Goal: Task Accomplishment & Management: Use online tool/utility

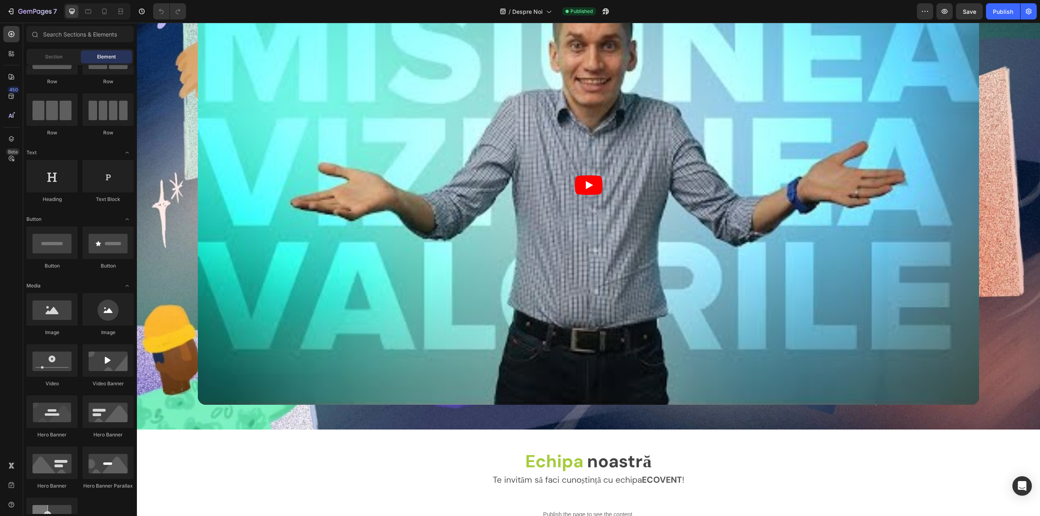
scroll to position [1218, 0]
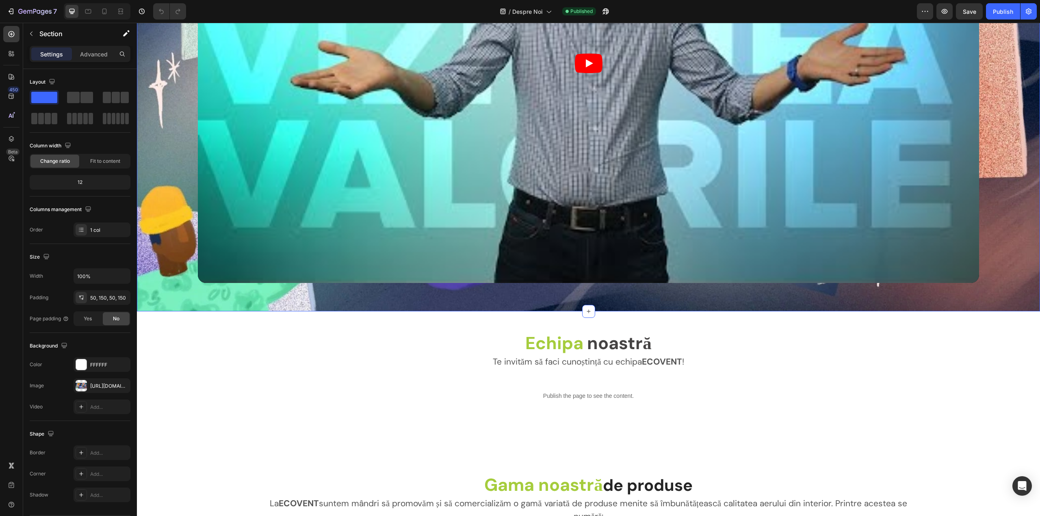
click at [499, 301] on div "Video Section 5 You can create reusable sections Create Theme Section AI Conten…" at bounding box center [588, 63] width 903 height 496
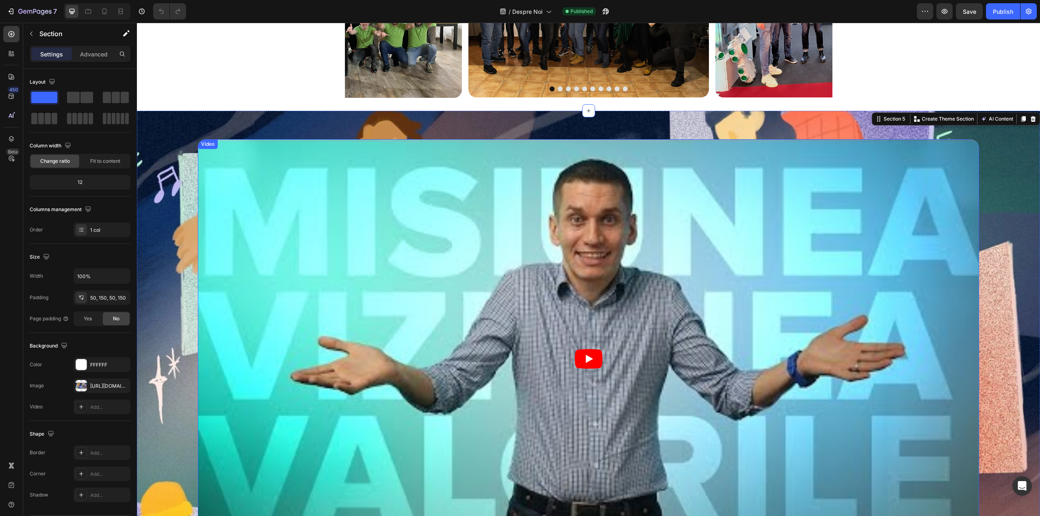
scroll to position [853, 0]
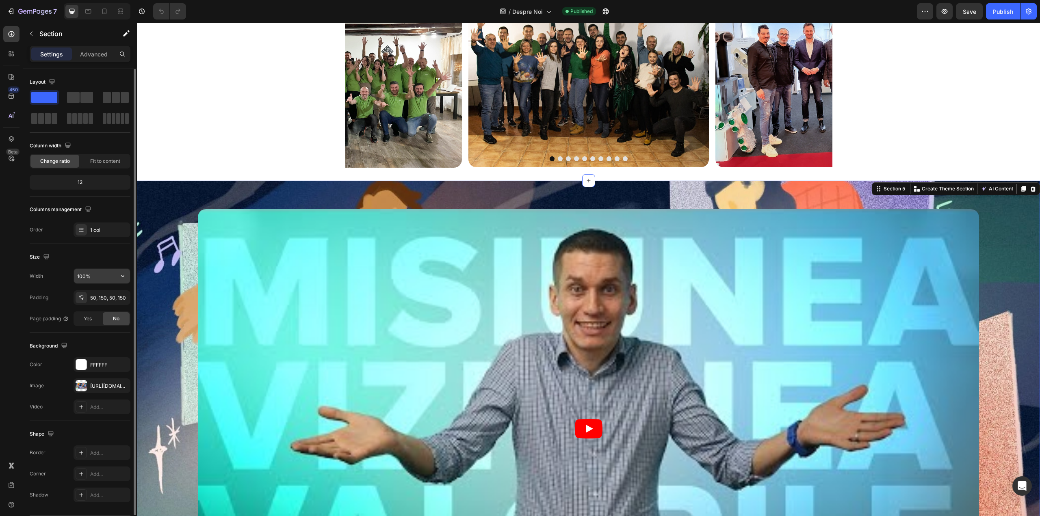
click at [94, 276] on input "100%" at bounding box center [102, 276] width 56 height 15
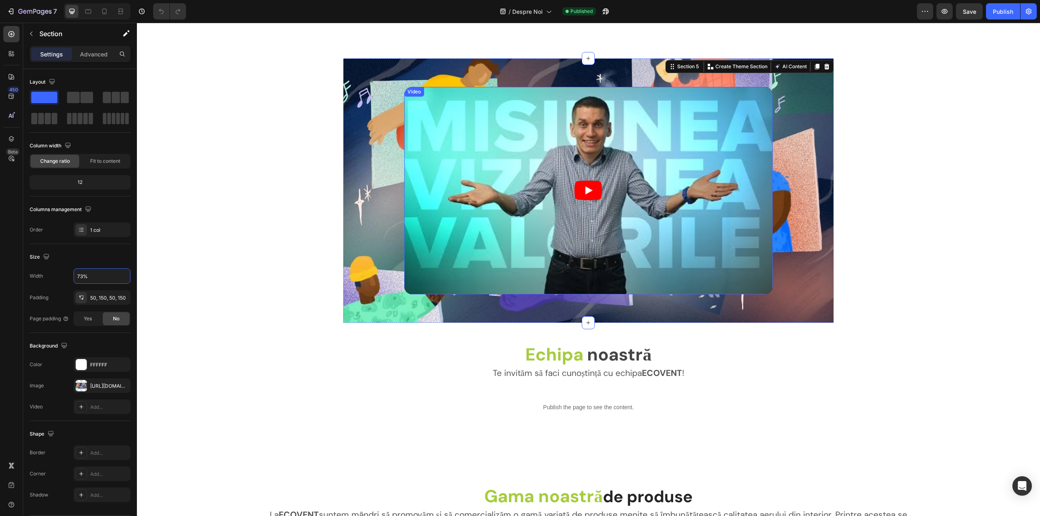
scroll to position [934, 0]
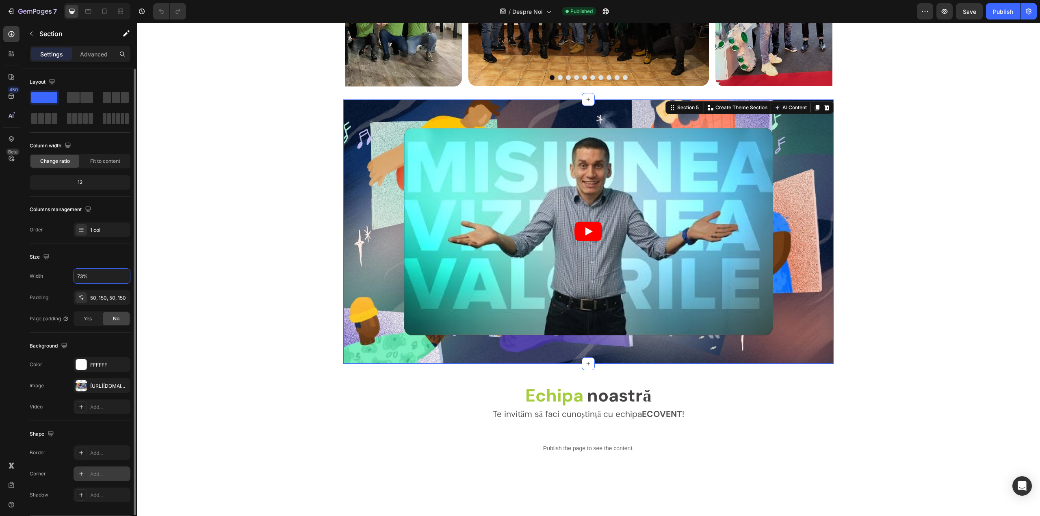
type input "73%"
click at [97, 476] on div "Add..." at bounding box center [109, 474] width 38 height 7
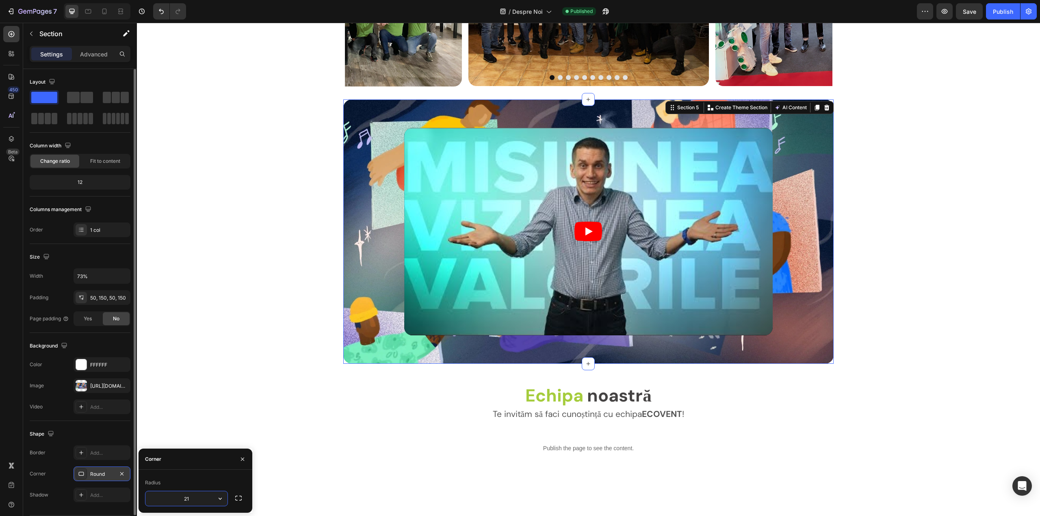
type input "20"
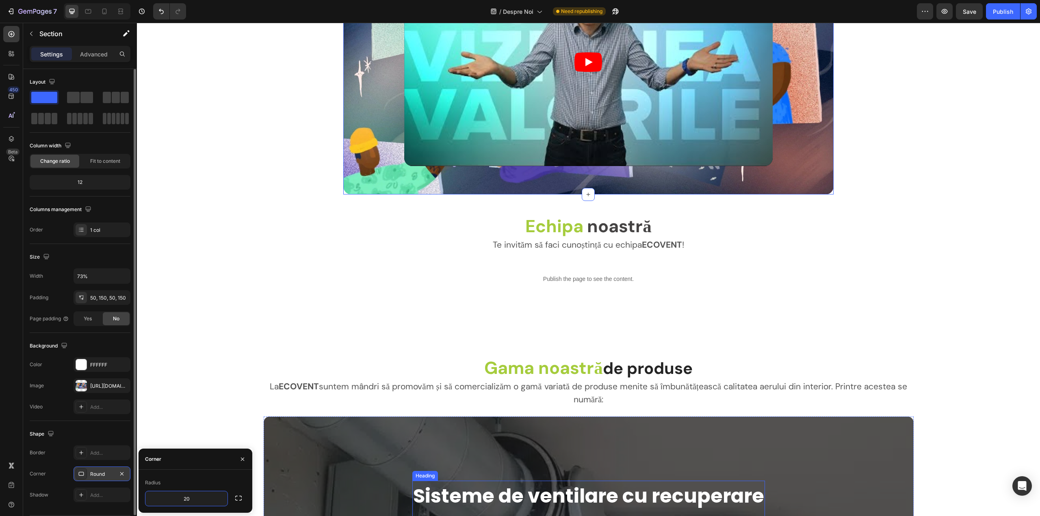
scroll to position [1096, 0]
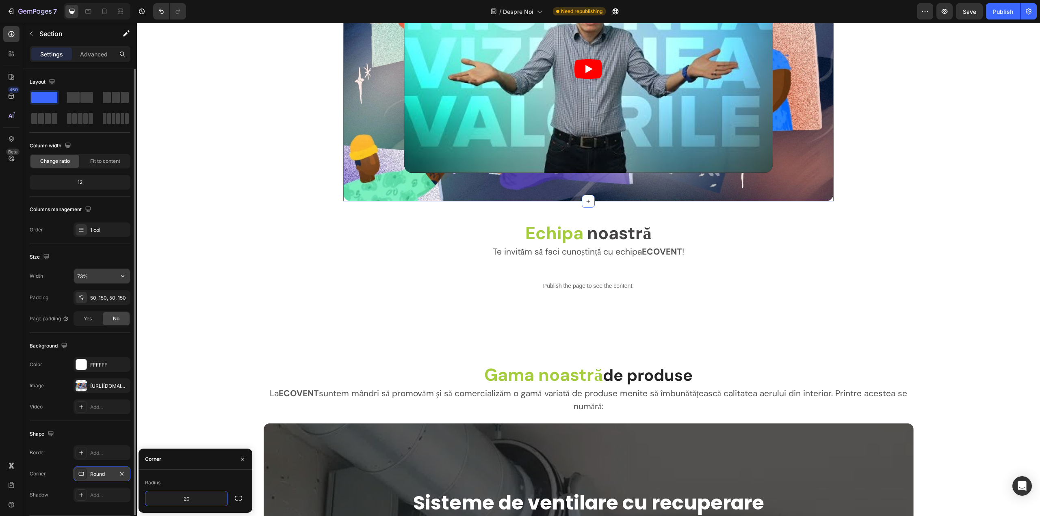
click at [93, 272] on input "73%" at bounding box center [102, 276] width 56 height 15
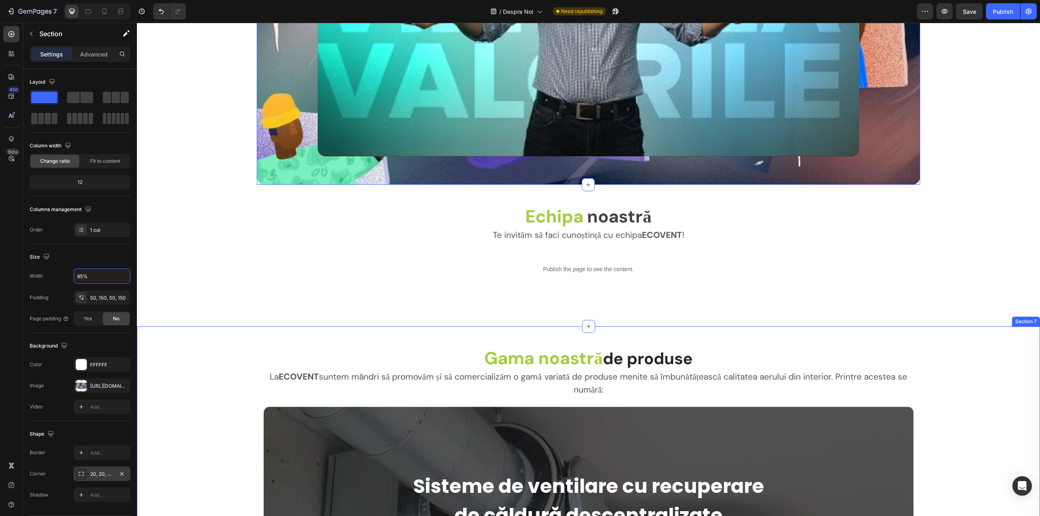
scroll to position [1218, 0]
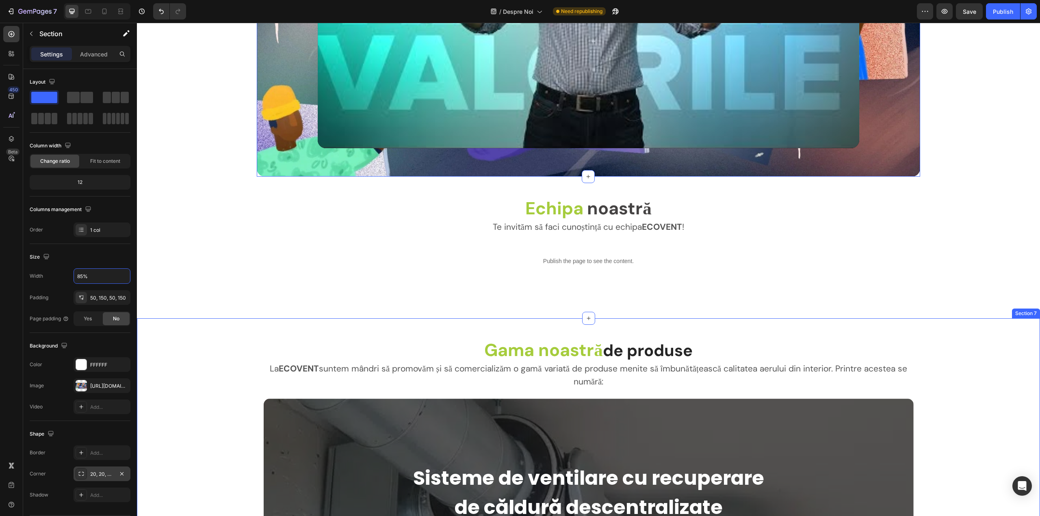
type input "84%"
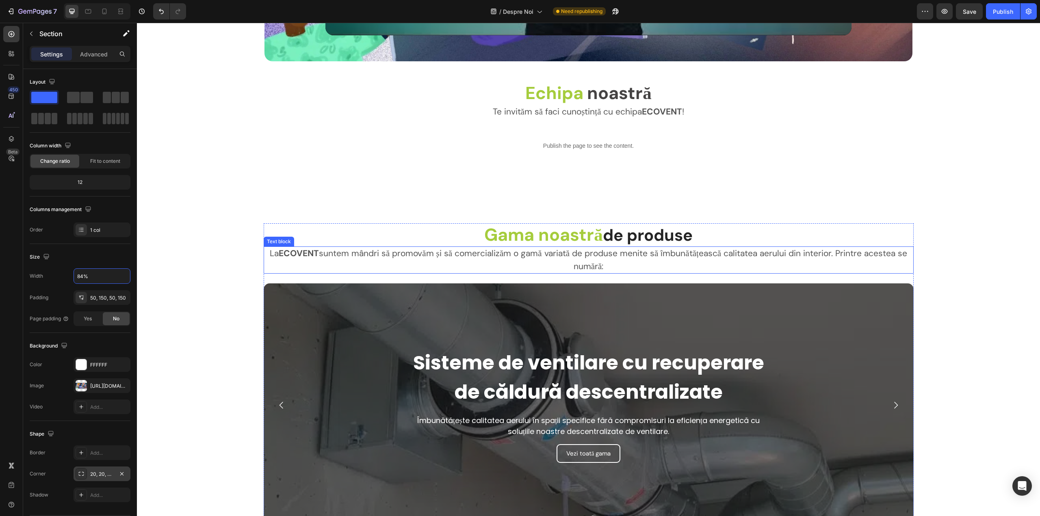
scroll to position [1288, 0]
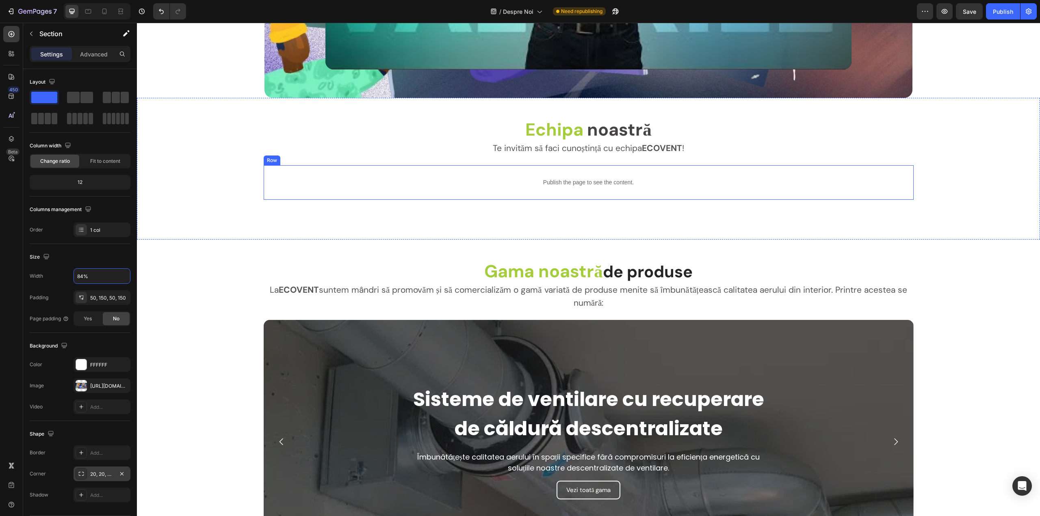
click at [679, 195] on div "Publish the page to see the content. Custom Code Row" at bounding box center [589, 182] width 650 height 35
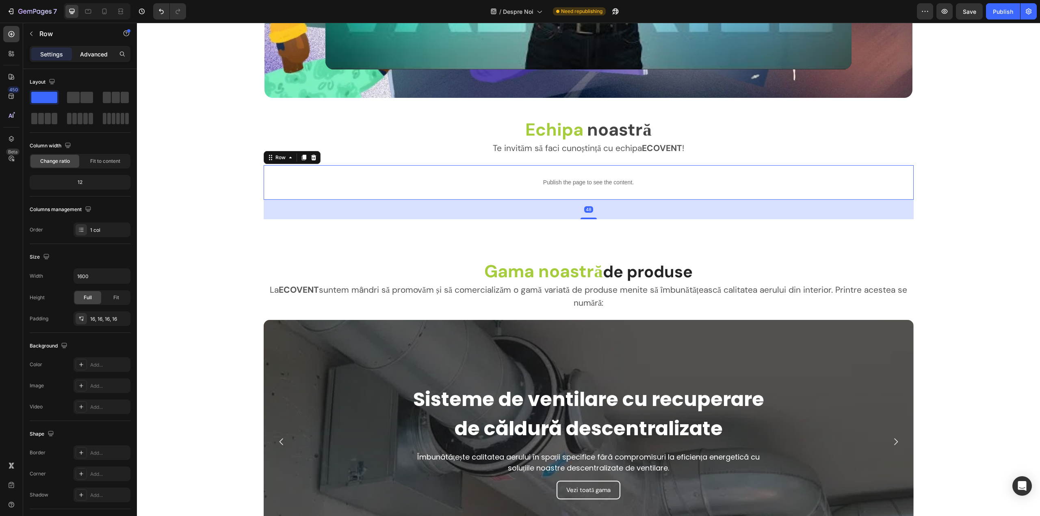
click at [81, 55] on p "Advanced" at bounding box center [94, 54] width 28 height 9
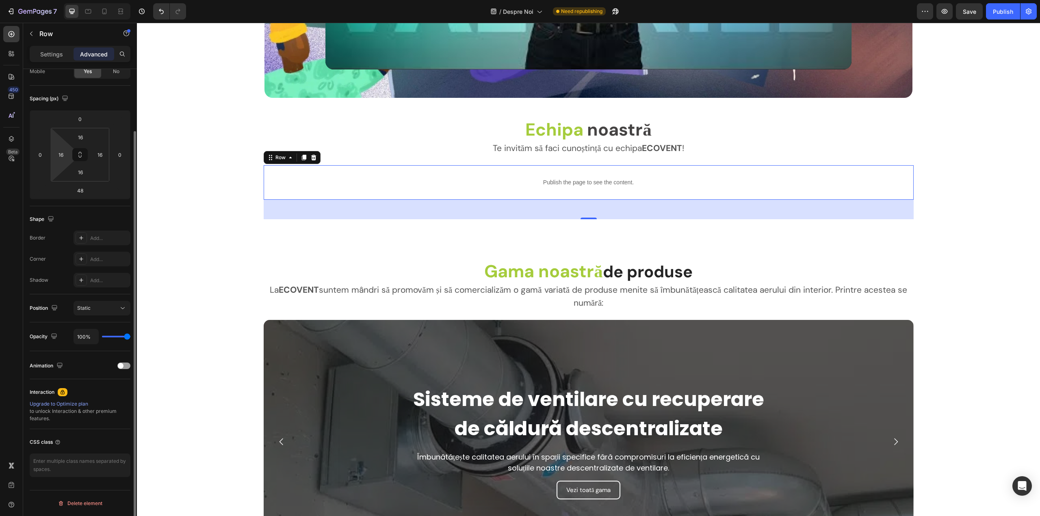
scroll to position [0, 0]
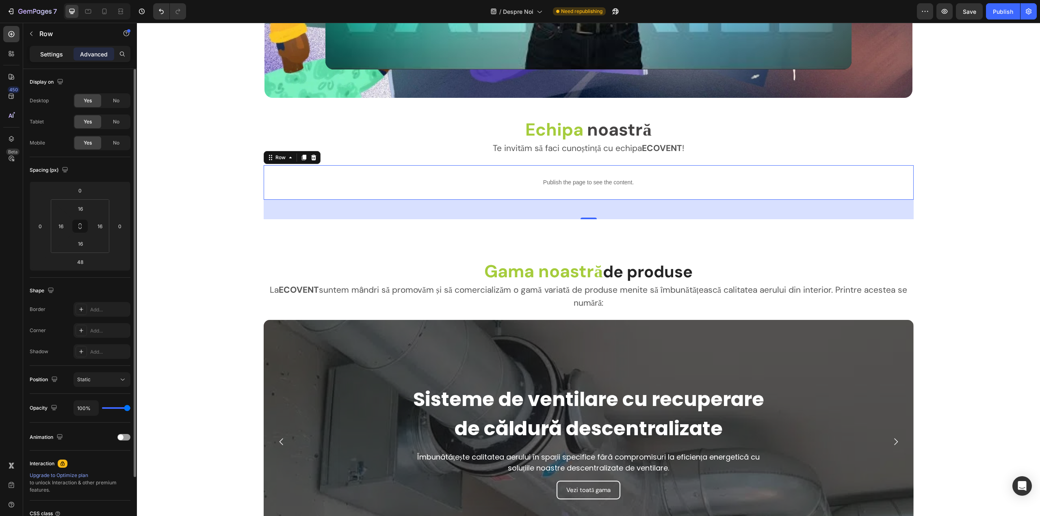
click at [56, 53] on p "Settings" at bounding box center [51, 54] width 23 height 9
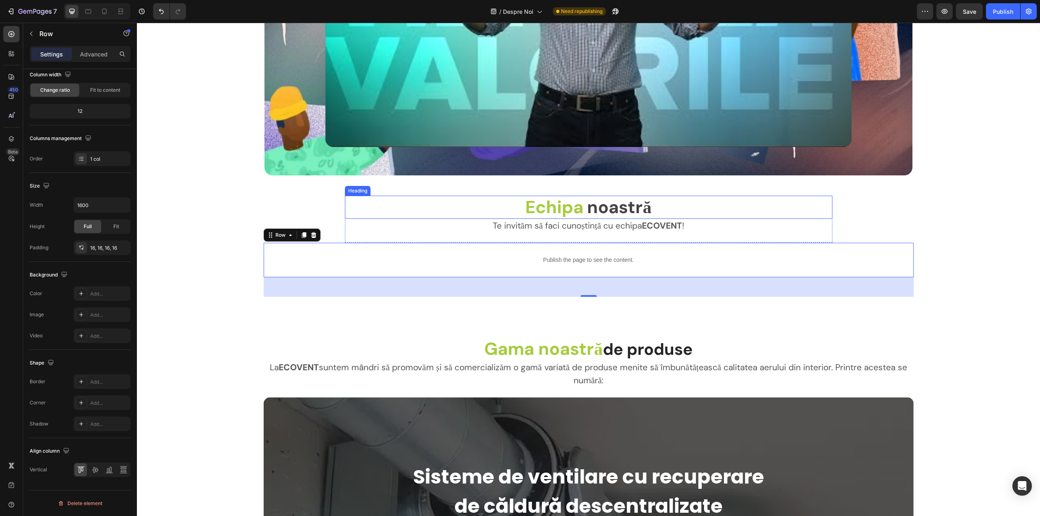
scroll to position [1207, 0]
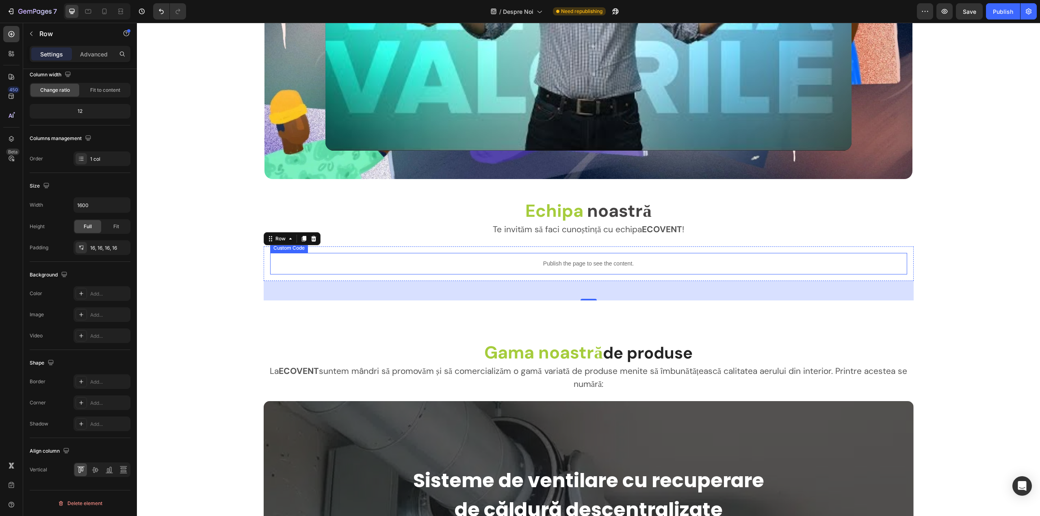
click at [529, 259] on p "Publish the page to see the content." at bounding box center [588, 263] width 637 height 9
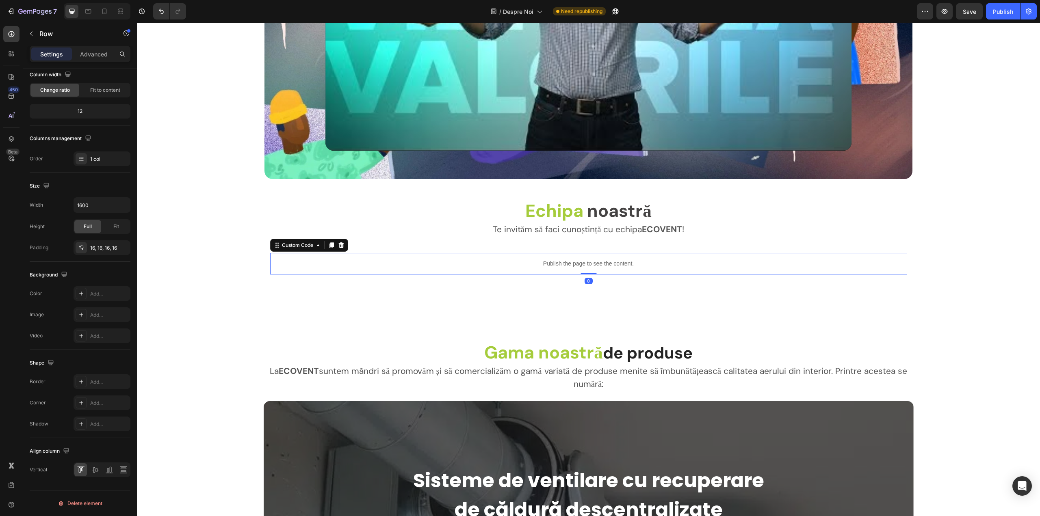
scroll to position [0, 0]
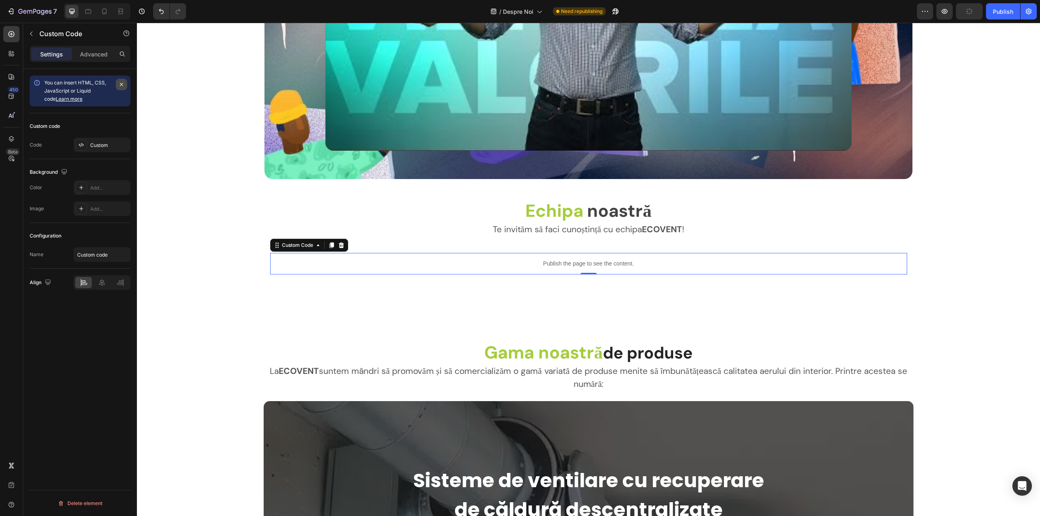
click at [119, 85] on icon "button" at bounding box center [121, 84] width 6 height 6
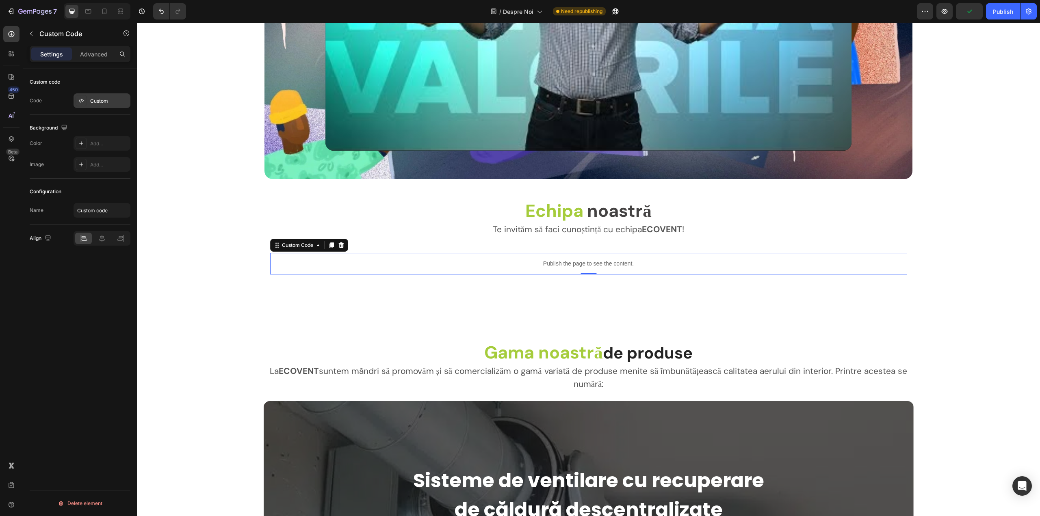
click at [105, 104] on div "Custom" at bounding box center [109, 100] width 38 height 7
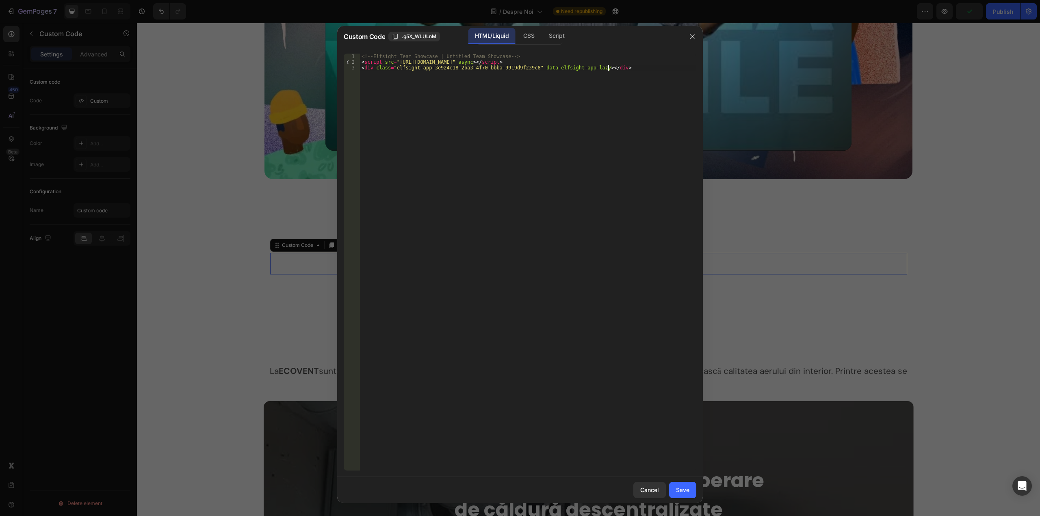
click at [467, 94] on div "<!-- Elfsight Team Showcase | Untitled Team Showcase --> < script src = "[URL][…" at bounding box center [528, 268] width 336 height 428
click at [540, 55] on div "<!-- Elfsight Team Showcase | Untitled Team Showcase --> < script src = "[URL][…" at bounding box center [528, 268] width 336 height 428
click at [557, 37] on div "Script" at bounding box center [556, 36] width 28 height 16
type textarea "<script src="[URL][DOMAIN_NAME]…/team-showcase.js"></script>"
click at [555, 58] on div "< script src = "[URL][DOMAIN_NAME]…/team-showcase.js" > </ script >" at bounding box center [528, 262] width 336 height 417
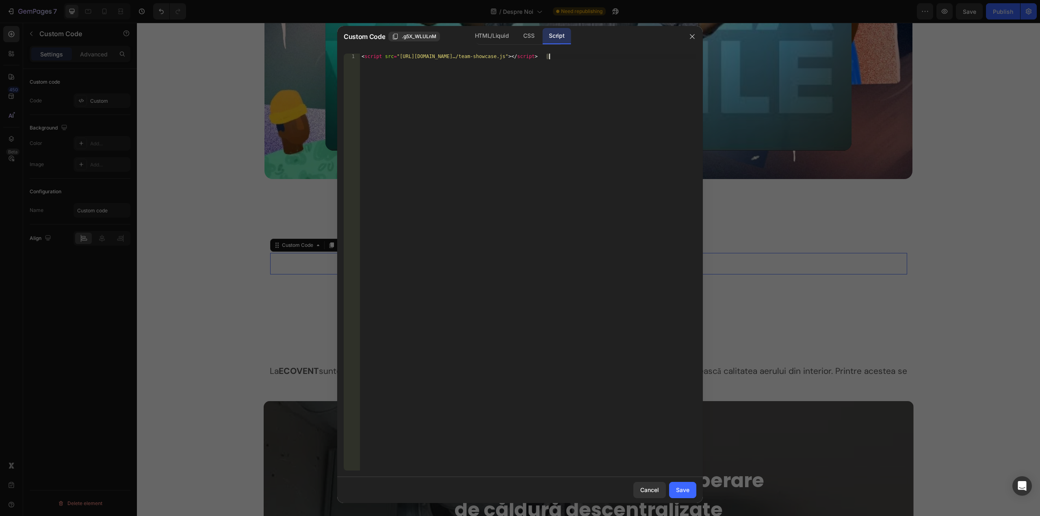
click at [555, 58] on div "< script src = "[URL][DOMAIN_NAME]…/team-showcase.js" > </ script >" at bounding box center [528, 268] width 336 height 428
click at [480, 34] on div "HTML/Liquid" at bounding box center [491, 36] width 47 height 16
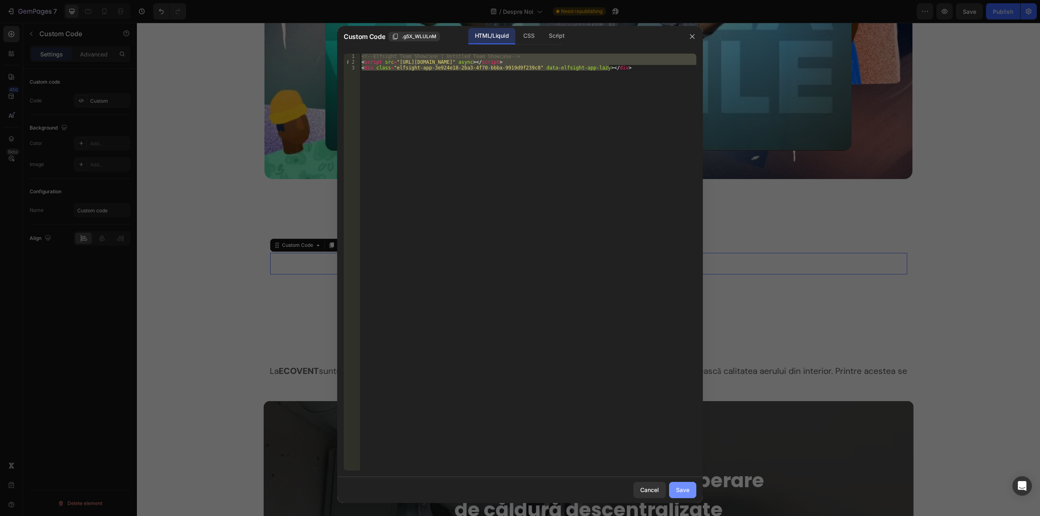
click at [673, 489] on button "Save" at bounding box center [682, 490] width 27 height 16
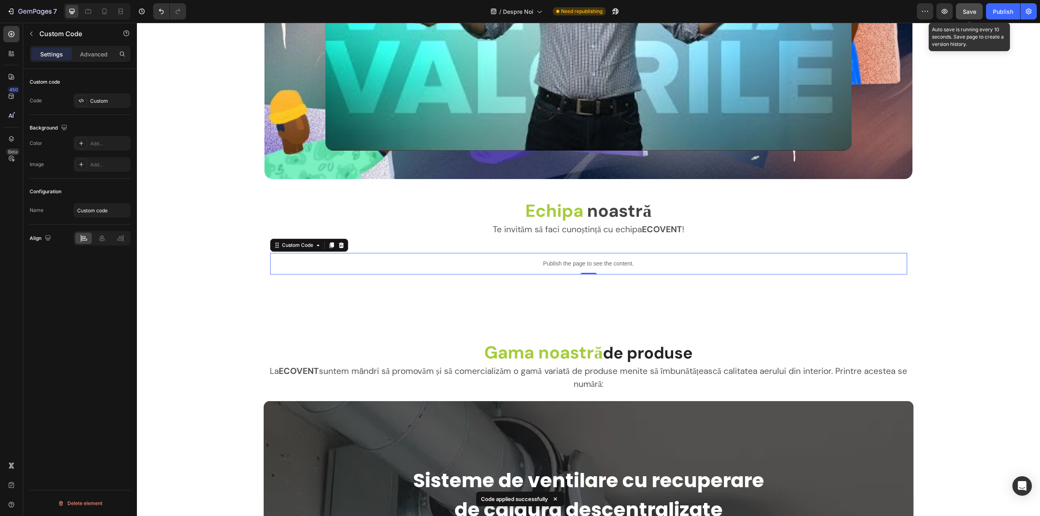
click at [974, 15] on div "Save" at bounding box center [968, 11] width 13 height 9
click at [1001, 15] on div "Publish" at bounding box center [1002, 11] width 20 height 9
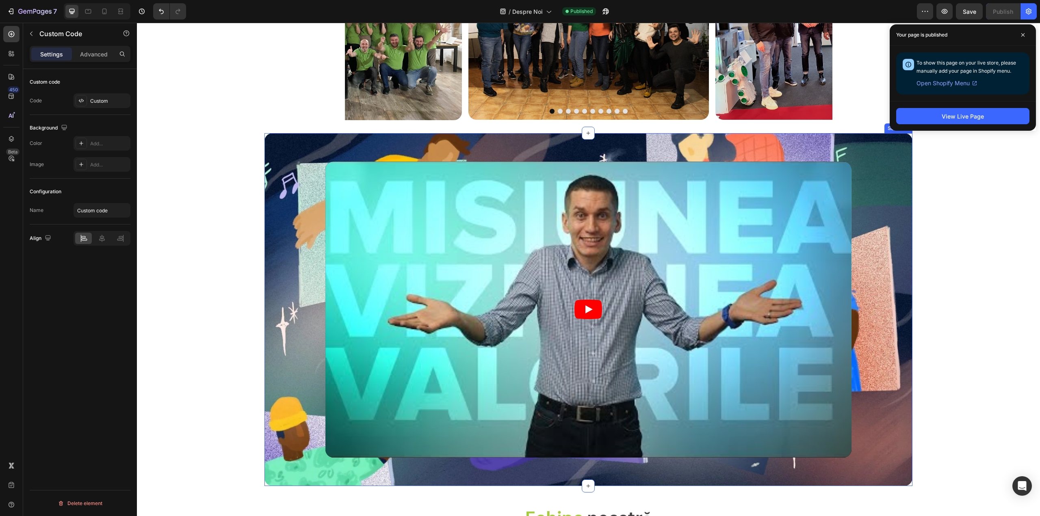
scroll to position [923, 0]
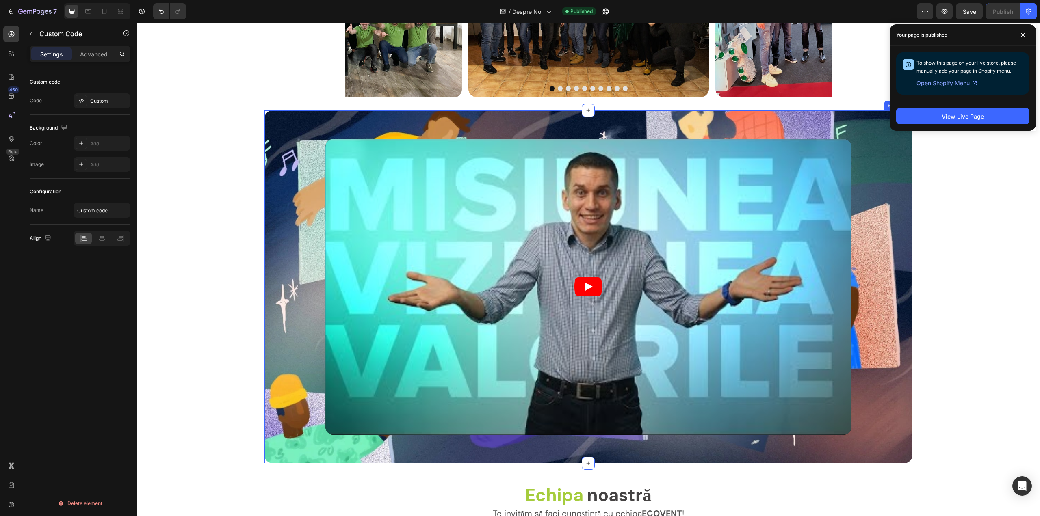
click at [286, 124] on div "Video Section 5" at bounding box center [588, 286] width 648 height 353
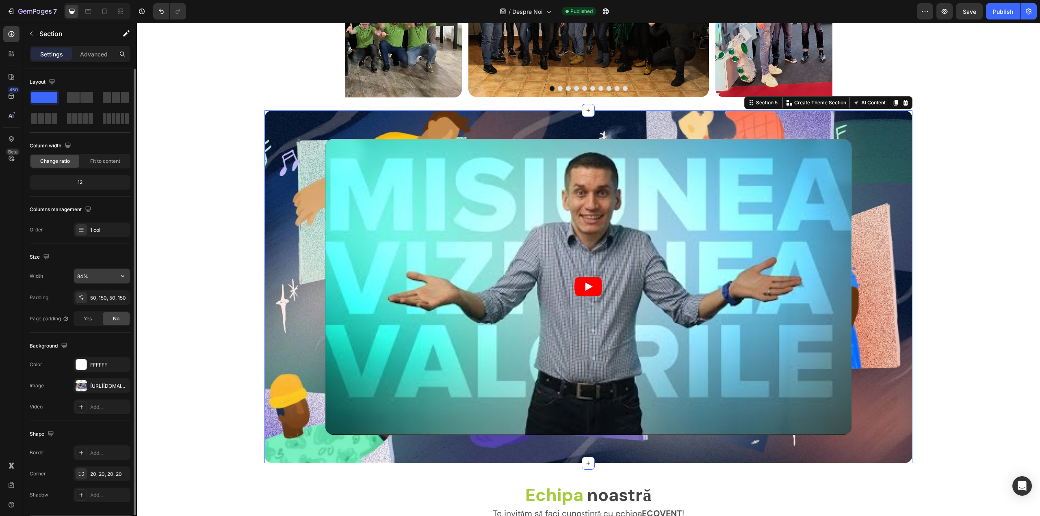
click at [92, 281] on input "84%" at bounding box center [102, 276] width 56 height 15
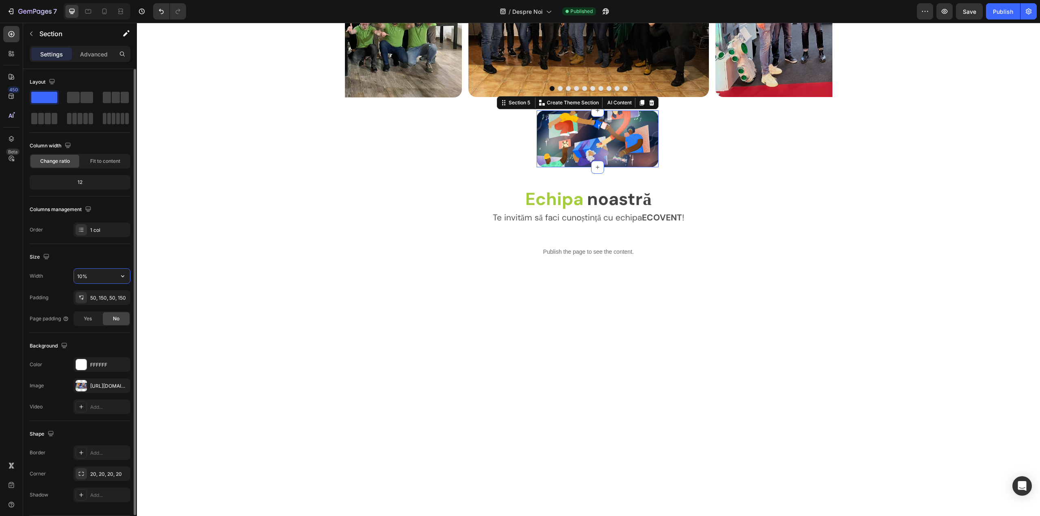
type input "100%"
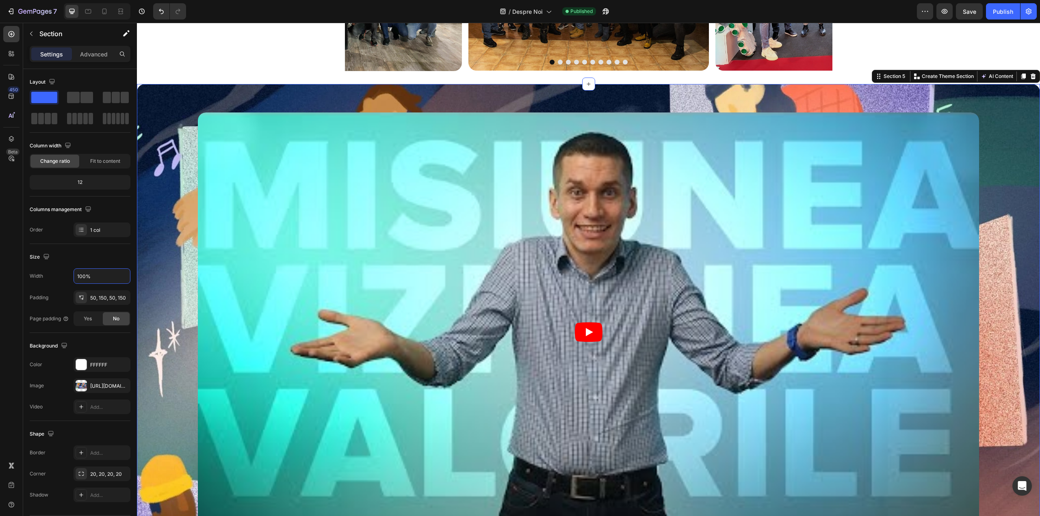
scroll to position [964, 0]
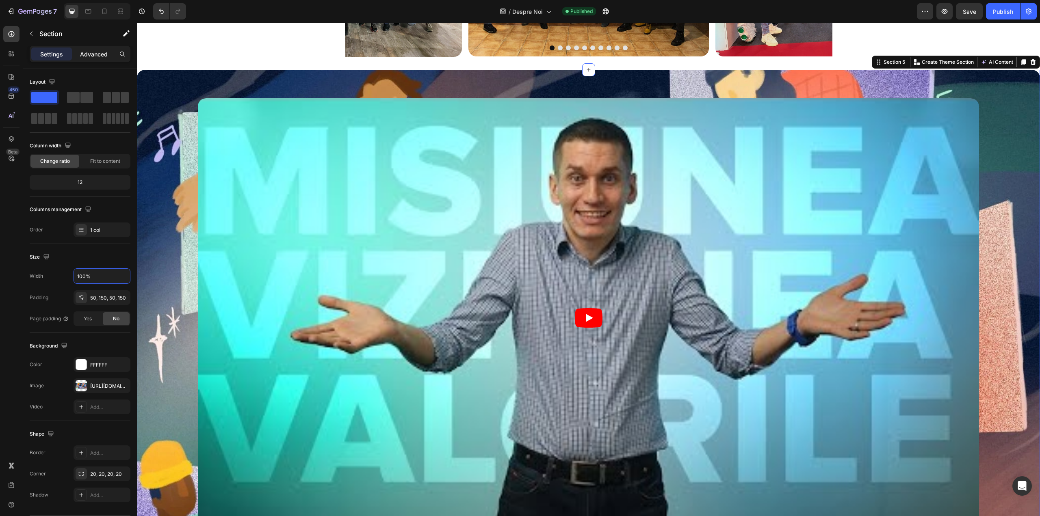
click at [84, 54] on p "Advanced" at bounding box center [94, 54] width 28 height 9
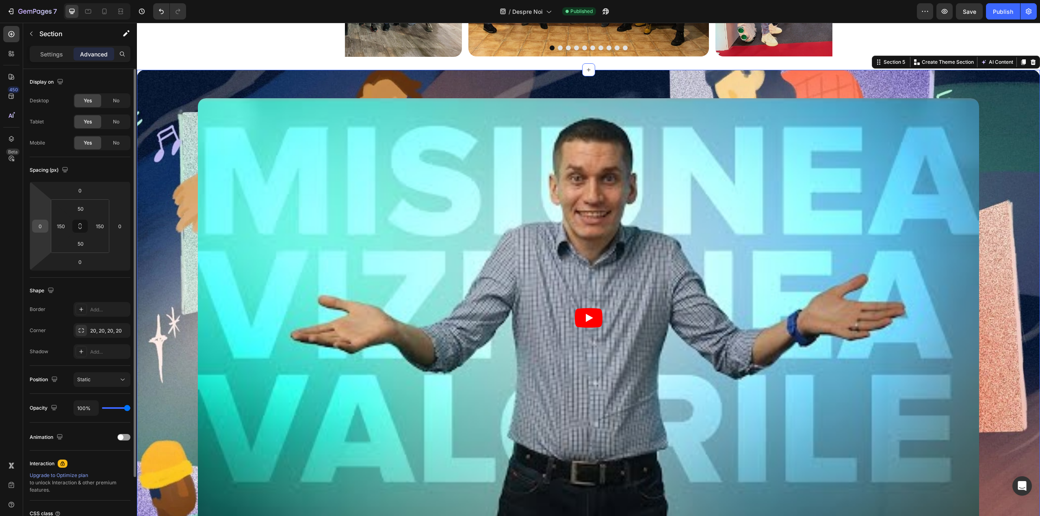
click at [45, 226] on input "0" at bounding box center [40, 226] width 12 height 12
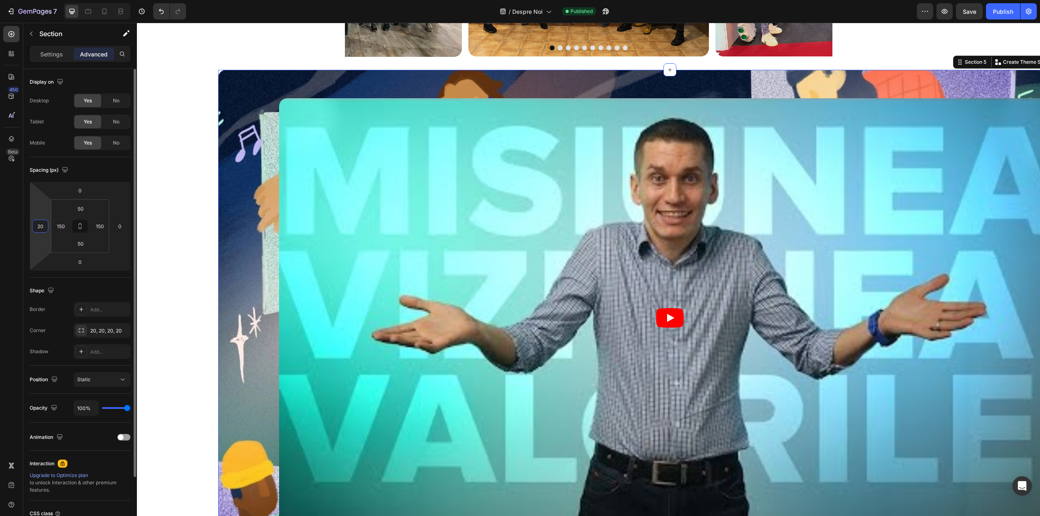
type input "2"
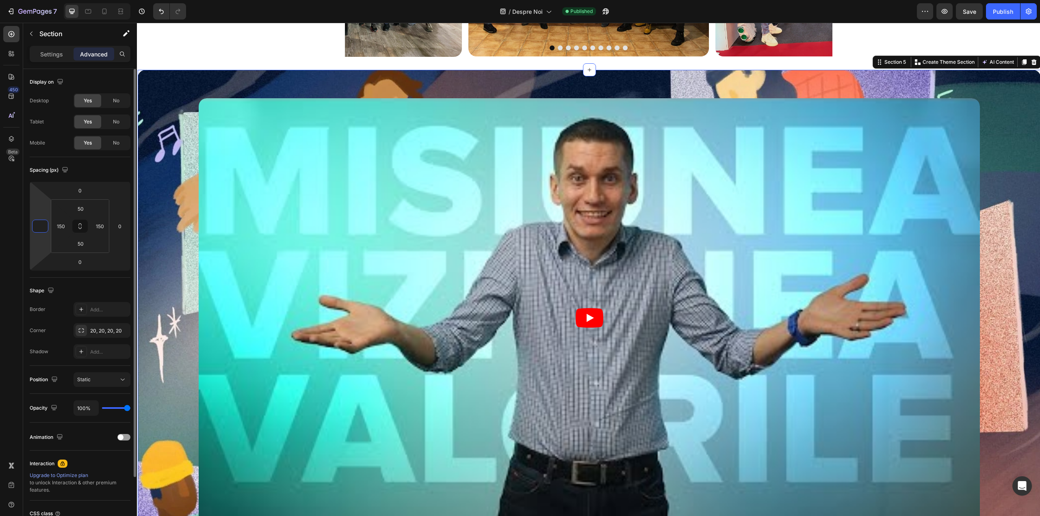
type input "0"
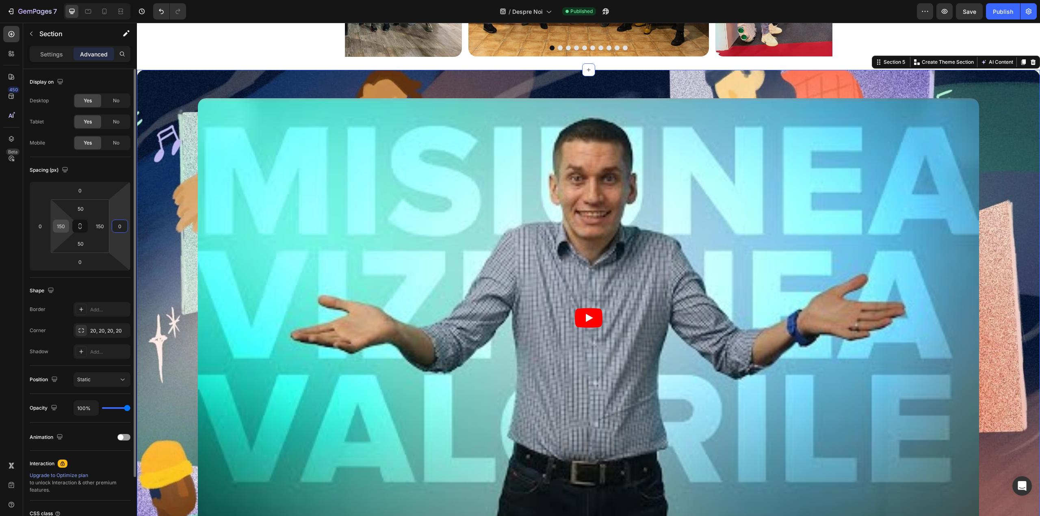
click at [65, 230] on input "150" at bounding box center [61, 226] width 12 height 12
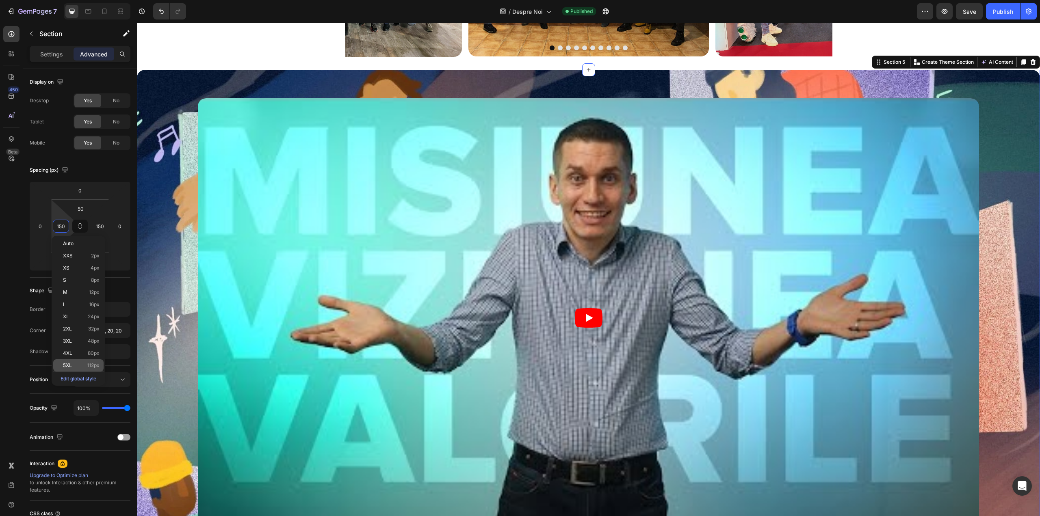
click at [76, 362] on div "5XL 112px" at bounding box center [78, 365] width 50 height 12
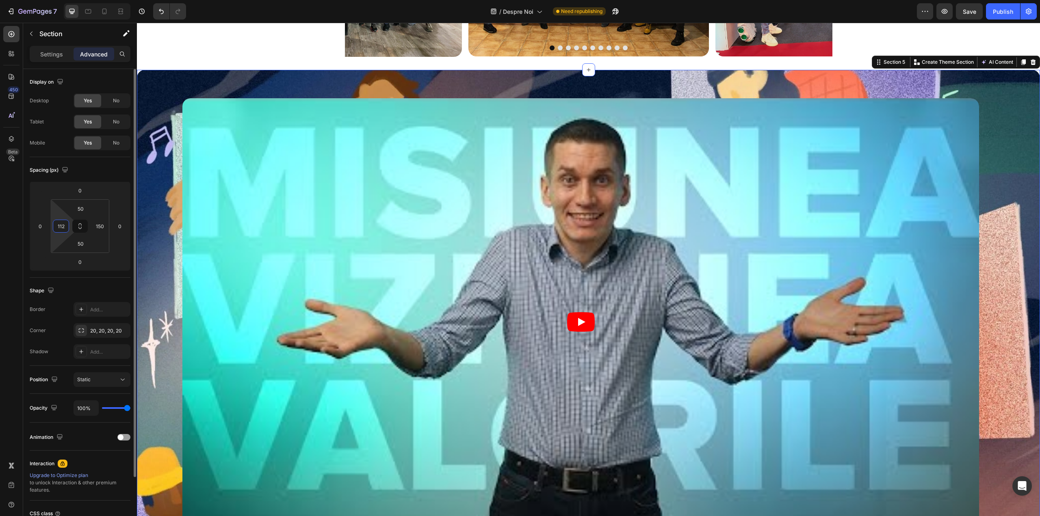
click at [66, 227] on input "112" at bounding box center [61, 226] width 12 height 12
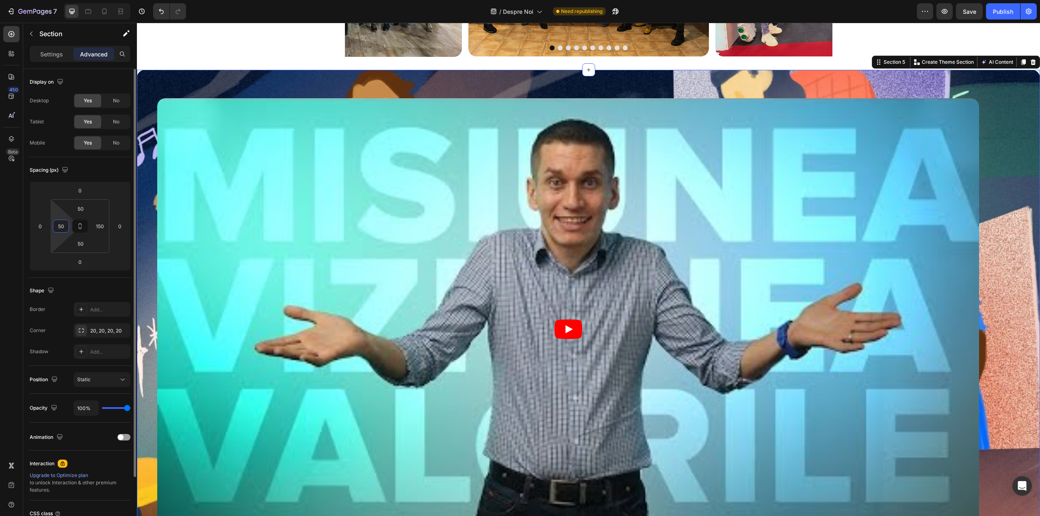
type input "5"
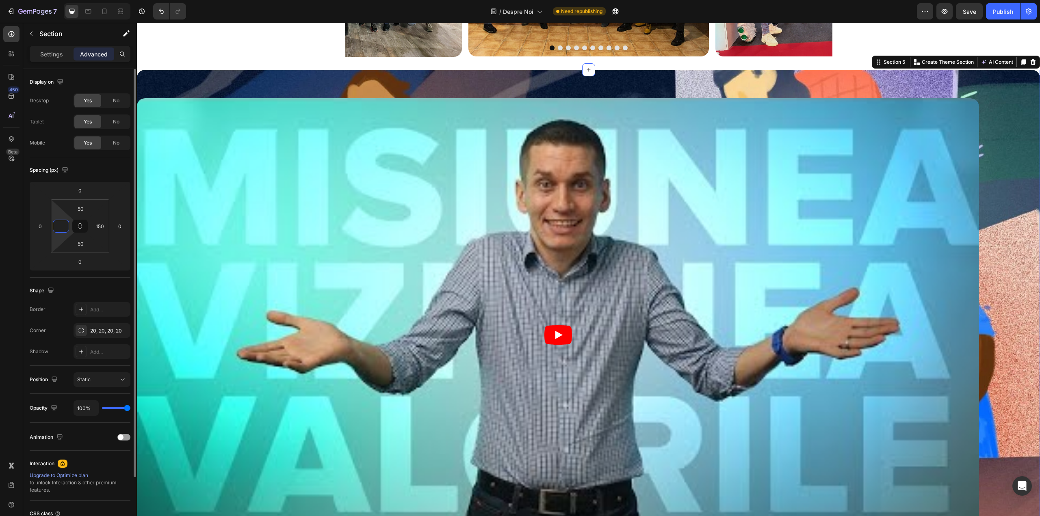
type input "3"
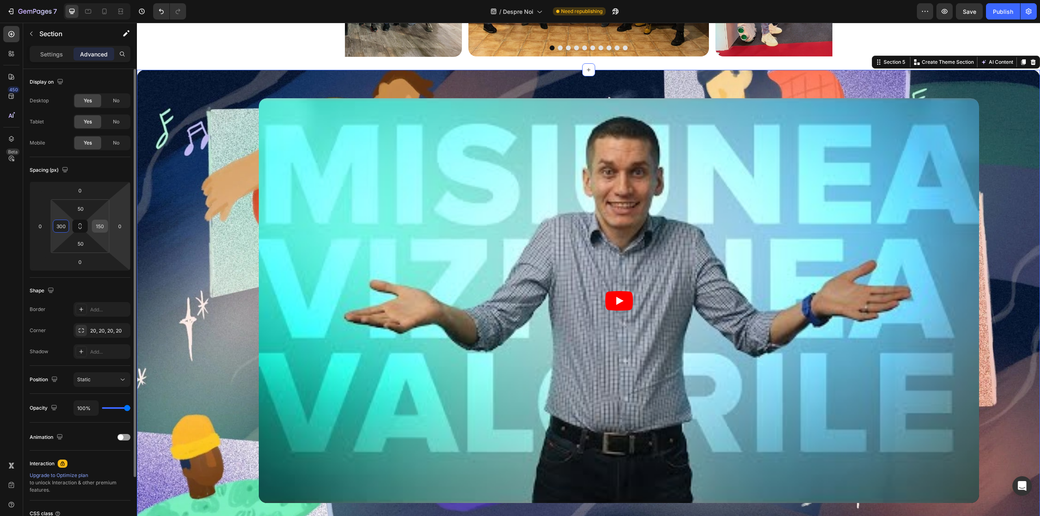
type input "300"
click at [104, 226] on input "150" at bounding box center [100, 226] width 12 height 12
type input "2"
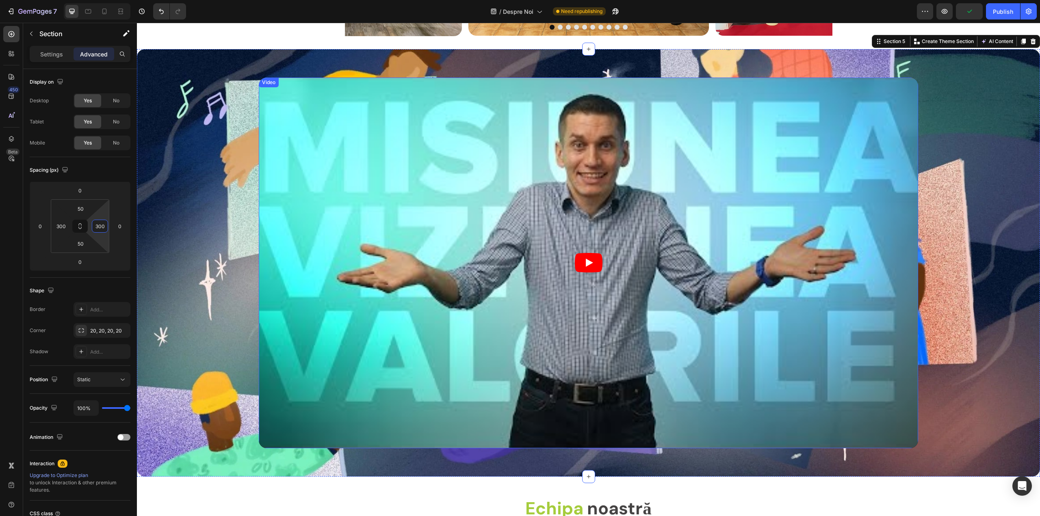
scroll to position [1004, 0]
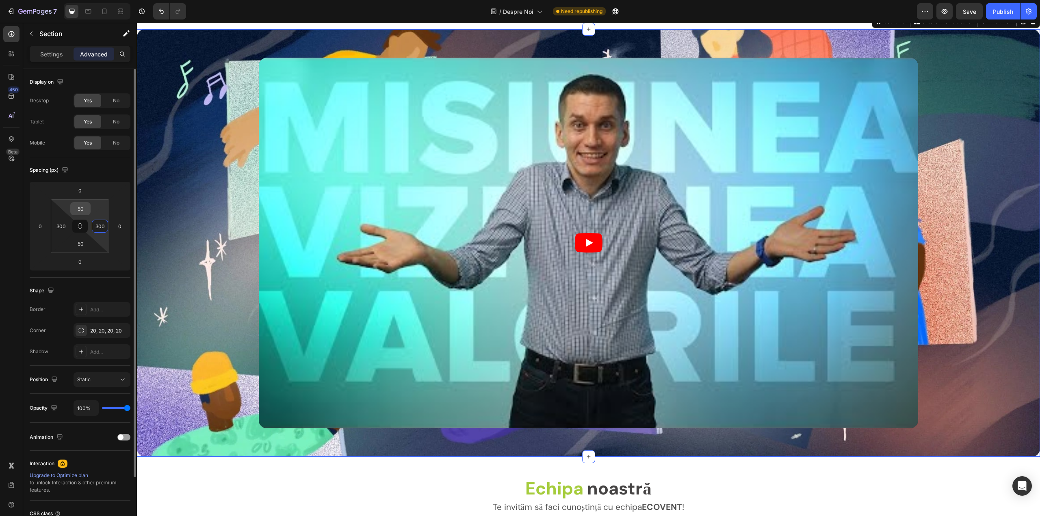
type input "300"
click at [77, 210] on input "50" at bounding box center [80, 209] width 16 height 12
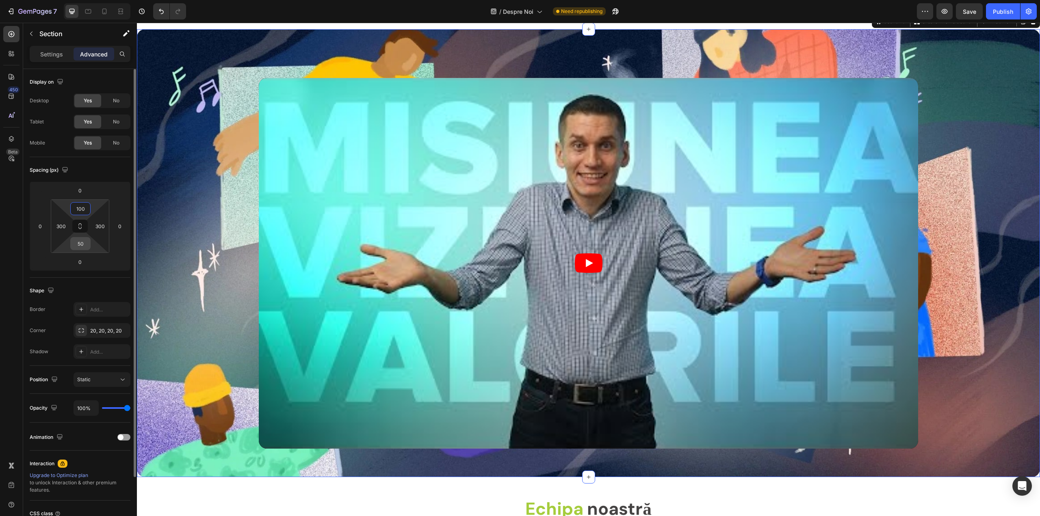
type input "100"
click at [86, 246] on input "50" at bounding box center [80, 244] width 16 height 12
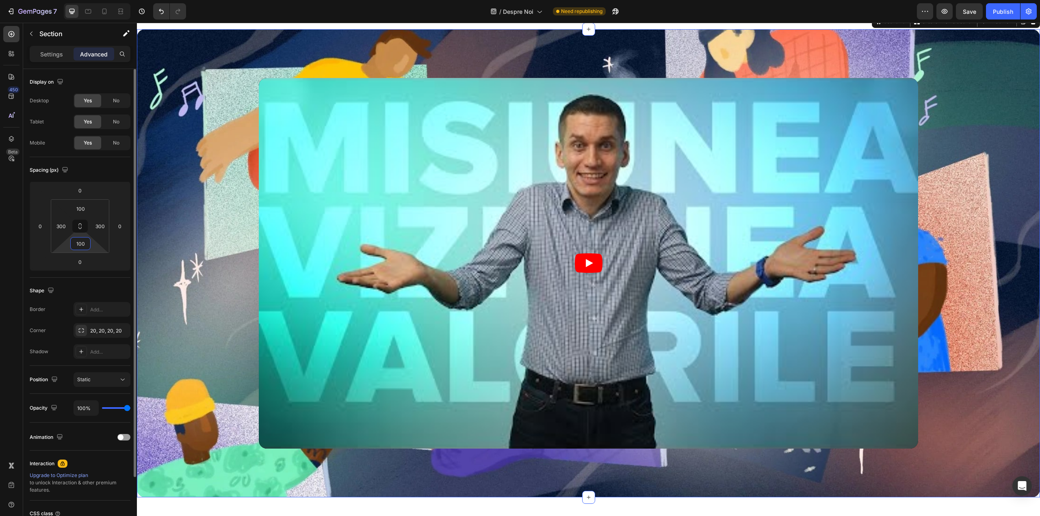
click at [84, 245] on input "100" at bounding box center [80, 244] width 16 height 12
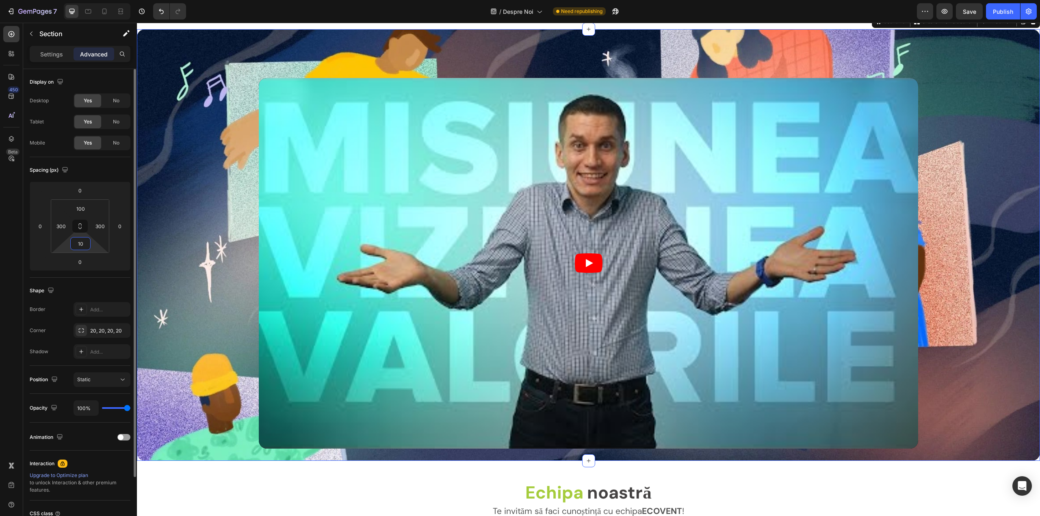
drag, startPoint x: 82, startPoint y: 246, endPoint x: 69, endPoint y: 244, distance: 13.6
click at [69, 244] on div "100 300 10 300" at bounding box center [80, 226] width 58 height 54
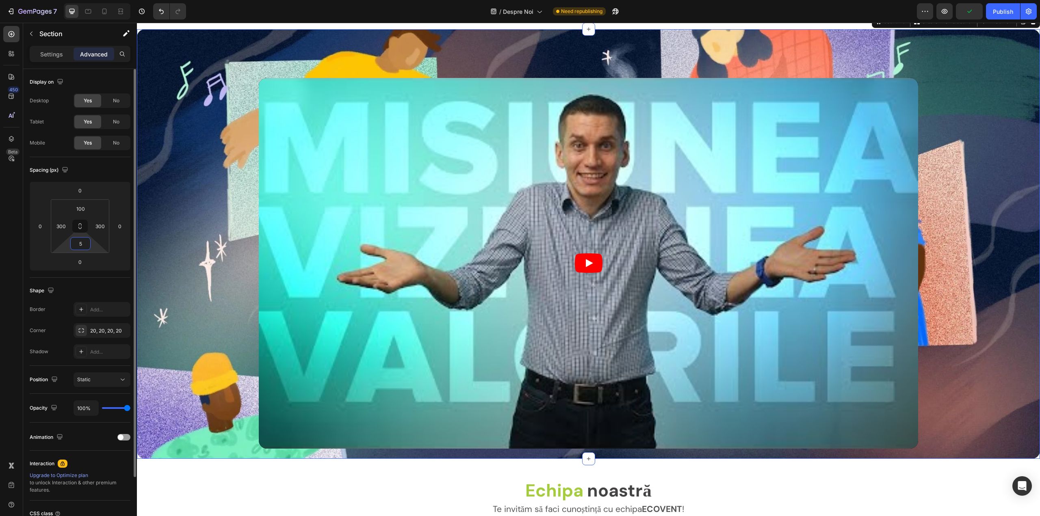
type input "50"
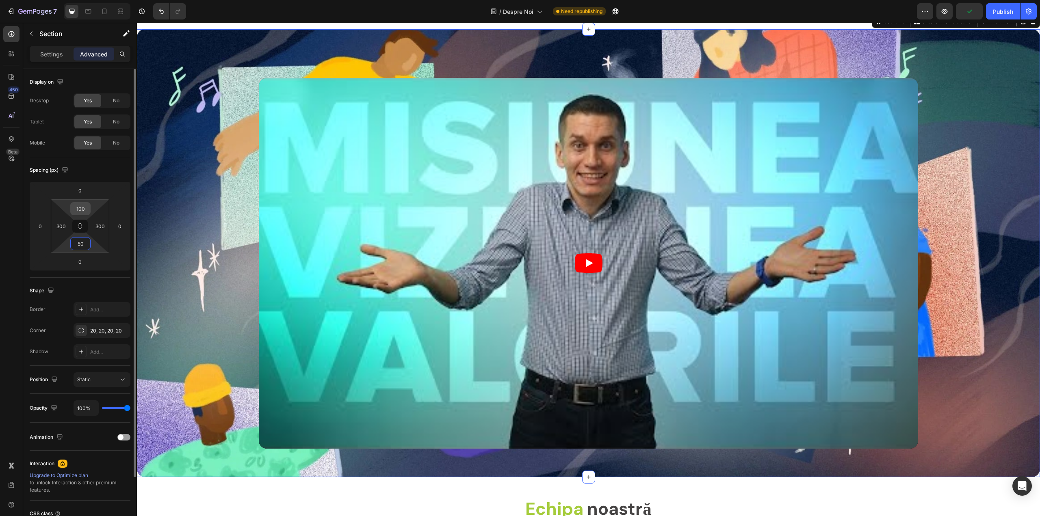
click at [83, 211] on input "100" at bounding box center [80, 209] width 16 height 12
type input "6"
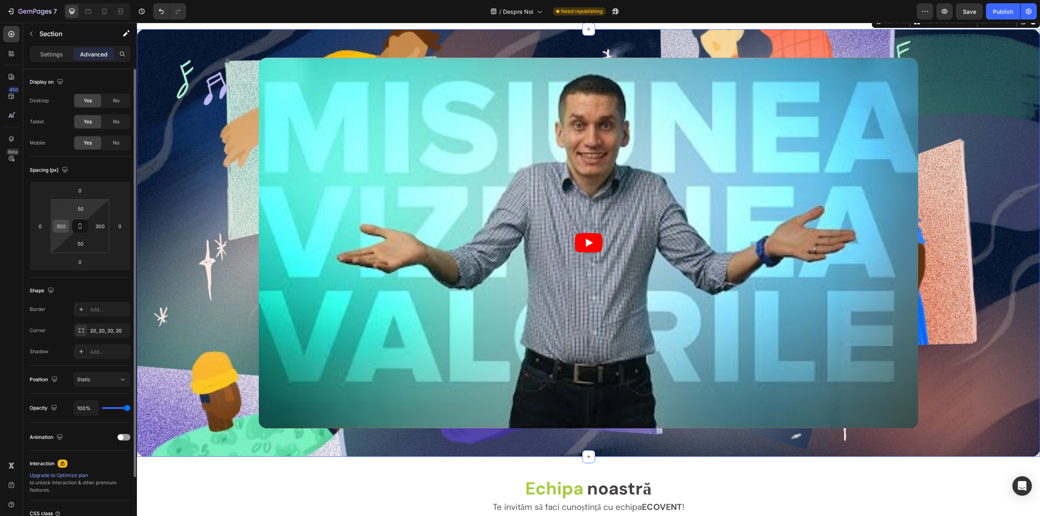
click at [68, 224] on div "300" at bounding box center [61, 226] width 16 height 13
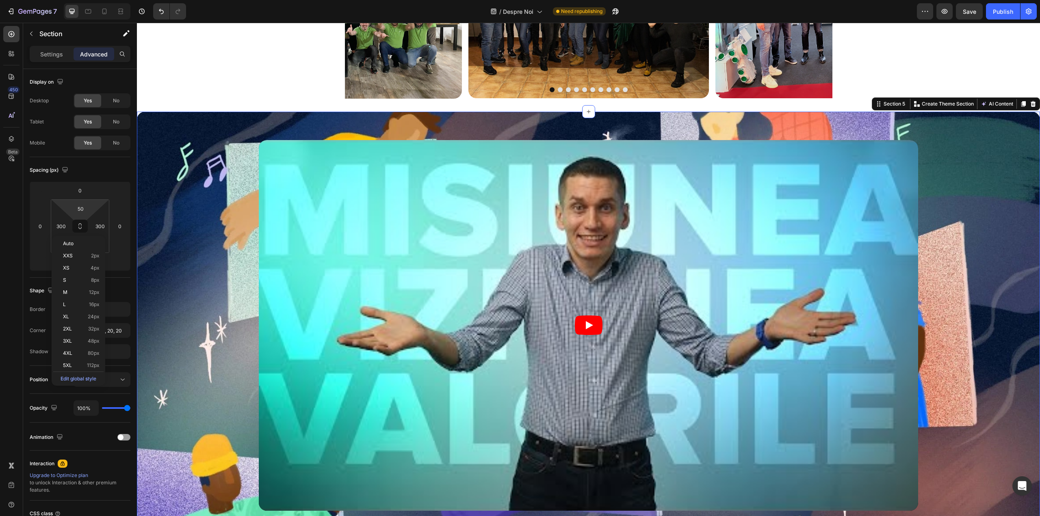
scroll to position [923, 0]
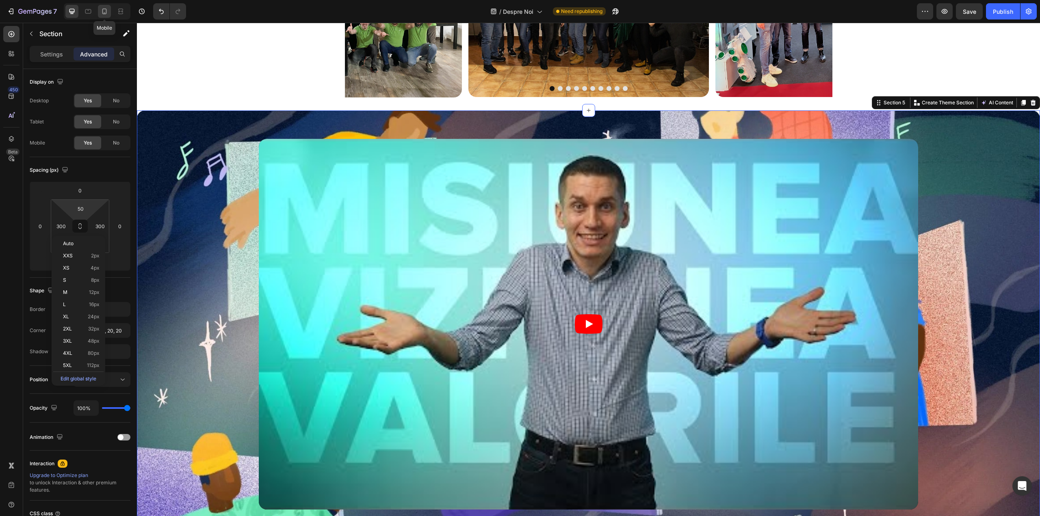
click at [110, 12] on div at bounding box center [104, 11] width 13 height 13
type input "40"
type input "24"
type input "40"
type input "24"
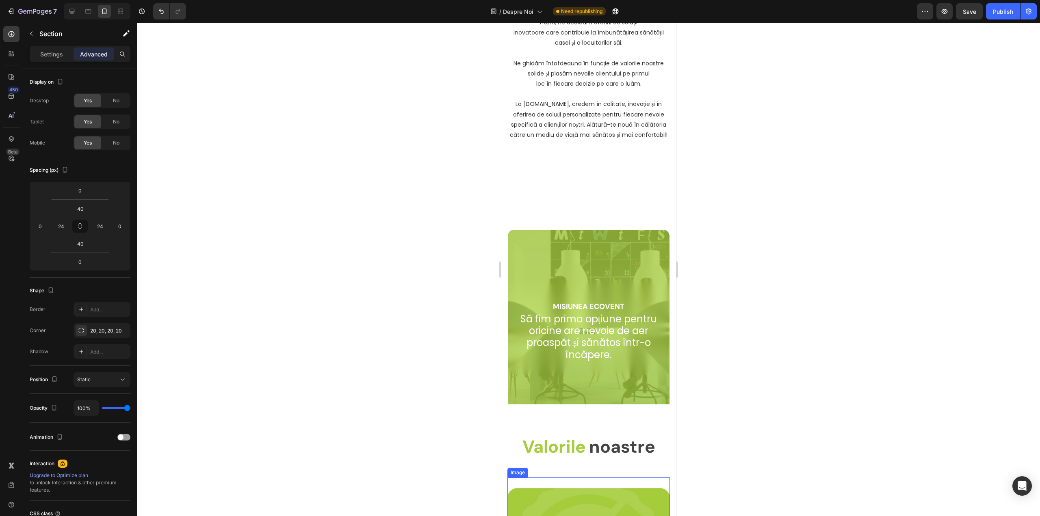
scroll to position [251, 0]
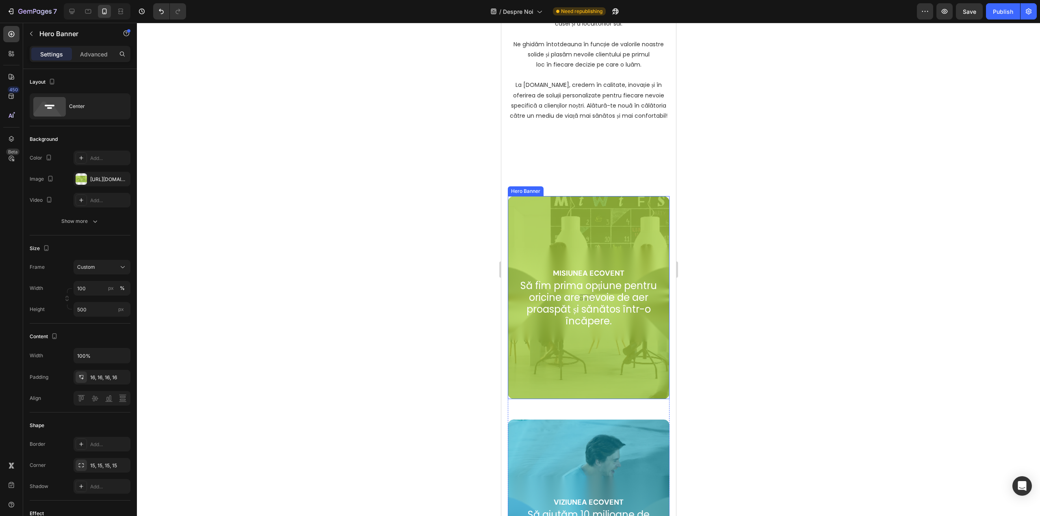
click at [611, 216] on div "Background Image" at bounding box center [588, 297] width 162 height 203
click at [90, 55] on p "Advanced" at bounding box center [94, 54] width 28 height 9
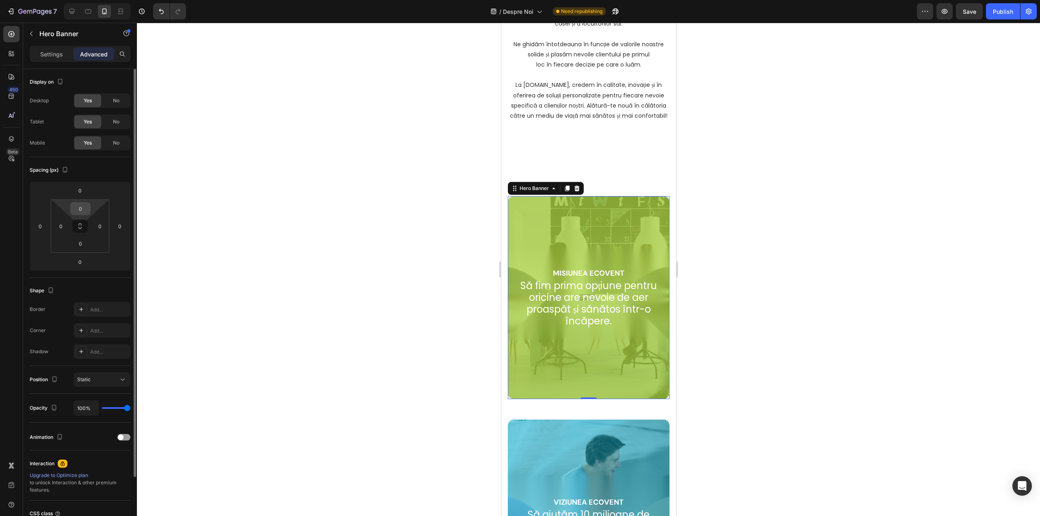
click at [81, 210] on input "0" at bounding box center [80, 209] width 16 height 12
type input "1"
click at [529, 189] on div "Hero Banner" at bounding box center [533, 188] width 32 height 7
type input "0"
click at [58, 55] on p "Settings" at bounding box center [51, 54] width 23 height 9
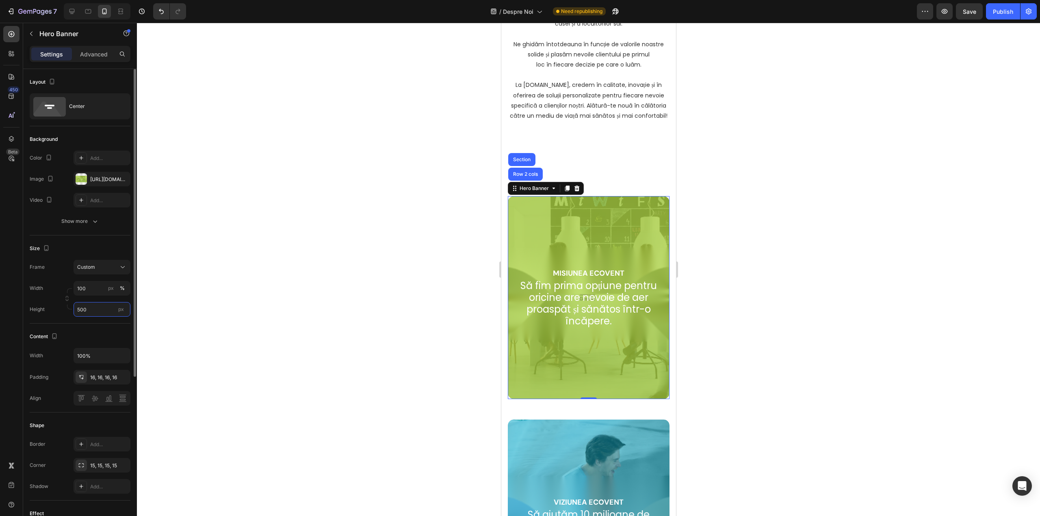
click at [93, 309] on input "500" at bounding box center [101, 309] width 57 height 15
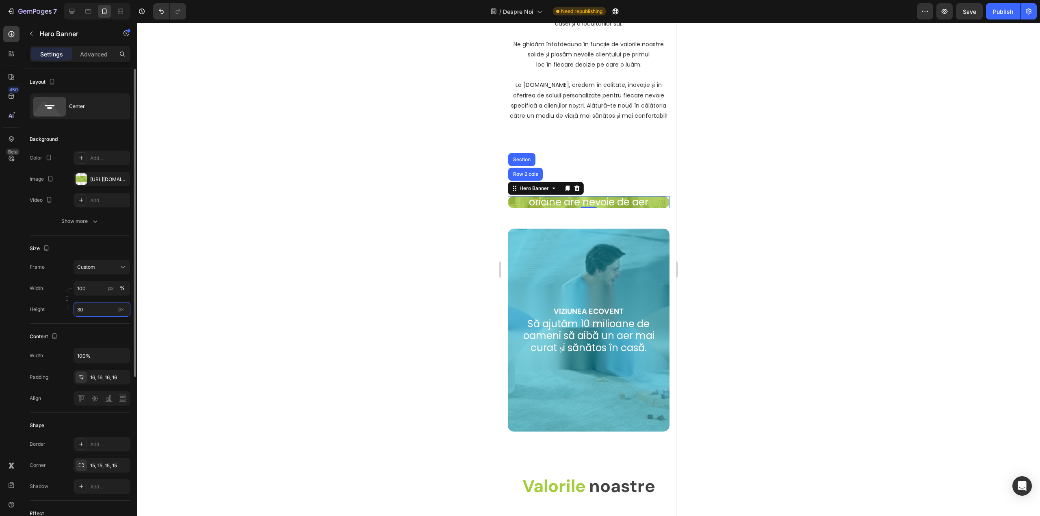
type input "300"
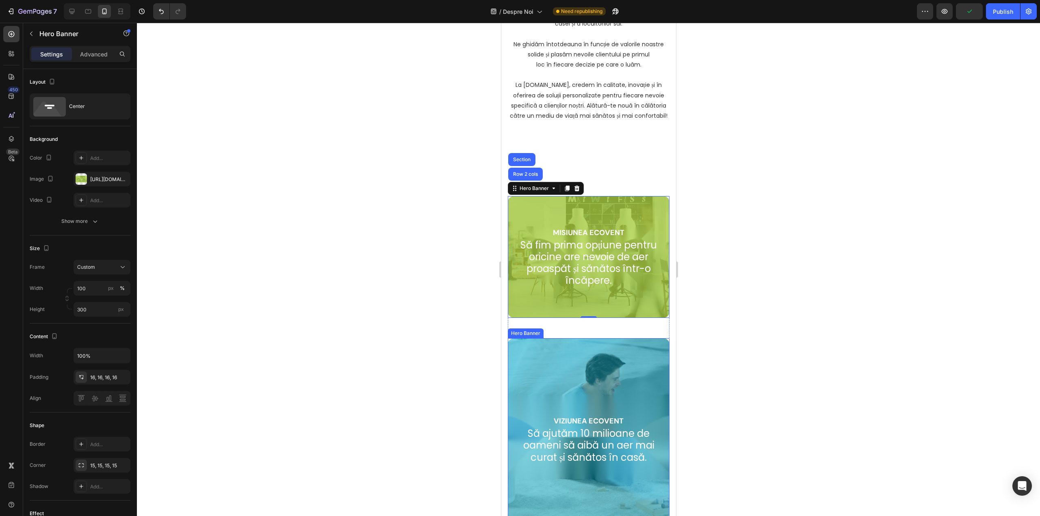
click at [581, 345] on div "Background Image" at bounding box center [588, 439] width 162 height 203
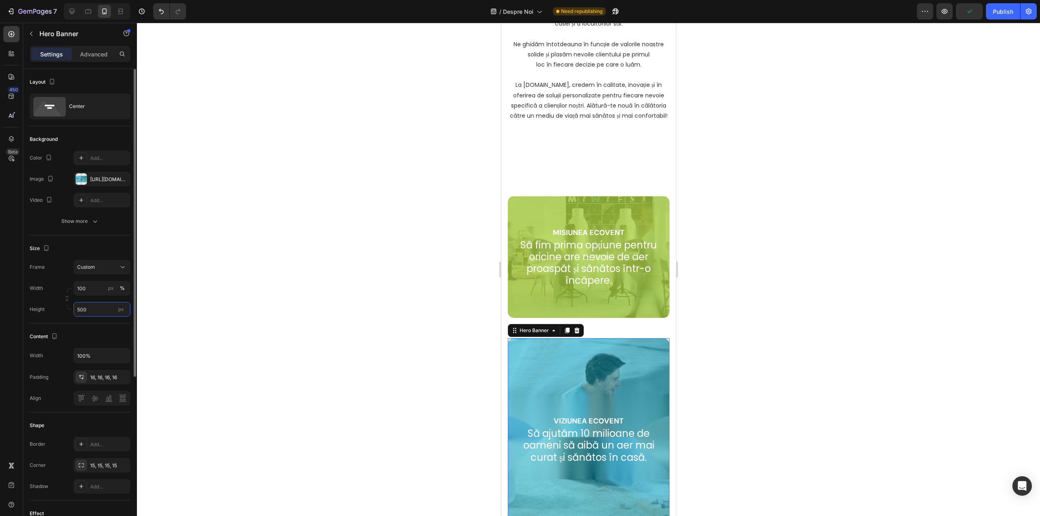
click at [95, 311] on input "500" at bounding box center [101, 309] width 57 height 15
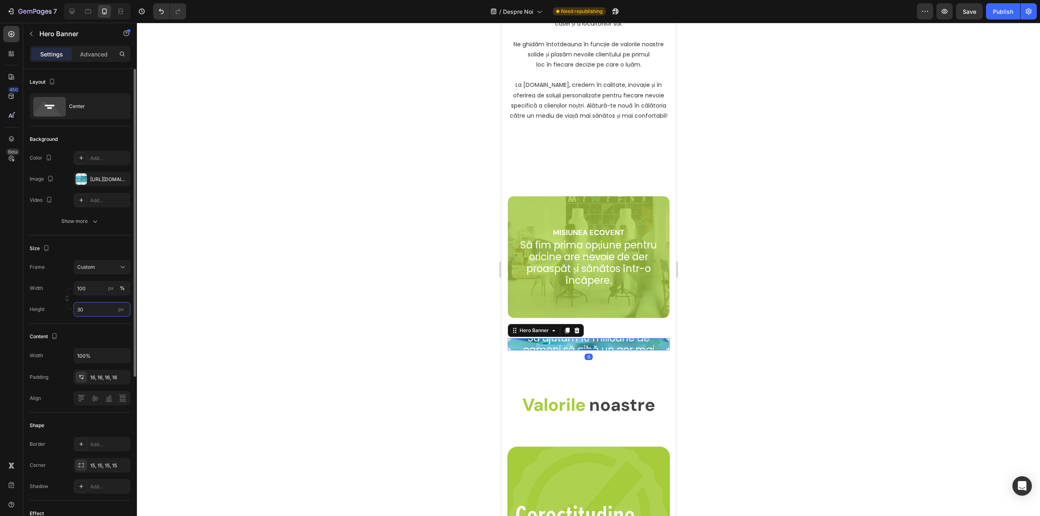
type input "300"
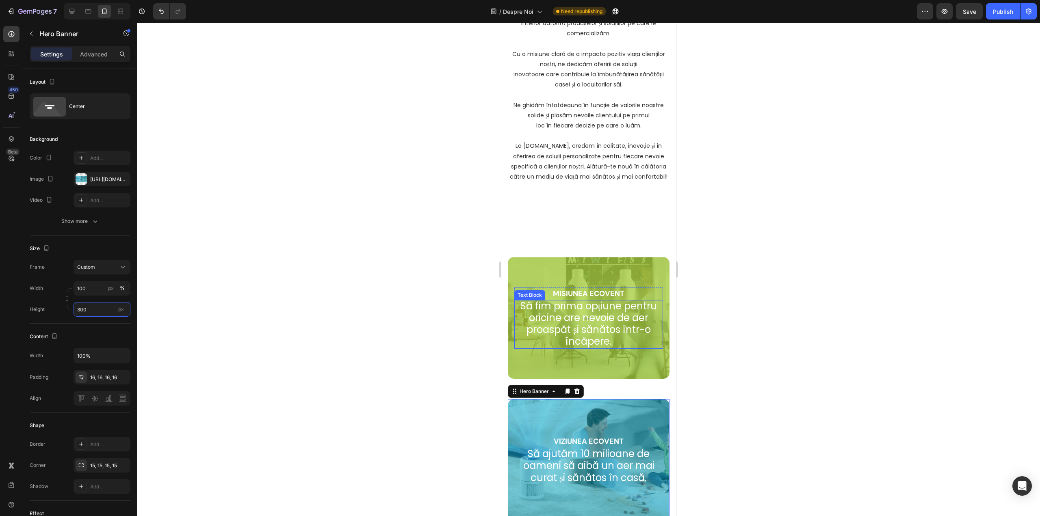
scroll to position [130, 0]
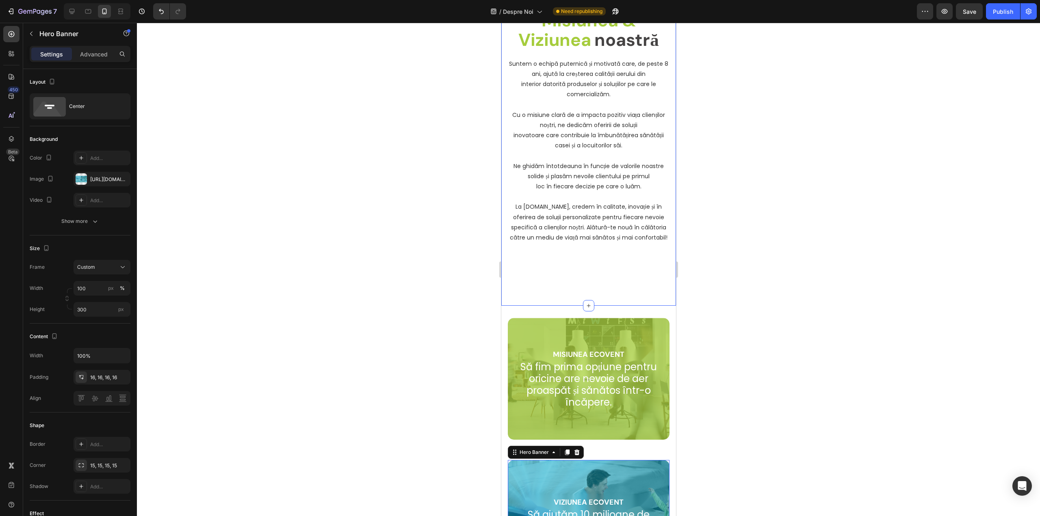
click at [591, 271] on div "Image Cine suntem și care sunt Misiunea & Viziunea noastră Heading Suntem o ech…" at bounding box center [588, 107] width 162 height 331
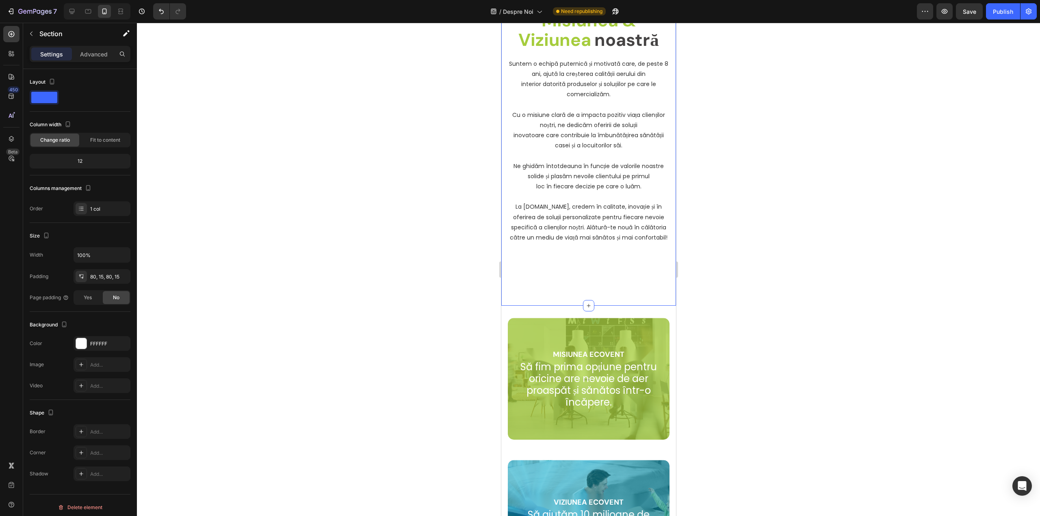
click at [603, 288] on div "Image Cine suntem și care sunt Misiunea & Viziunea noastră Heading Suntem o ech…" at bounding box center [588, 108] width 175 height 396
click at [603, 287] on div "Image Cine suntem și care sunt Misiunea & Viziunea noastră Heading Suntem o ech…" at bounding box center [588, 108] width 175 height 396
click at [602, 279] on div "Image Cine suntem și care sunt Misiunea & Viziunea noastră Heading Suntem o ech…" at bounding box center [588, 108] width 175 height 396
click at [96, 54] on p "Advanced" at bounding box center [94, 54] width 28 height 9
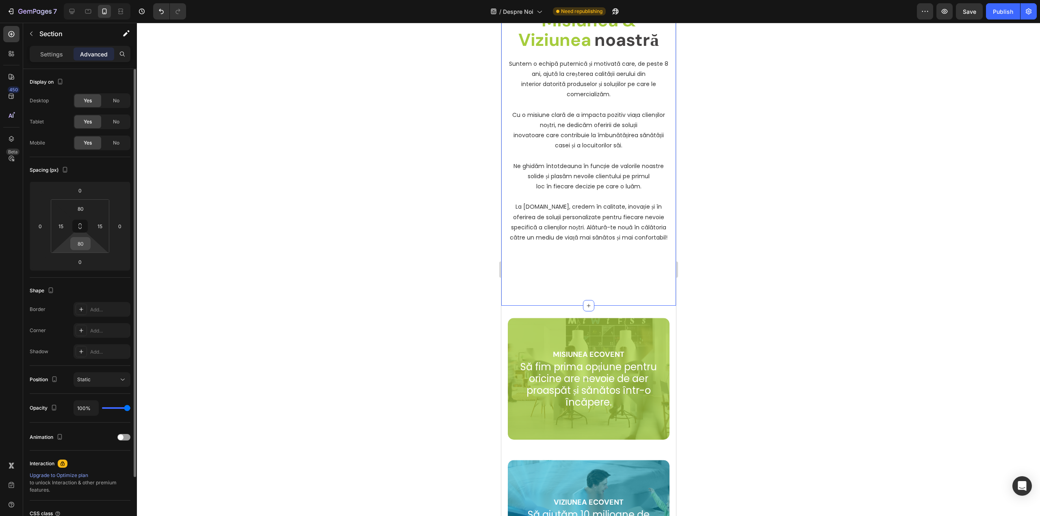
click at [80, 244] on input "80" at bounding box center [80, 244] width 16 height 12
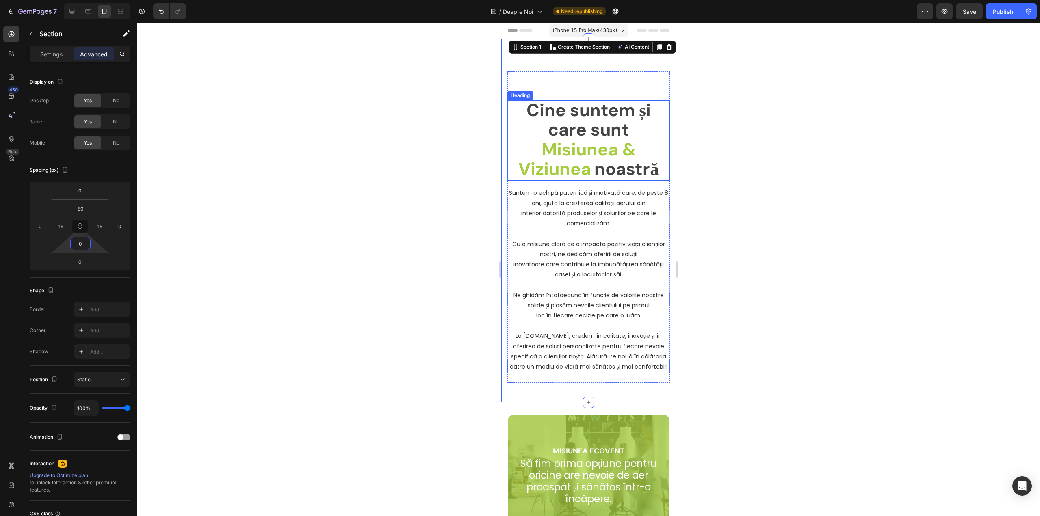
scroll to position [0, 0]
type input "0"
click at [83, 208] on input "80" at bounding box center [80, 209] width 16 height 12
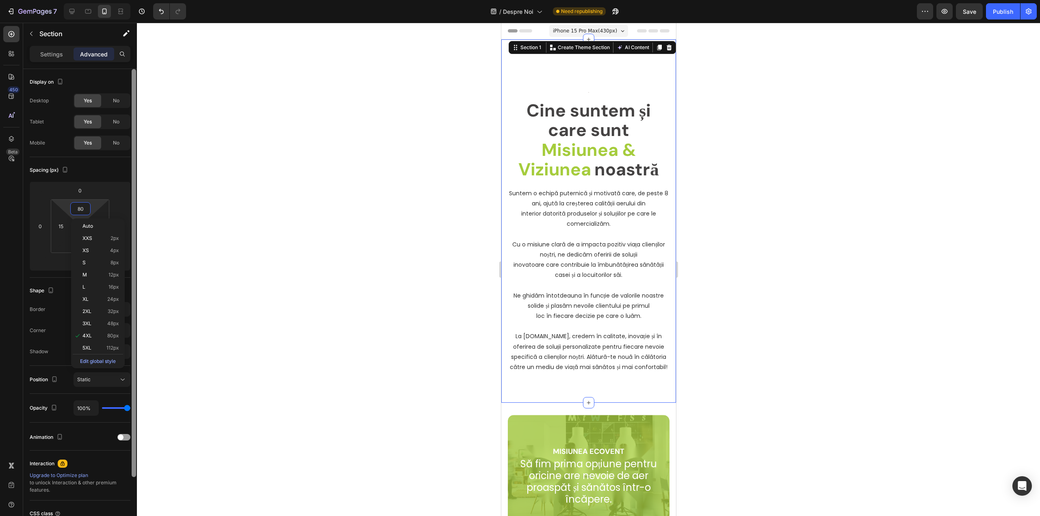
type input "0"
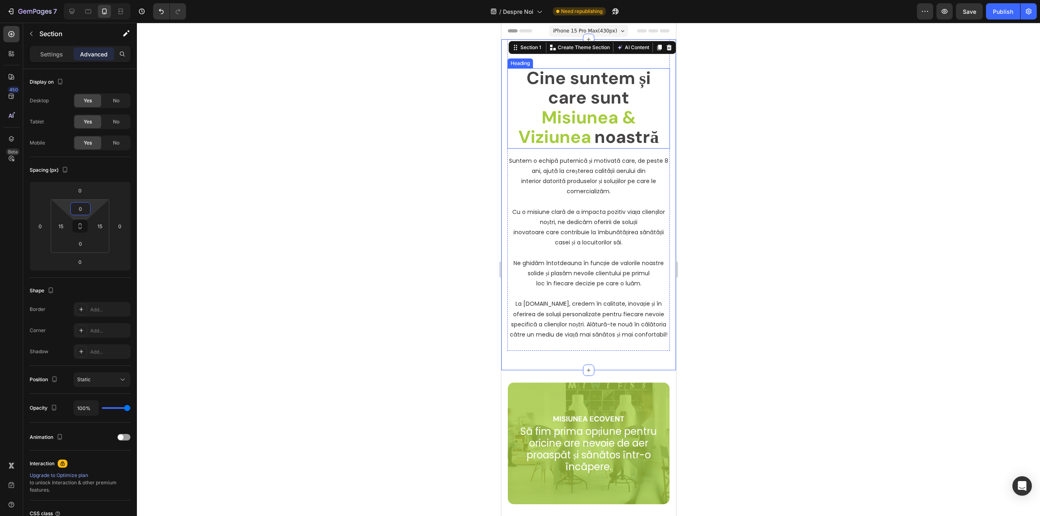
click at [590, 97] on span "Cine suntem și care sunt" at bounding box center [588, 88] width 124 height 43
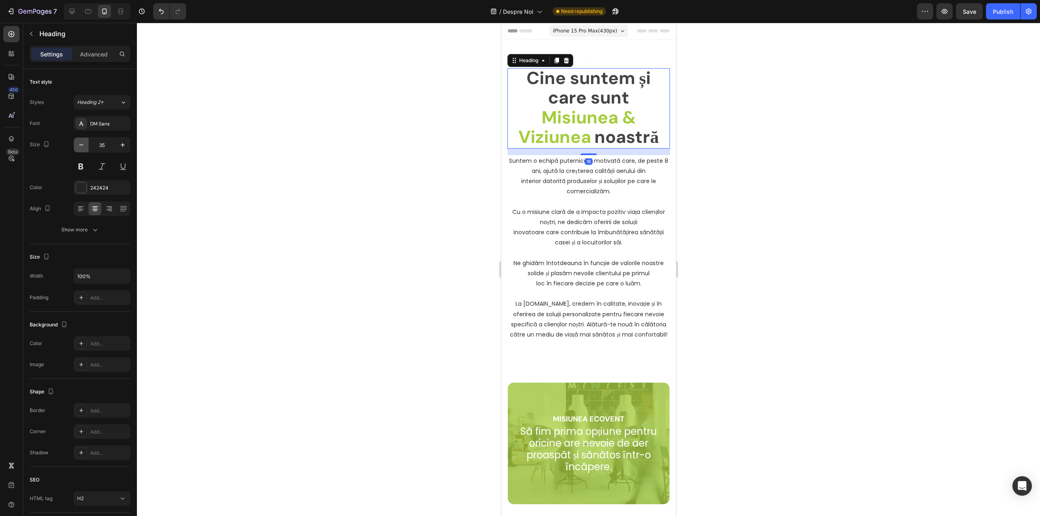
click at [82, 145] on icon "button" at bounding box center [81, 145] width 8 height 8
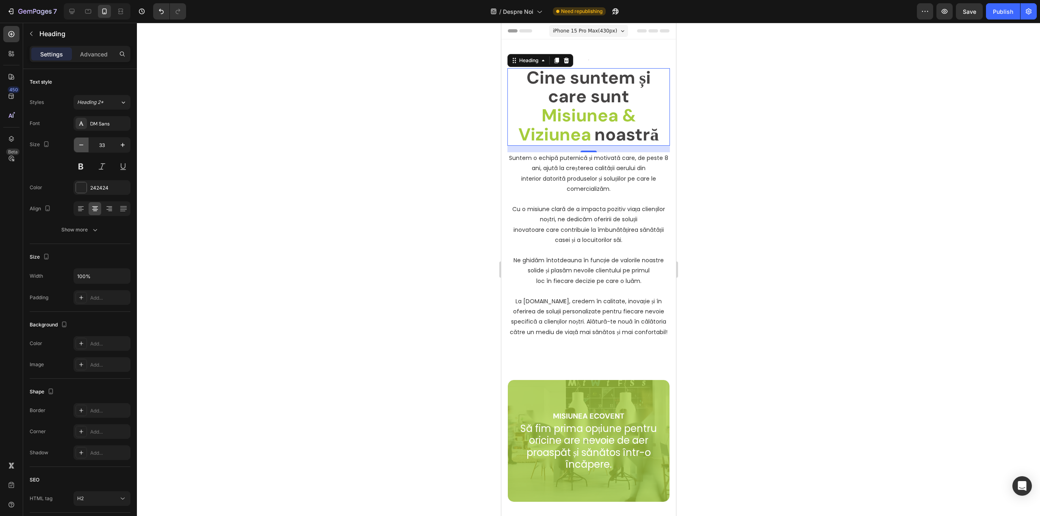
click at [82, 145] on icon "button" at bounding box center [81, 145] width 8 height 8
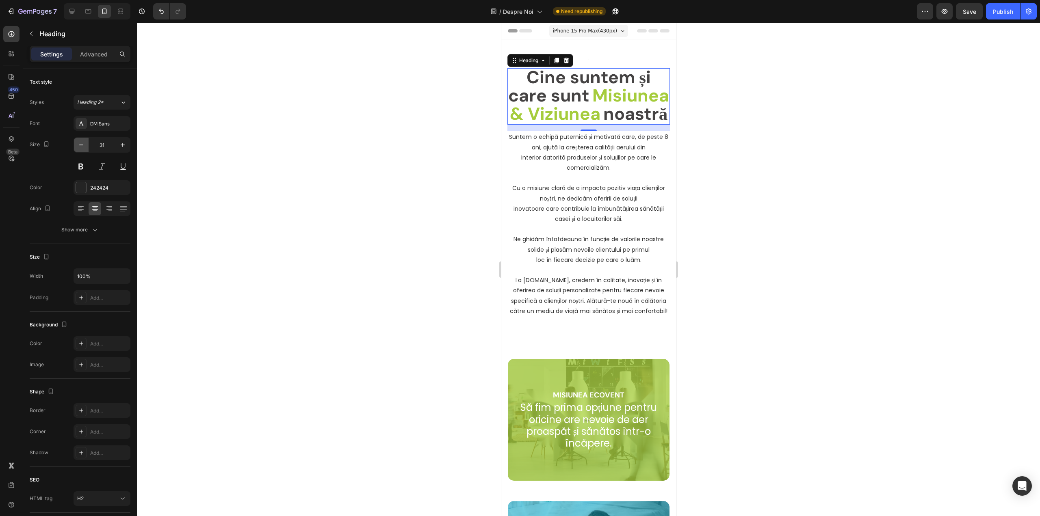
click at [82, 145] on icon "button" at bounding box center [81, 145] width 8 height 8
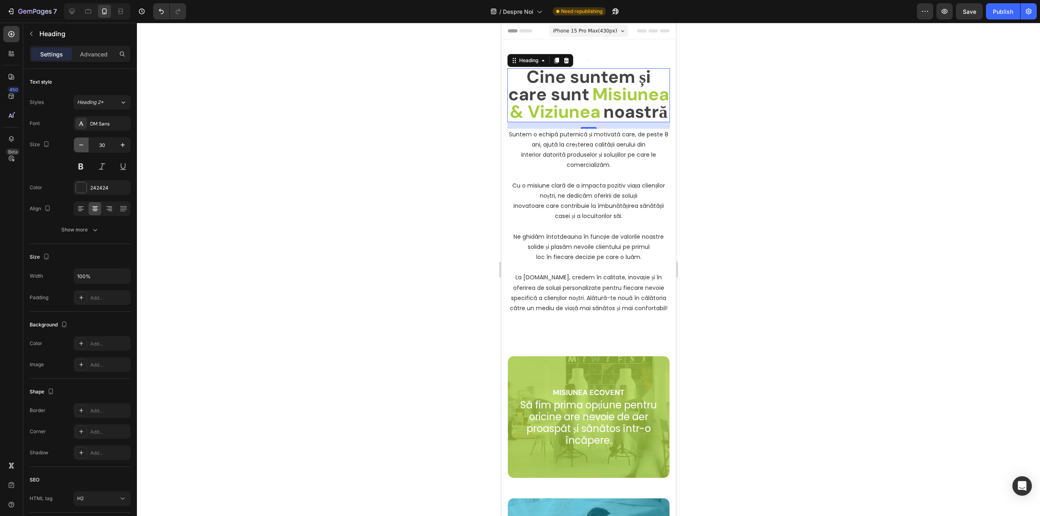
click at [82, 145] on icon "button" at bounding box center [81, 145] width 8 height 8
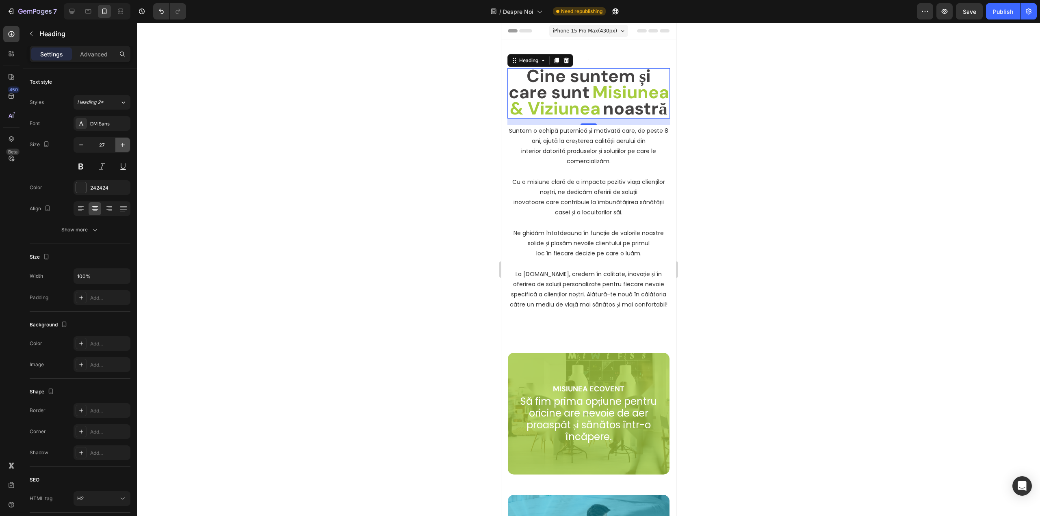
click at [125, 145] on icon "button" at bounding box center [123, 145] width 8 height 8
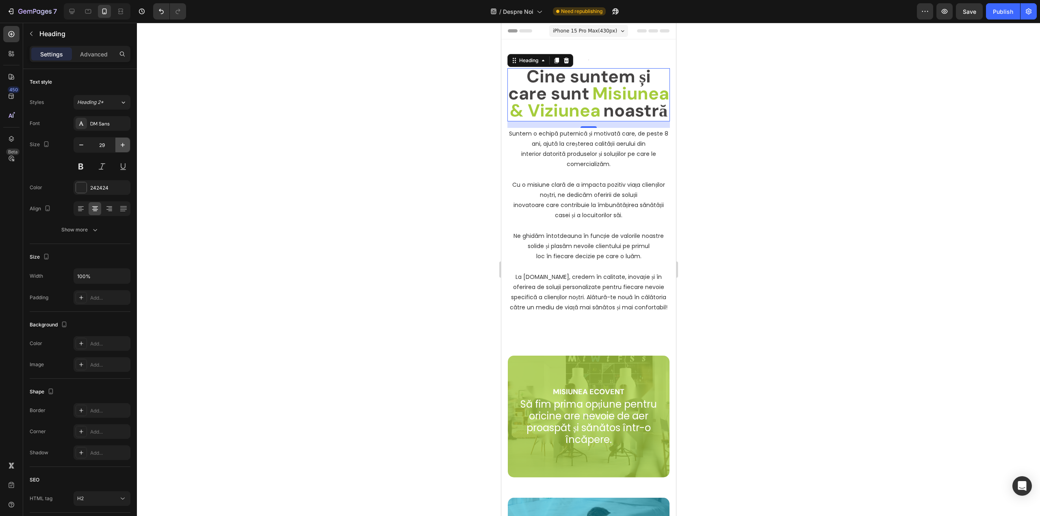
click at [125, 145] on icon "button" at bounding box center [123, 145] width 8 height 8
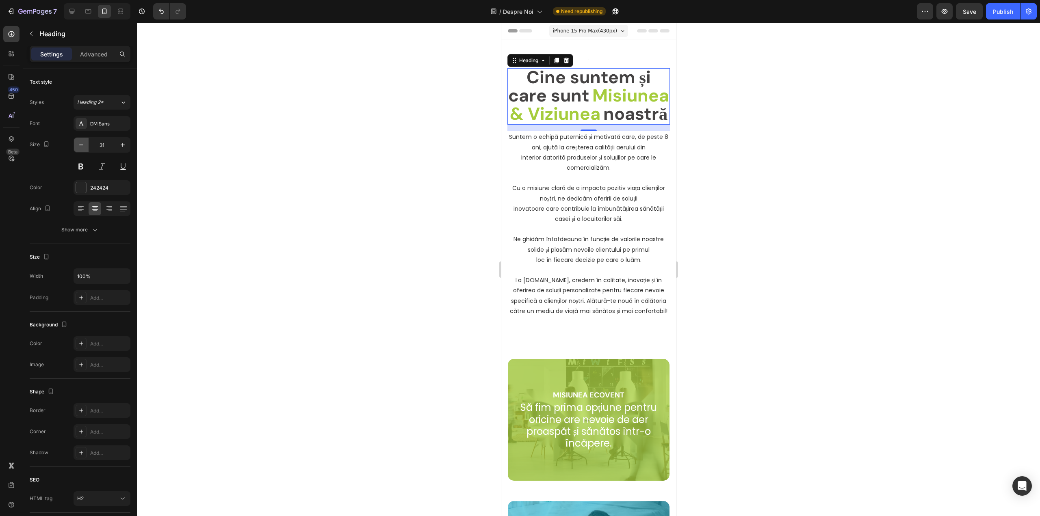
click at [78, 146] on icon "button" at bounding box center [81, 145] width 8 height 8
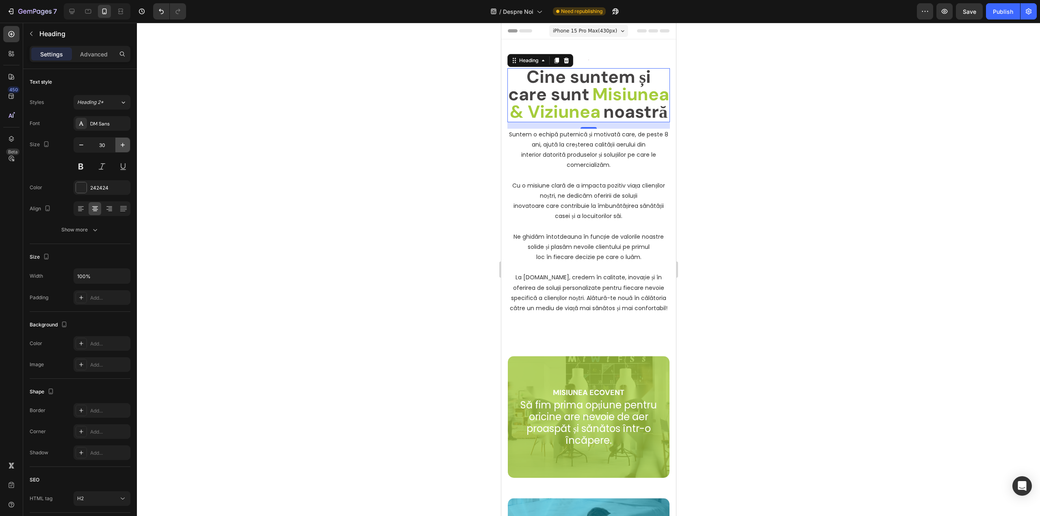
click at [124, 145] on icon "button" at bounding box center [123, 145] width 8 height 8
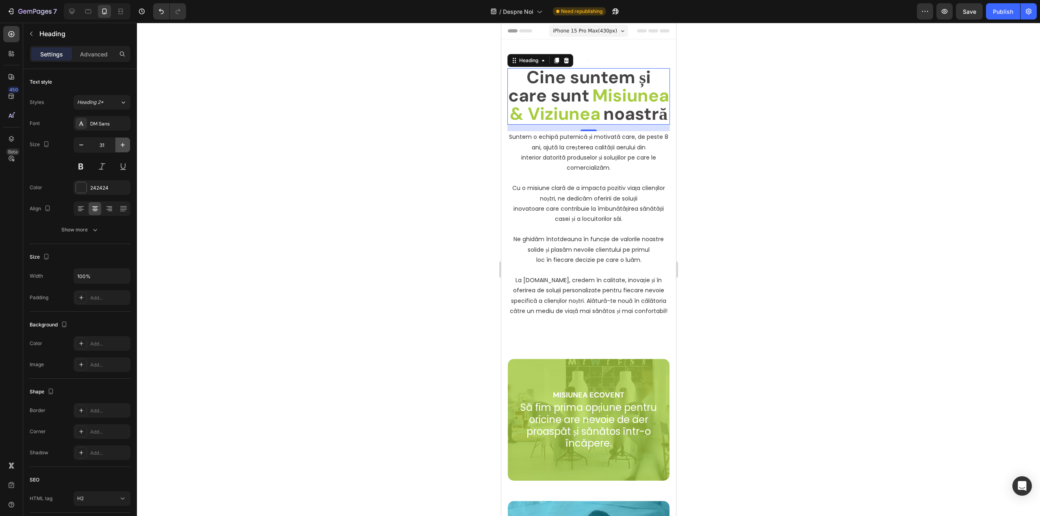
type input "32"
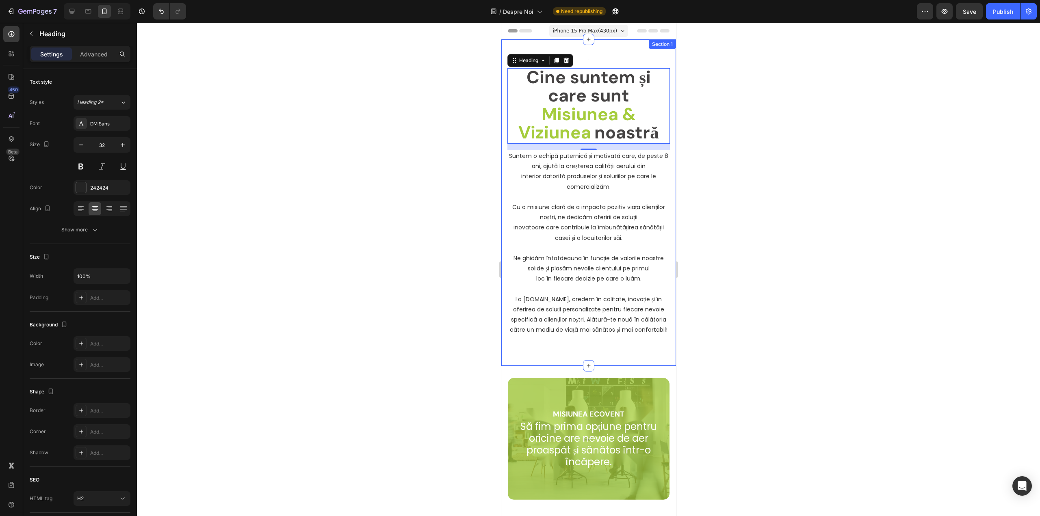
click at [589, 355] on div "Image Cine suntem și care sunt Misiunea & Viziunea noastră Heading 16 Suntem o …" at bounding box center [588, 202] width 162 height 326
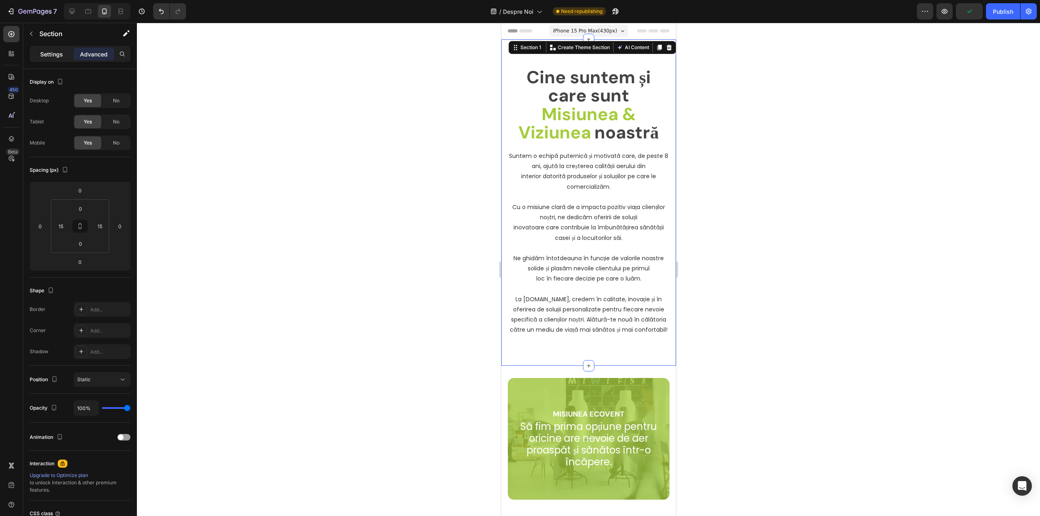
click at [52, 57] on p "Settings" at bounding box center [51, 54] width 23 height 9
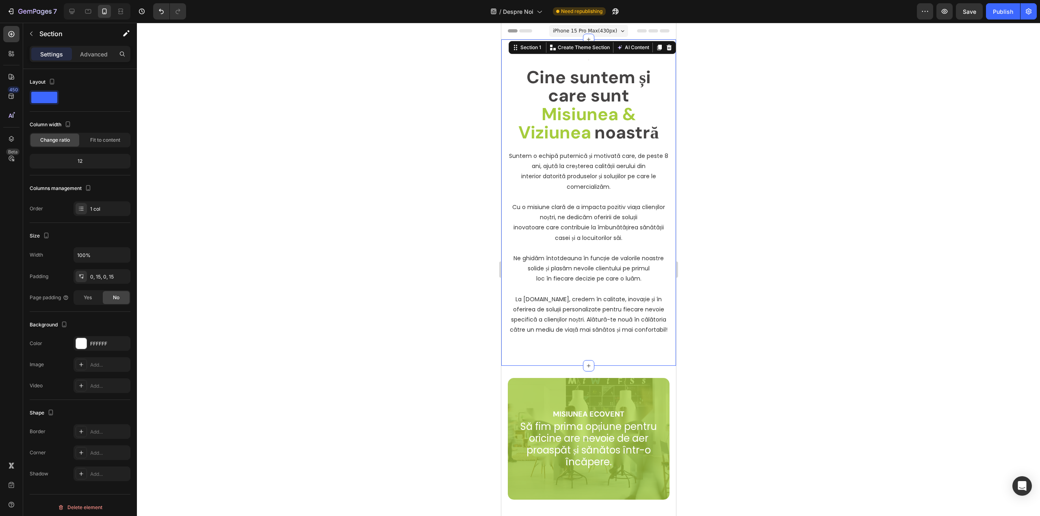
click at [539, 363] on div "Image Cine suntem și care sunt Misiunea & Viziunea noastră Heading Suntem o ech…" at bounding box center [588, 202] width 162 height 326
click at [99, 138] on span "Fit to content" at bounding box center [105, 139] width 30 height 7
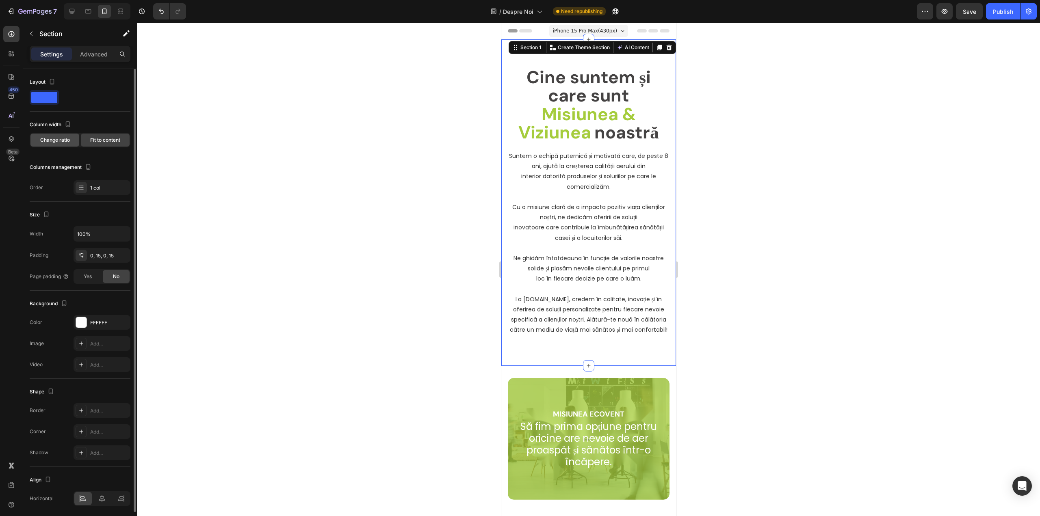
click at [59, 141] on span "Change ratio" at bounding box center [55, 139] width 30 height 7
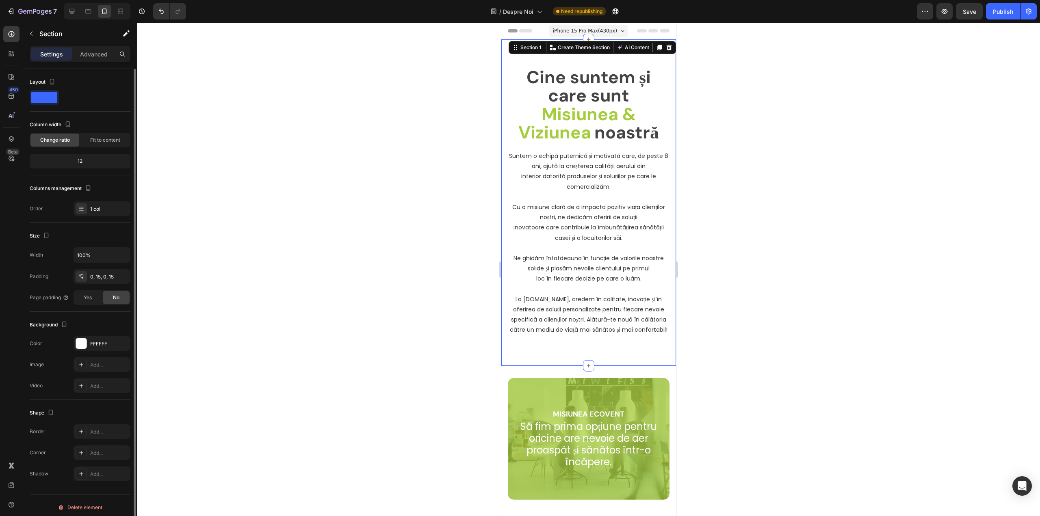
click at [80, 166] on div "12" at bounding box center [79, 161] width 97 height 11
click at [105, 144] on div "Fit to content" at bounding box center [105, 140] width 49 height 13
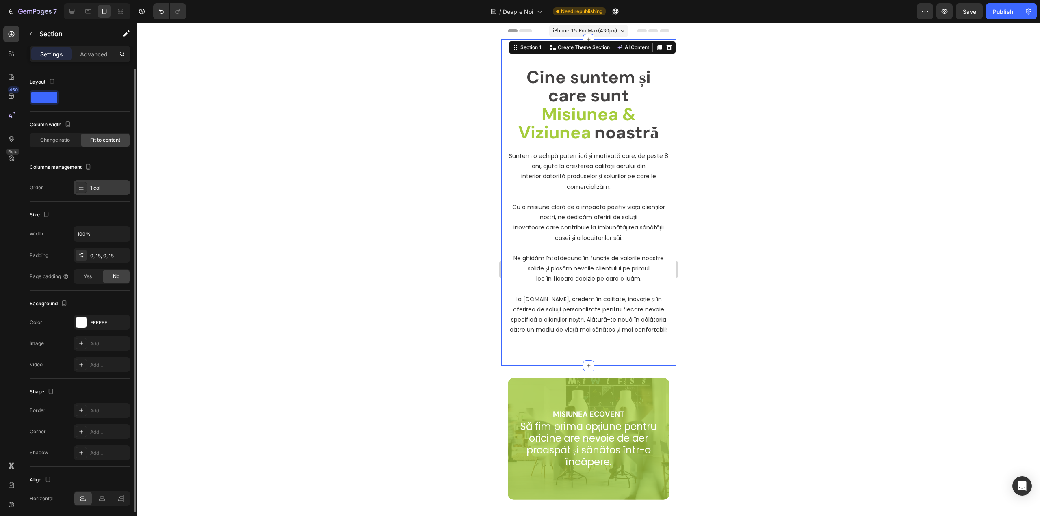
click at [106, 186] on div "1 col" at bounding box center [109, 187] width 38 height 7
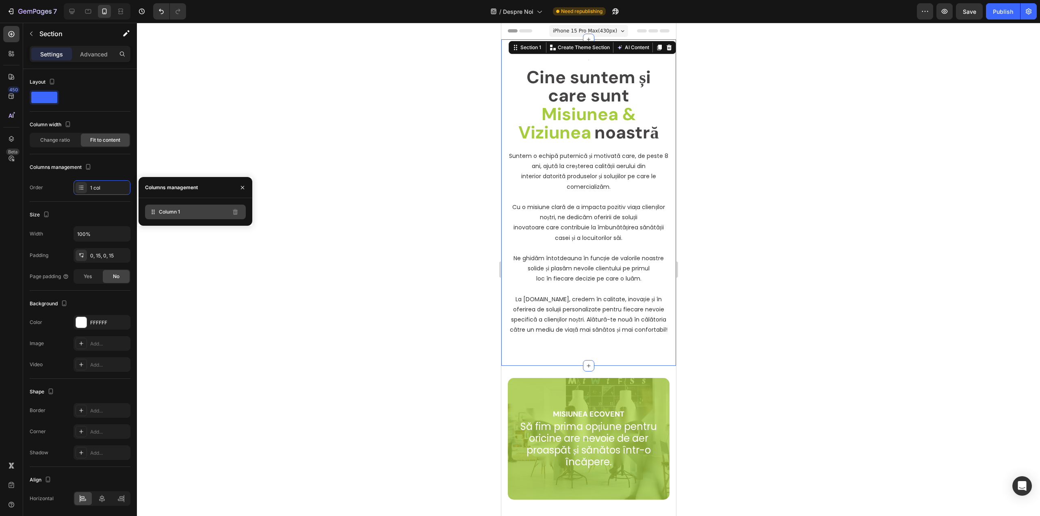
click at [177, 212] on span "Column 1" at bounding box center [169, 211] width 21 height 7
click at [96, 54] on p "Advanced" at bounding box center [94, 54] width 28 height 9
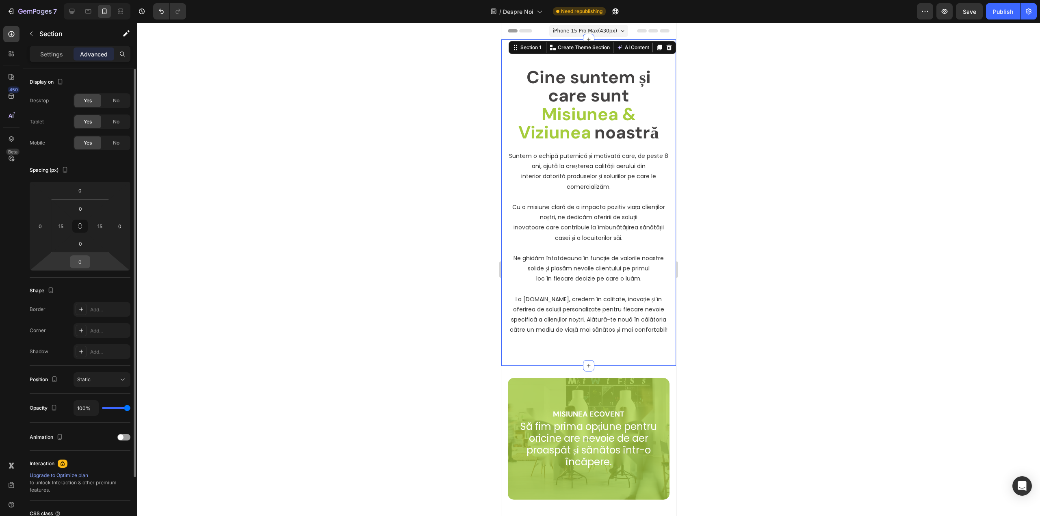
click at [82, 264] on input "0" at bounding box center [80, 262] width 16 height 12
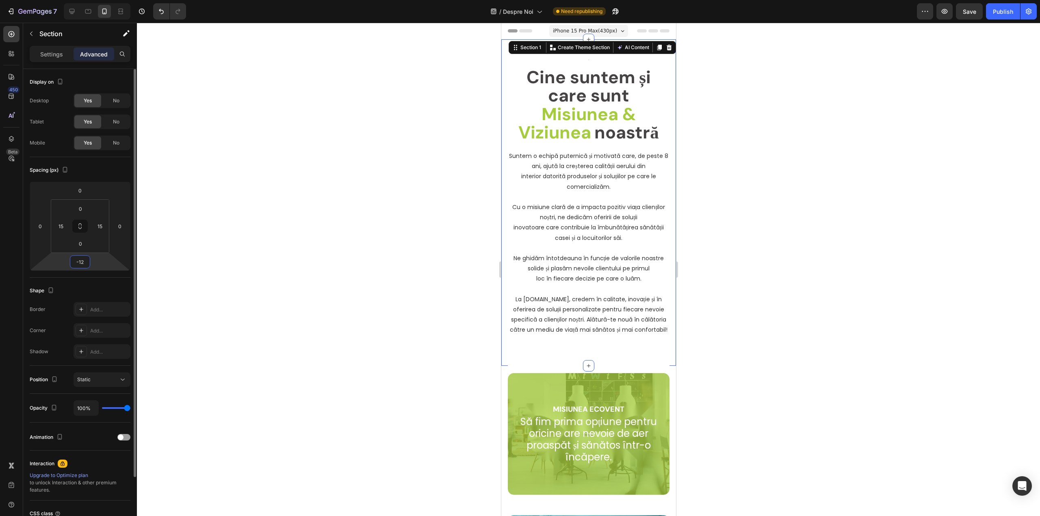
type input "-1"
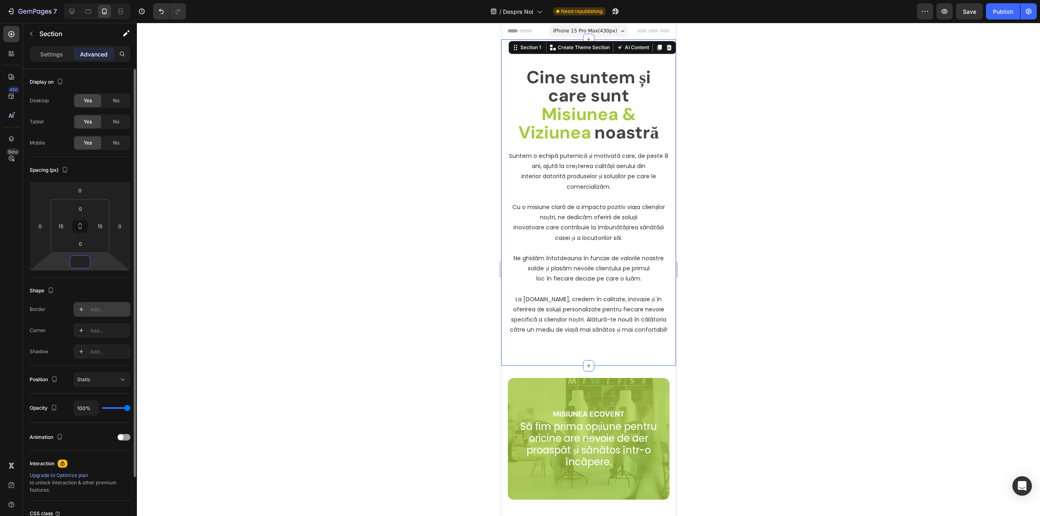
scroll to position [41, 0]
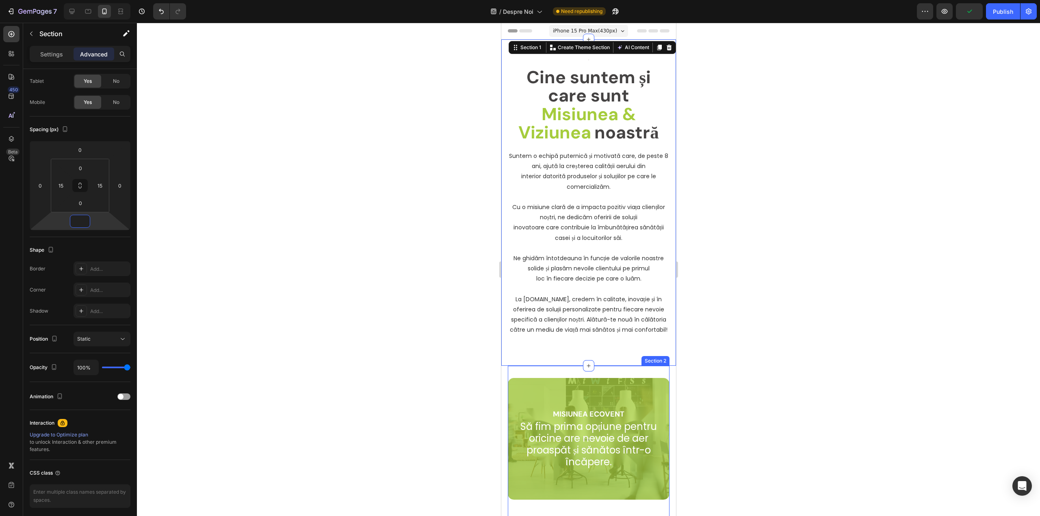
click at [561, 372] on div "MISIUNEA ECOVENT Heading Să fim prima opțiune pentru oricine are nevoie de aer …" at bounding box center [588, 510] width 162 height 288
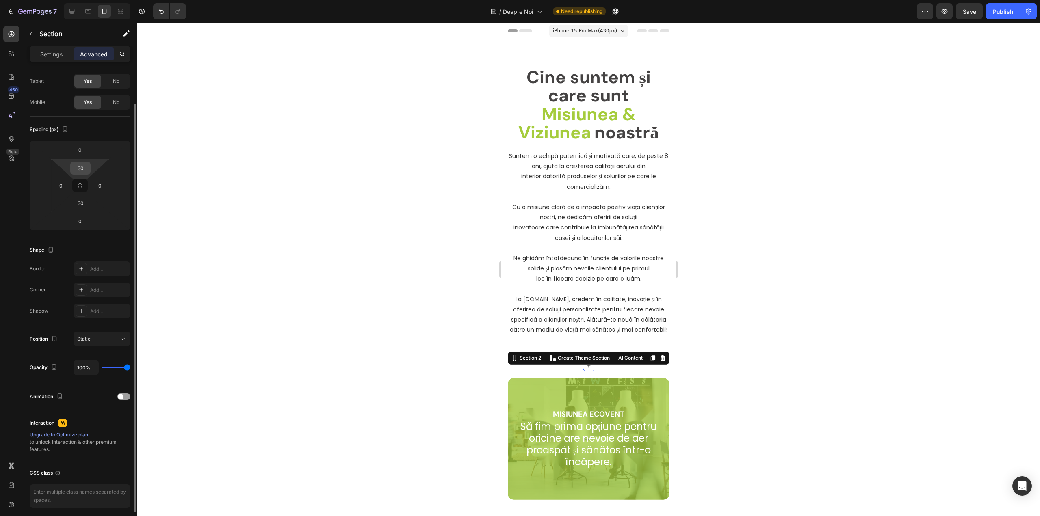
click at [85, 164] on input "30" at bounding box center [80, 168] width 16 height 12
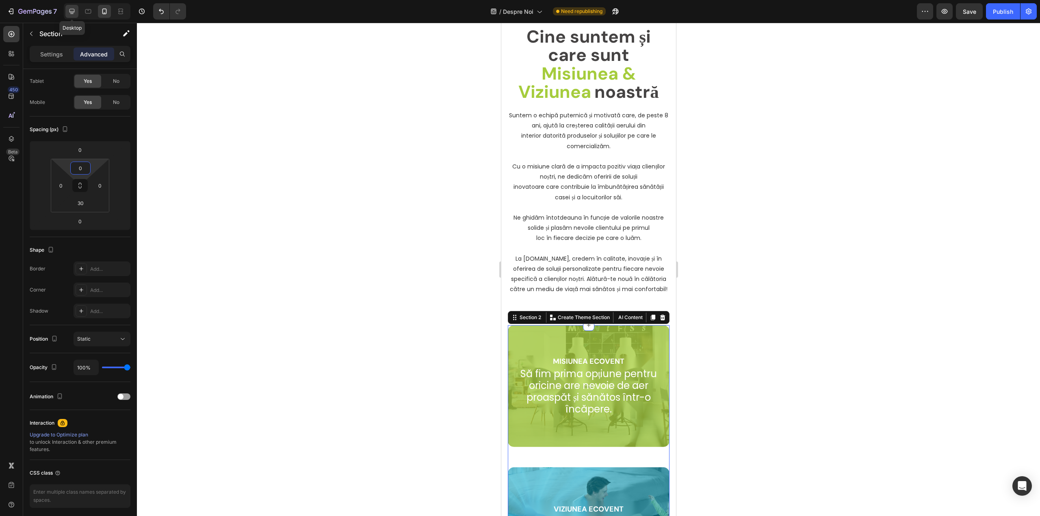
type input "0"
click at [75, 9] on icon at bounding box center [72, 11] width 8 height 8
type input "30"
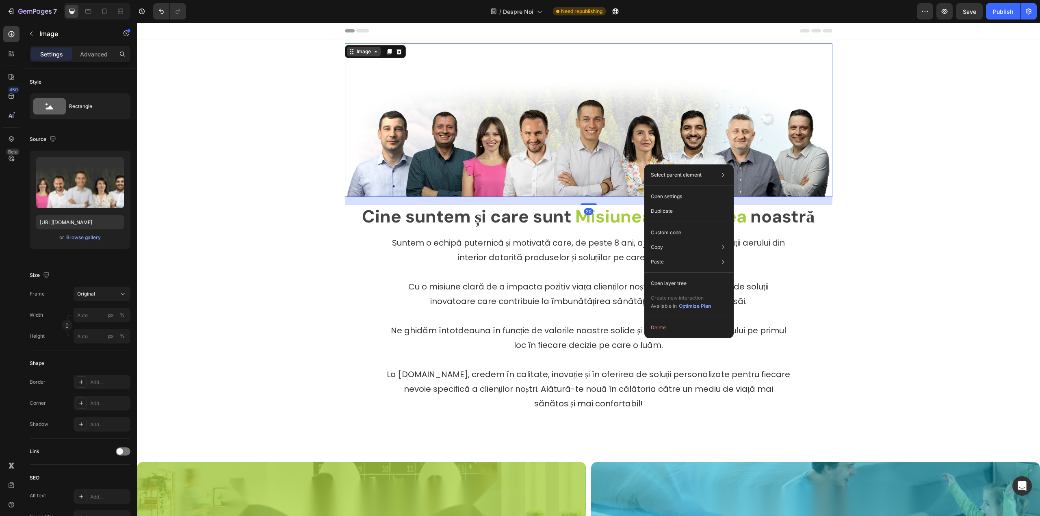
click at [359, 48] on div "Image" at bounding box center [363, 51] width 17 height 7
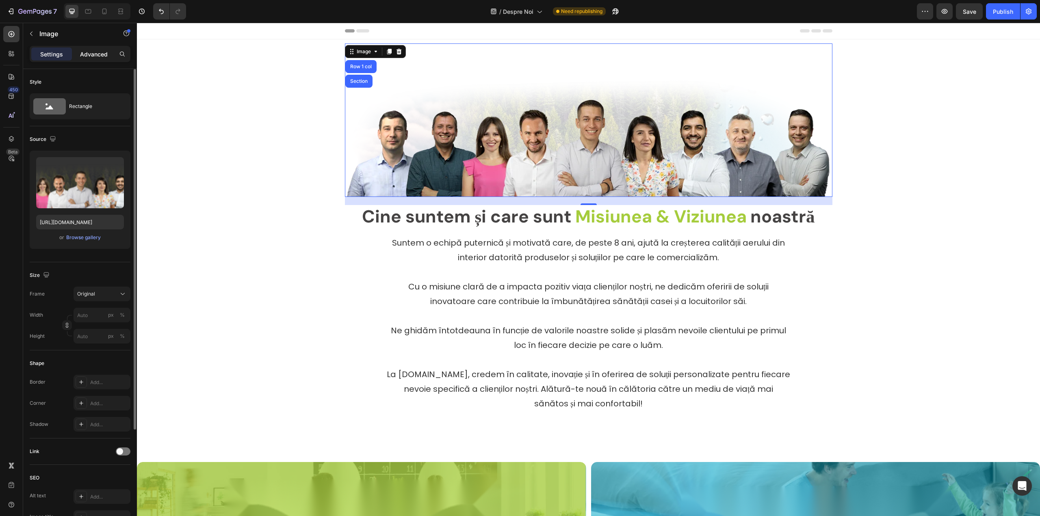
click at [84, 56] on p "Advanced" at bounding box center [94, 54] width 28 height 9
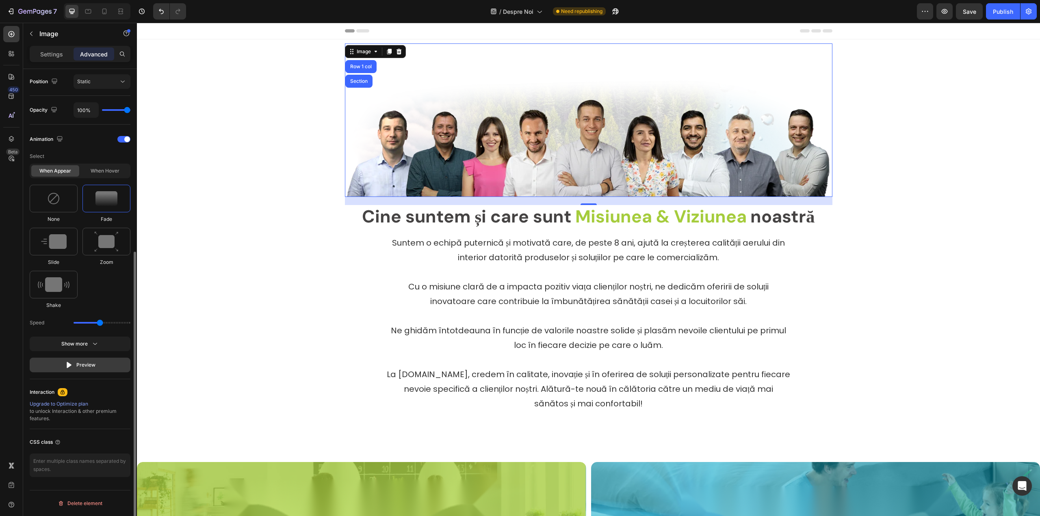
scroll to position [217, 0]
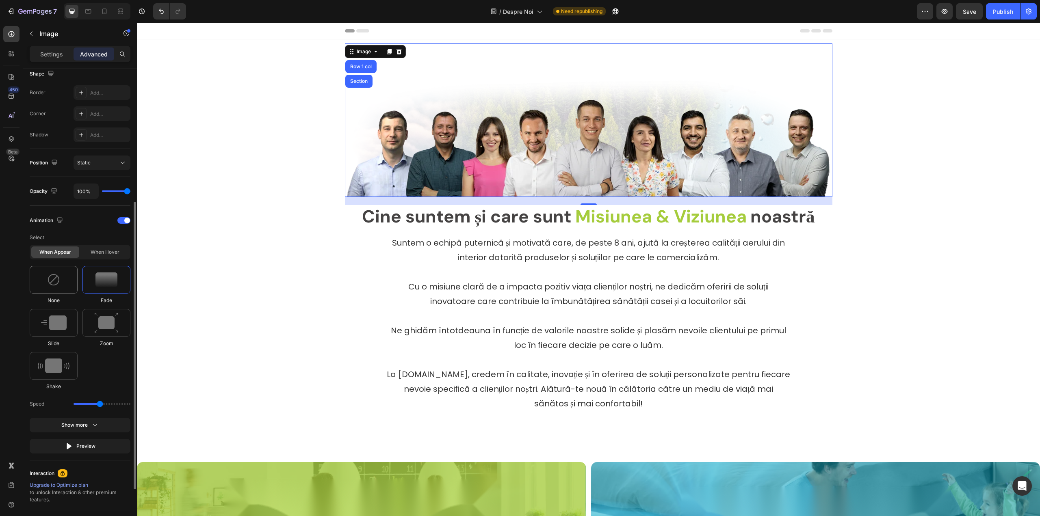
click at [64, 279] on div at bounding box center [54, 280] width 48 height 28
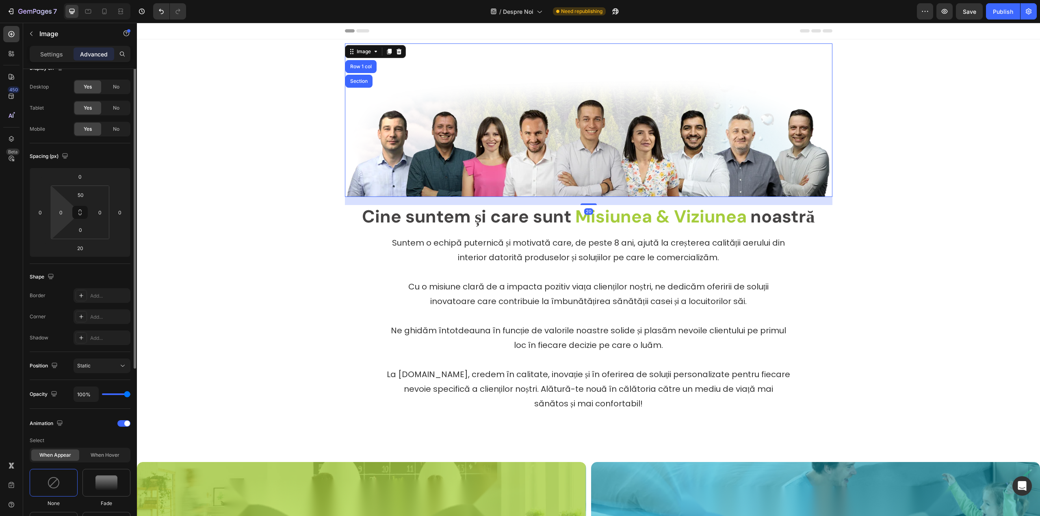
scroll to position [0, 0]
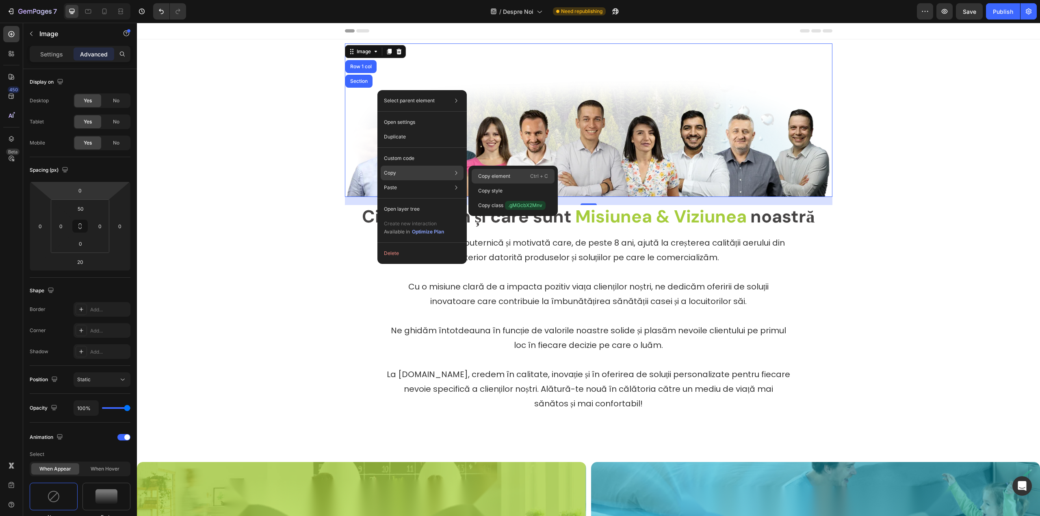
drag, startPoint x: 495, startPoint y: 175, endPoint x: 309, endPoint y: 89, distance: 203.9
click at [495, 175] on p "Copy element" at bounding box center [494, 176] width 32 height 7
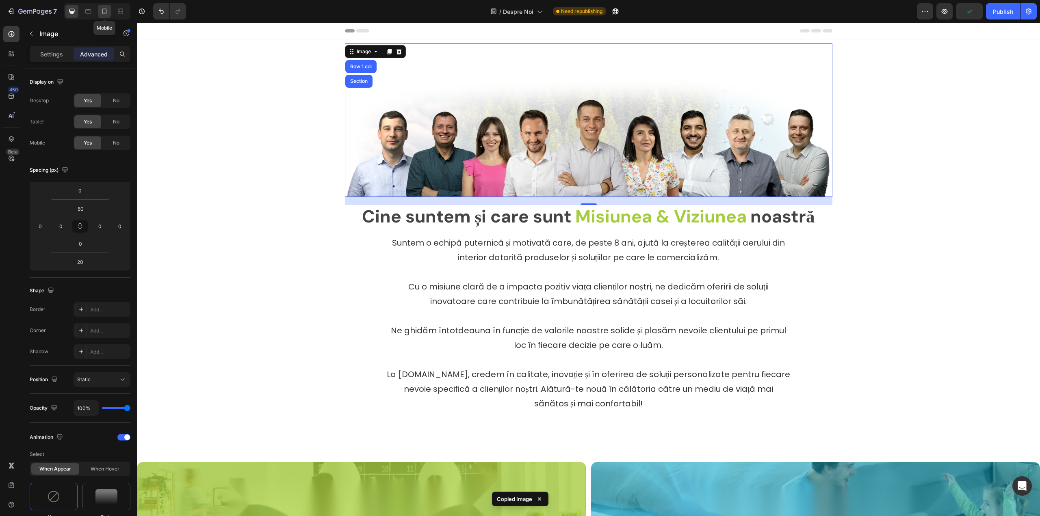
click at [98, 13] on div at bounding box center [104, 11] width 13 height 13
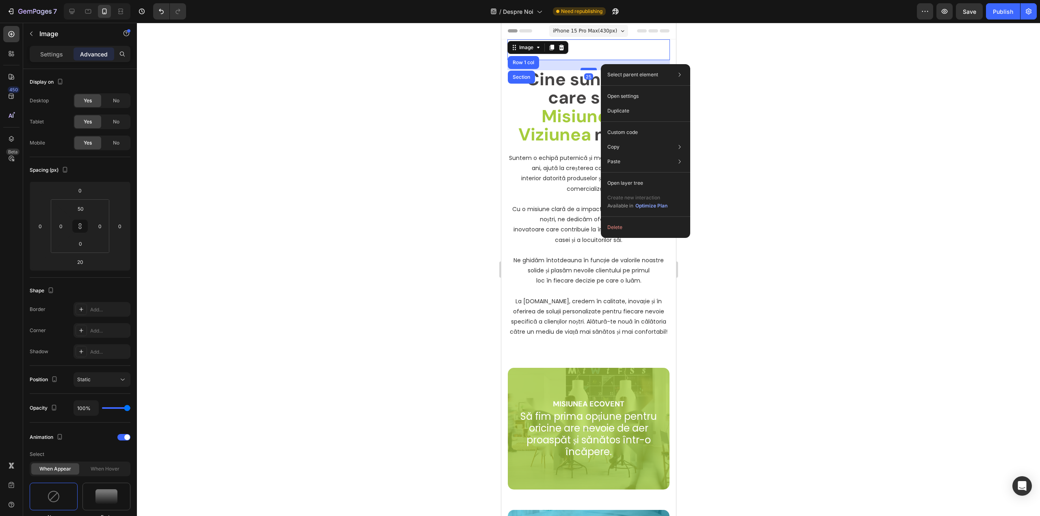
drag, startPoint x: 586, startPoint y: 67, endPoint x: 585, endPoint y: 74, distance: 7.0
click at [585, 70] on div at bounding box center [588, 69] width 16 height 2
type input "37"
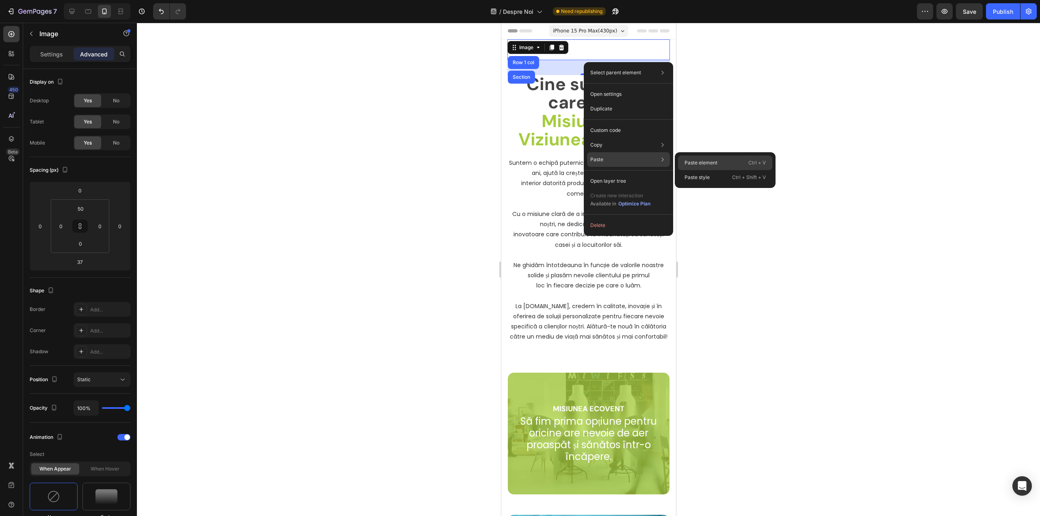
click at [685, 162] on p "Paste element" at bounding box center [700, 162] width 33 height 7
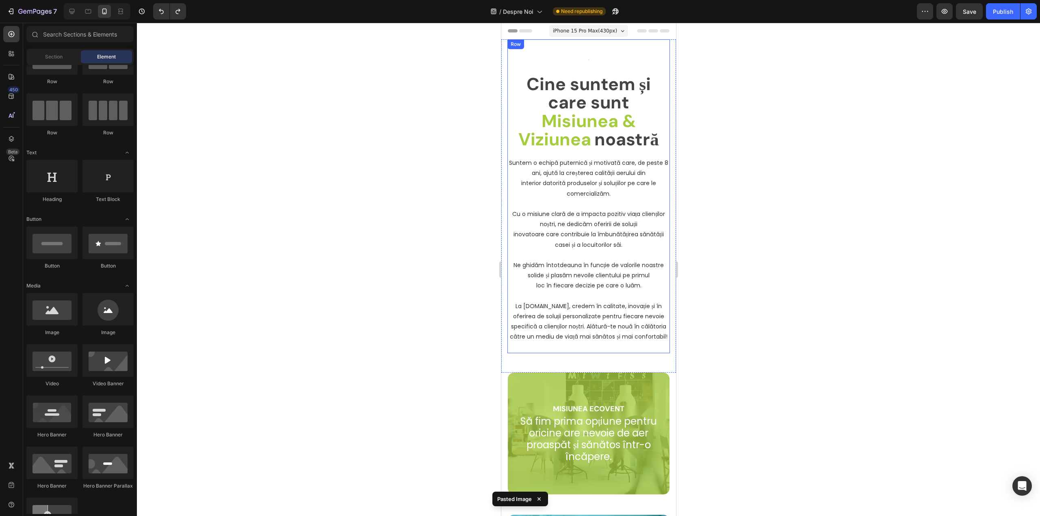
click at [592, 66] on div "Image Cine suntem și care sunt Misiunea & Viziunea noastră Heading Suntem o ech…" at bounding box center [588, 196] width 162 height 314
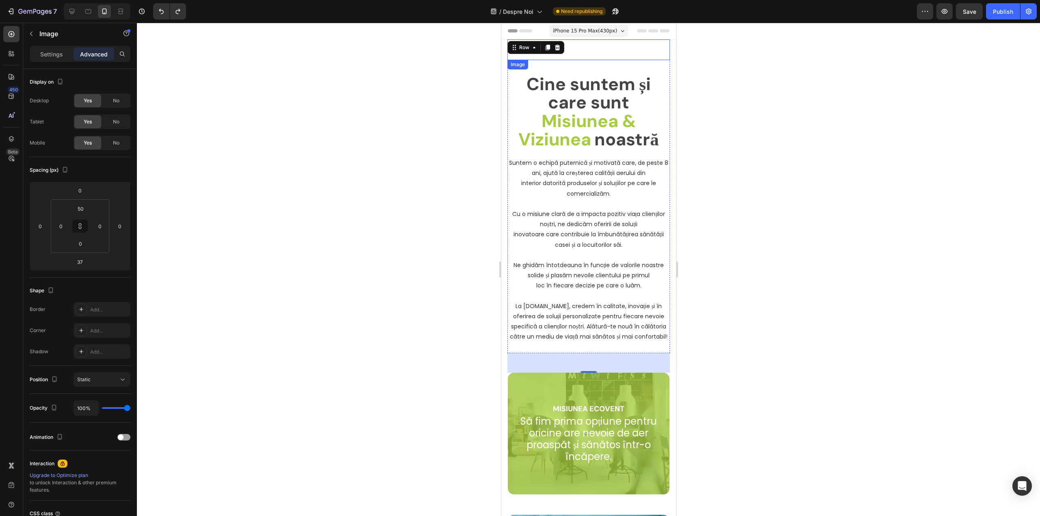
click at [590, 56] on div "Image" at bounding box center [588, 49] width 162 height 21
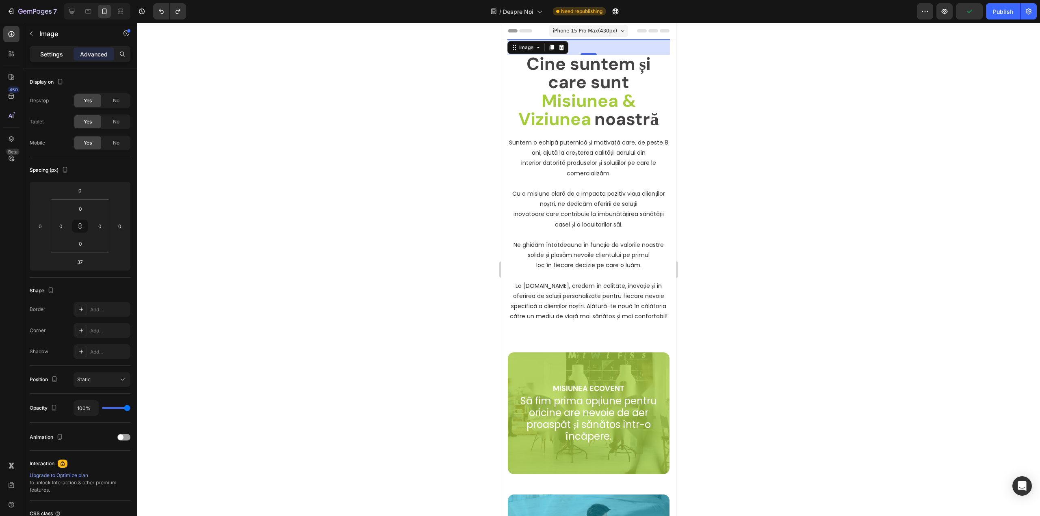
click at [52, 56] on p "Settings" at bounding box center [51, 54] width 23 height 9
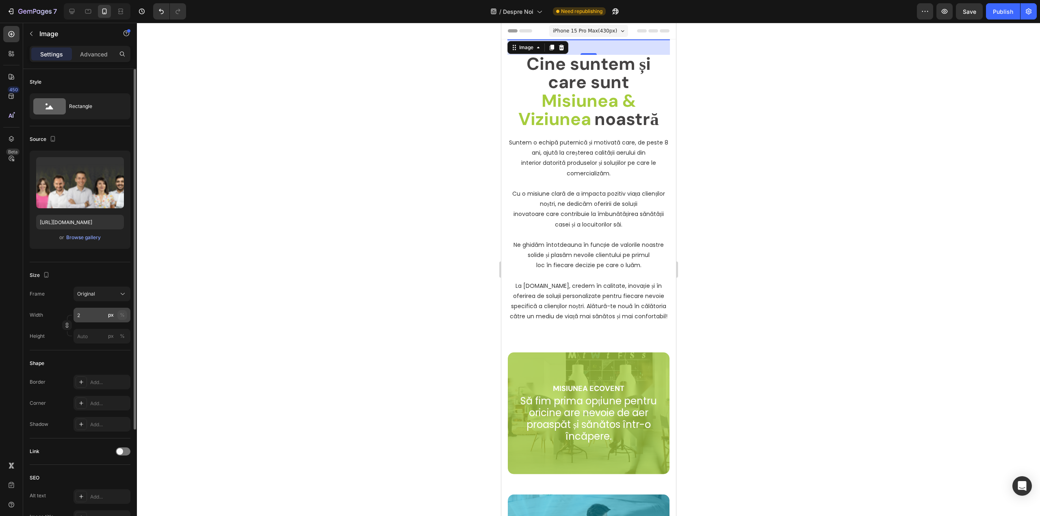
click at [119, 316] on button "%" at bounding box center [122, 315] width 10 height 10
click at [90, 311] on input "2" at bounding box center [101, 315] width 57 height 15
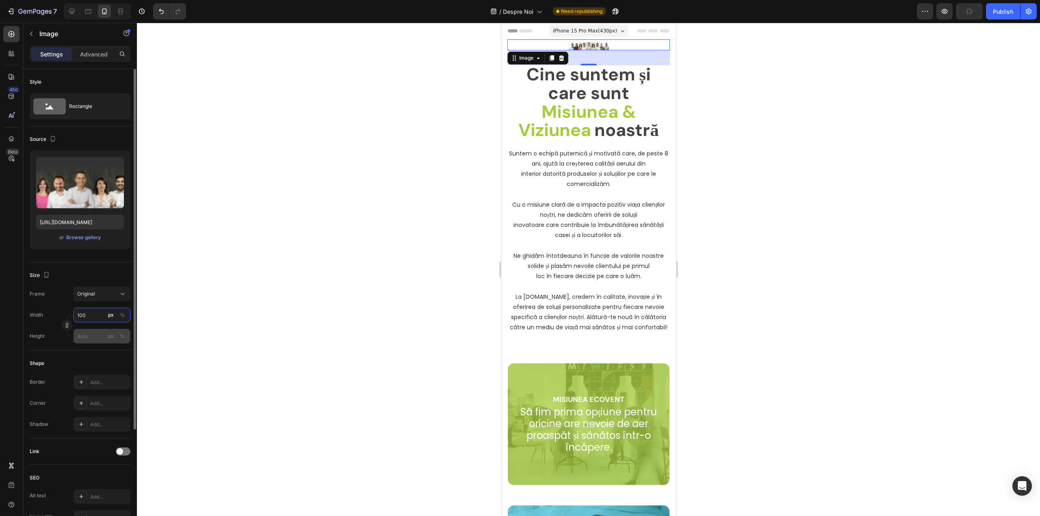
type input "100"
click at [88, 337] on input "px %" at bounding box center [101, 336] width 57 height 15
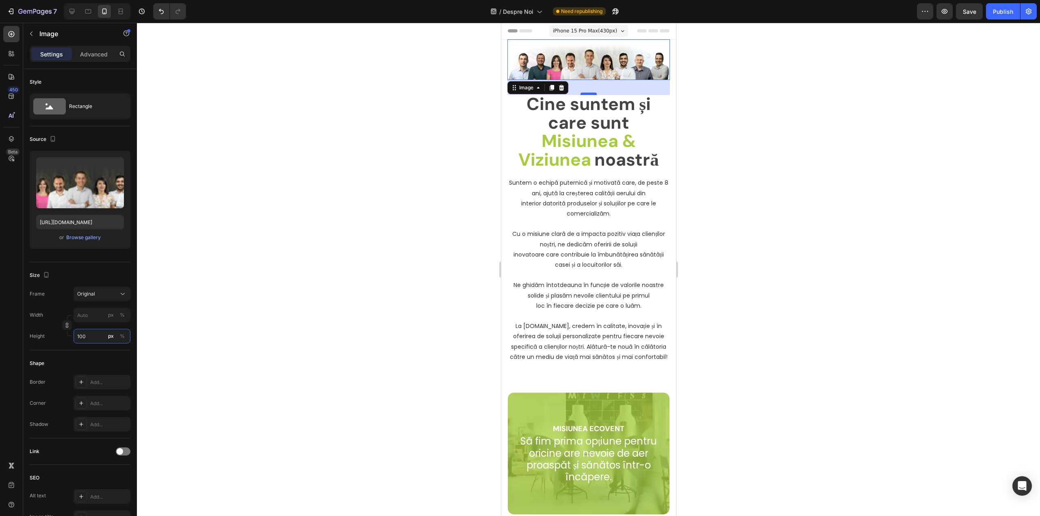
type input "100"
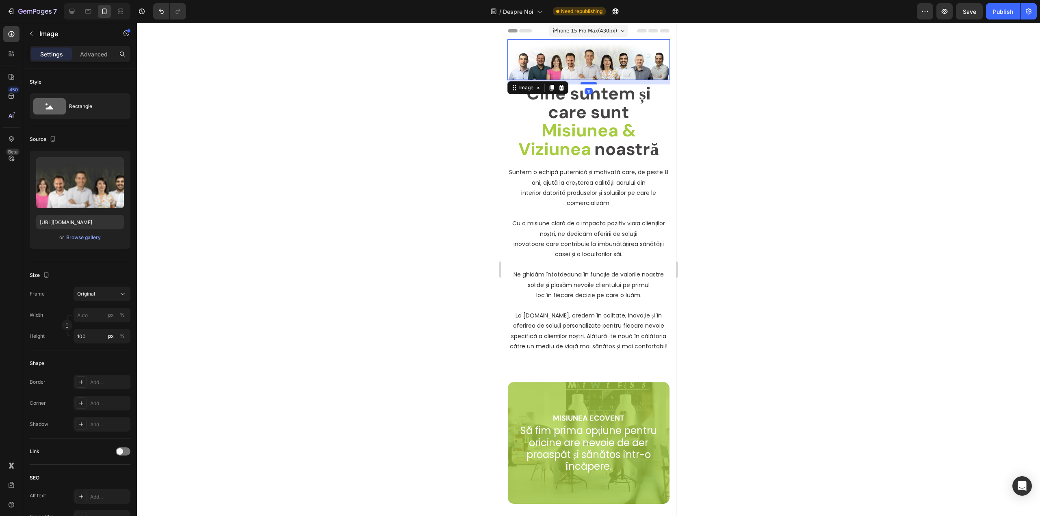
drag, startPoint x: 590, startPoint y: 94, endPoint x: 590, endPoint y: 83, distance: 10.6
click at [590, 83] on div at bounding box center [588, 83] width 16 height 2
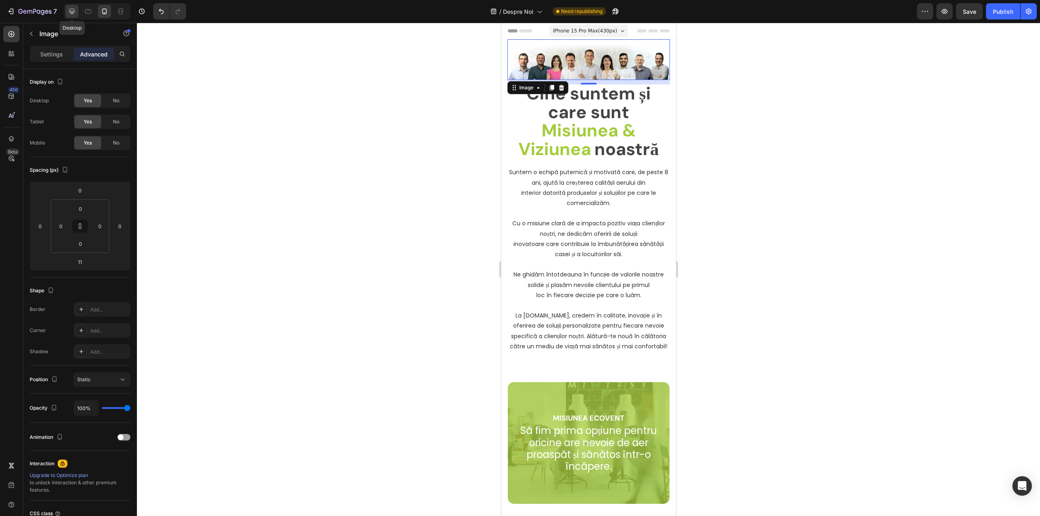
click at [71, 13] on icon at bounding box center [71, 11] width 5 height 5
type input "20"
type input "50"
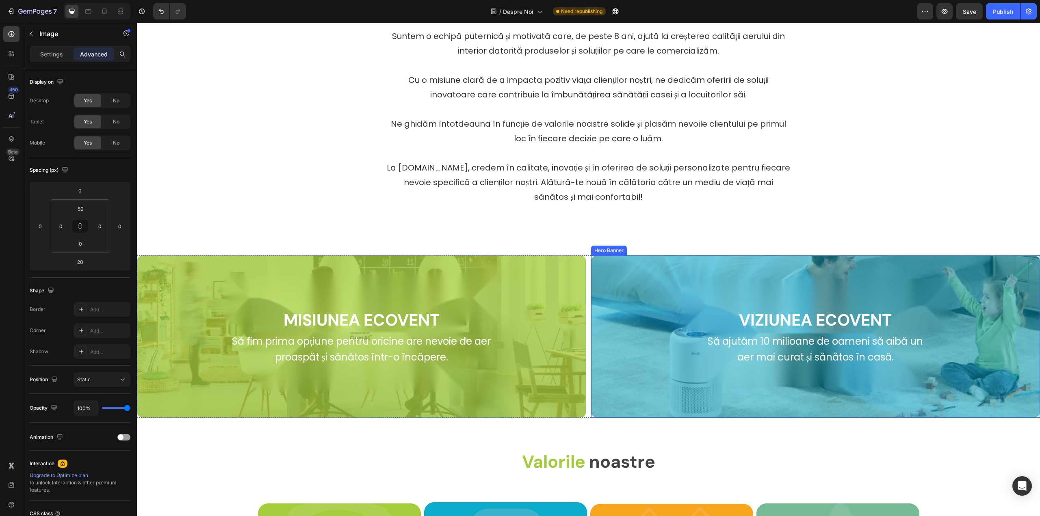
scroll to position [325, 0]
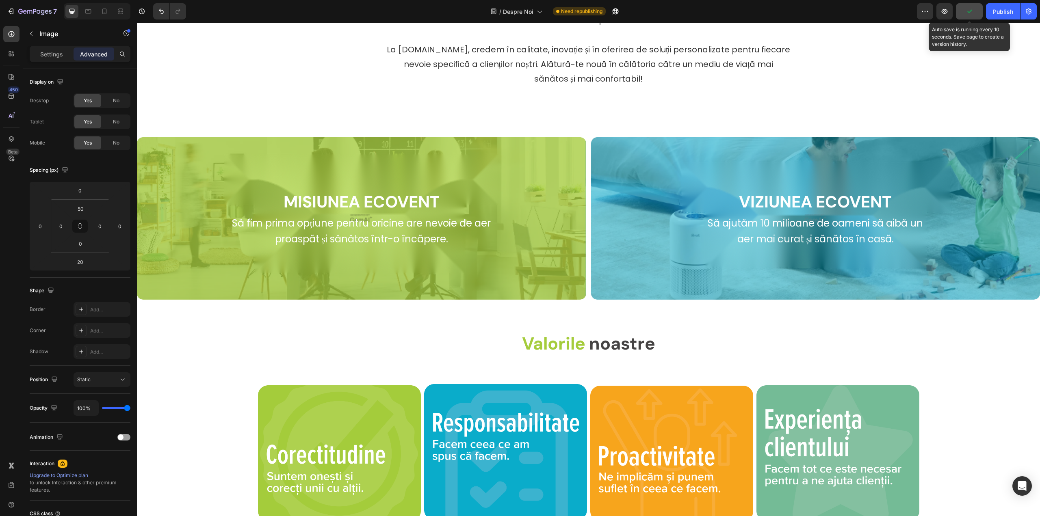
click at [977, 15] on button "button" at bounding box center [968, 11] width 27 height 16
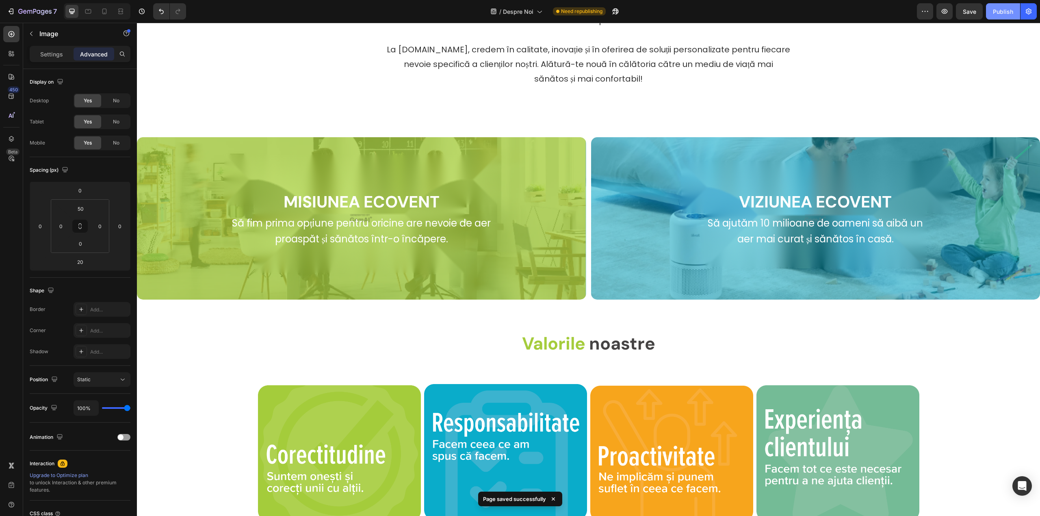
click at [998, 14] on div "Publish" at bounding box center [1002, 11] width 20 height 9
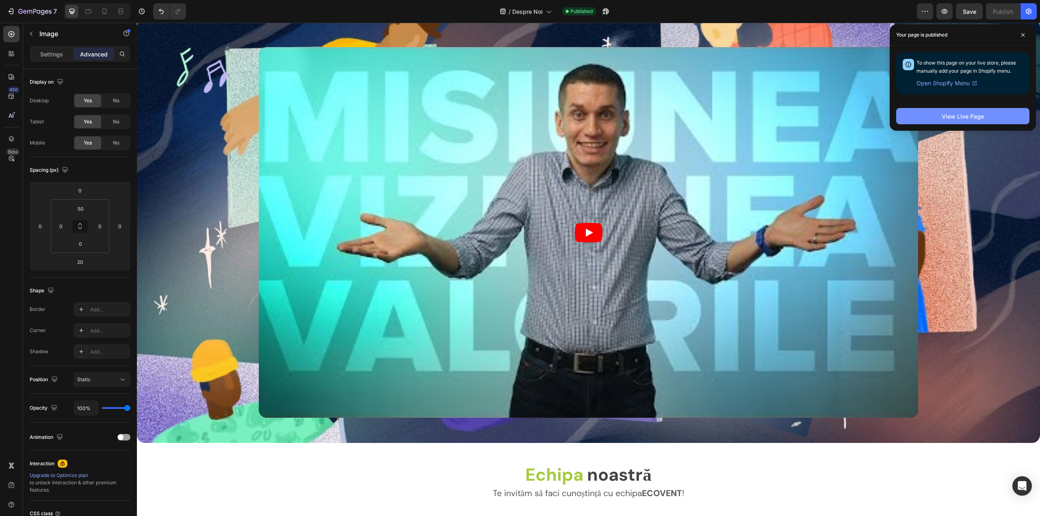
scroll to position [981, 0]
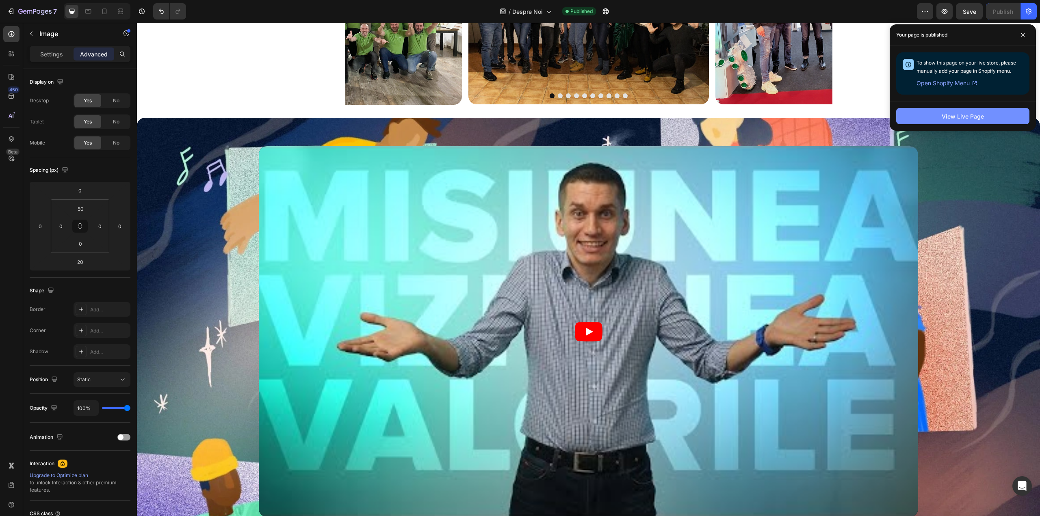
click at [960, 117] on div "View Live Page" at bounding box center [962, 116] width 42 height 9
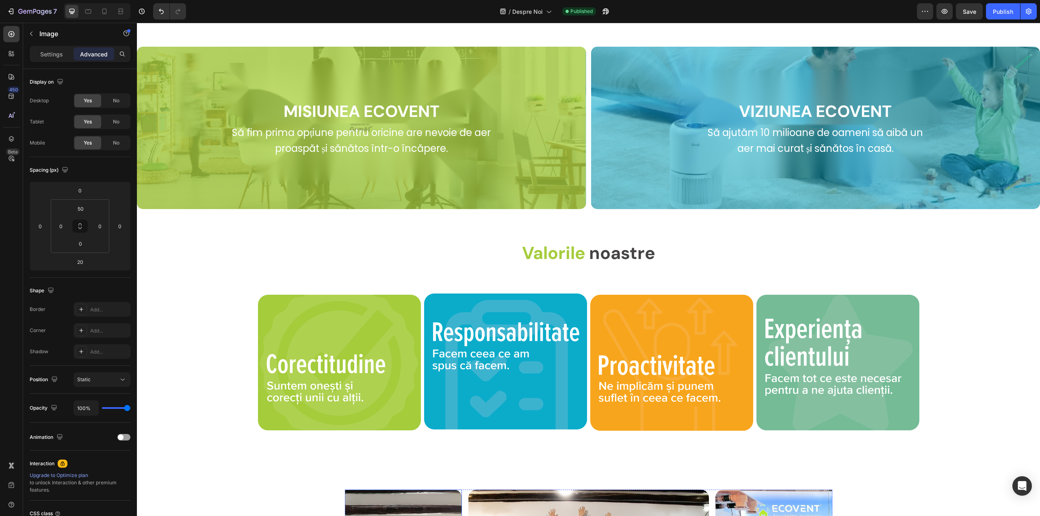
scroll to position [372, 0]
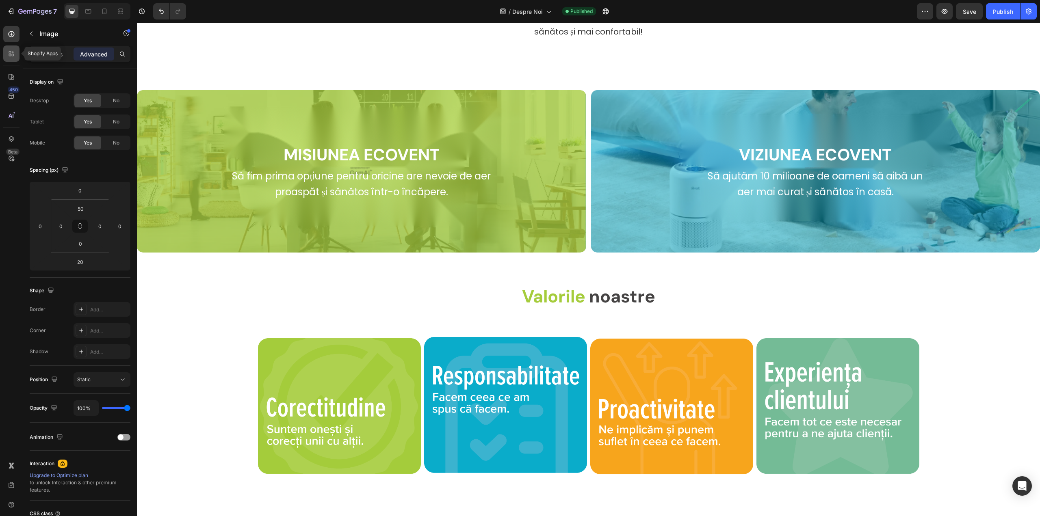
drag, startPoint x: 11, startPoint y: 56, endPoint x: 10, endPoint y: 47, distance: 9.8
click at [11, 56] on icon at bounding box center [11, 54] width 8 height 8
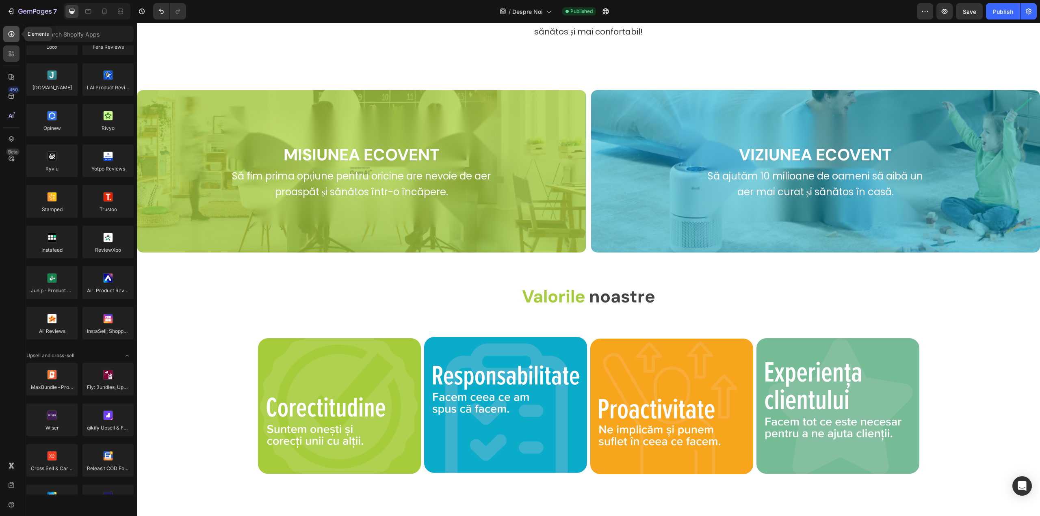
click at [10, 39] on div at bounding box center [11, 34] width 16 height 16
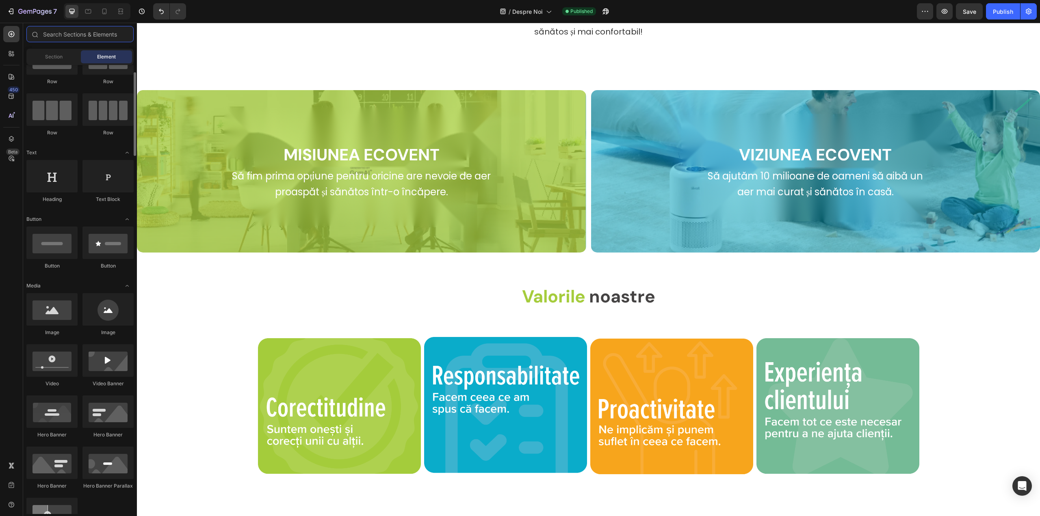
scroll to position [0, 0]
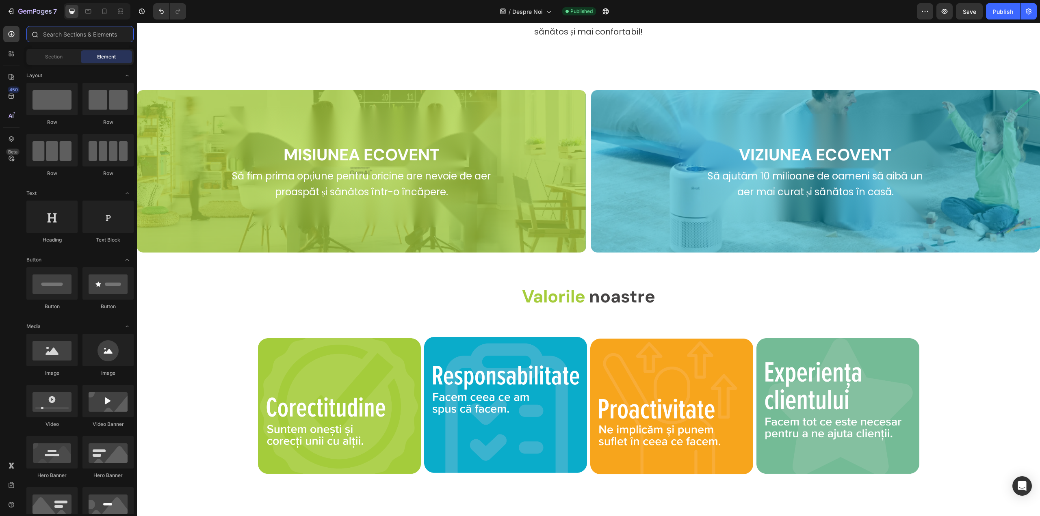
click at [78, 35] on input "text" at bounding box center [79, 34] width 107 height 16
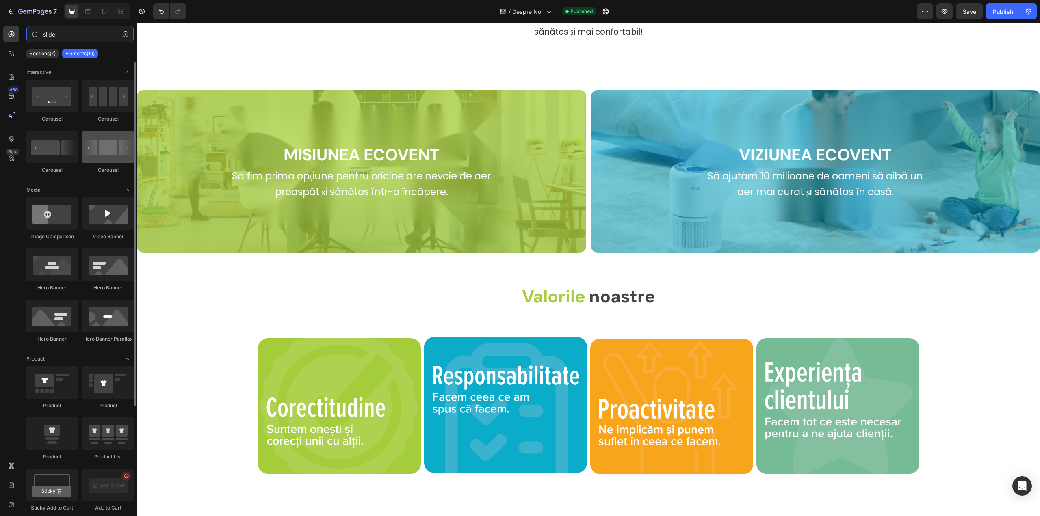
type input "slide"
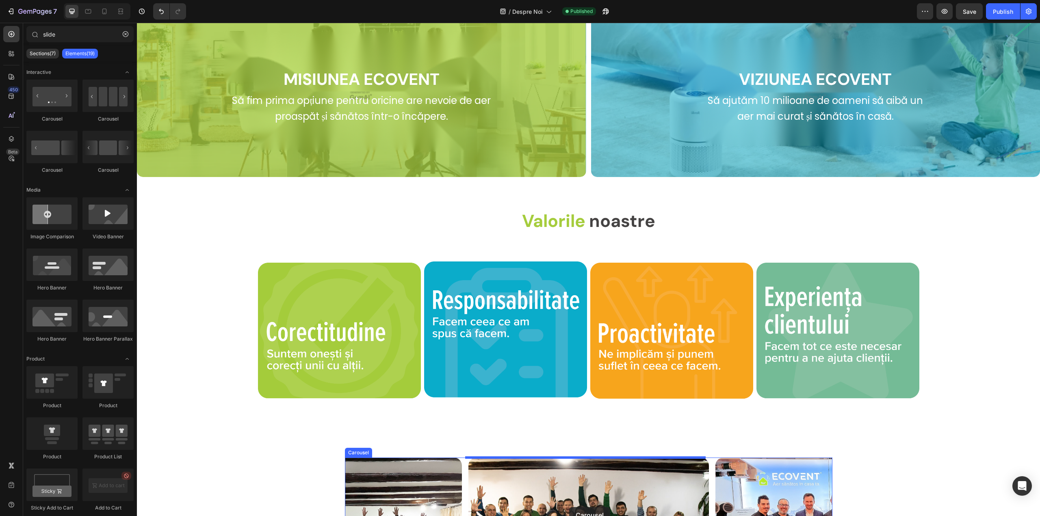
scroll to position [454, 0]
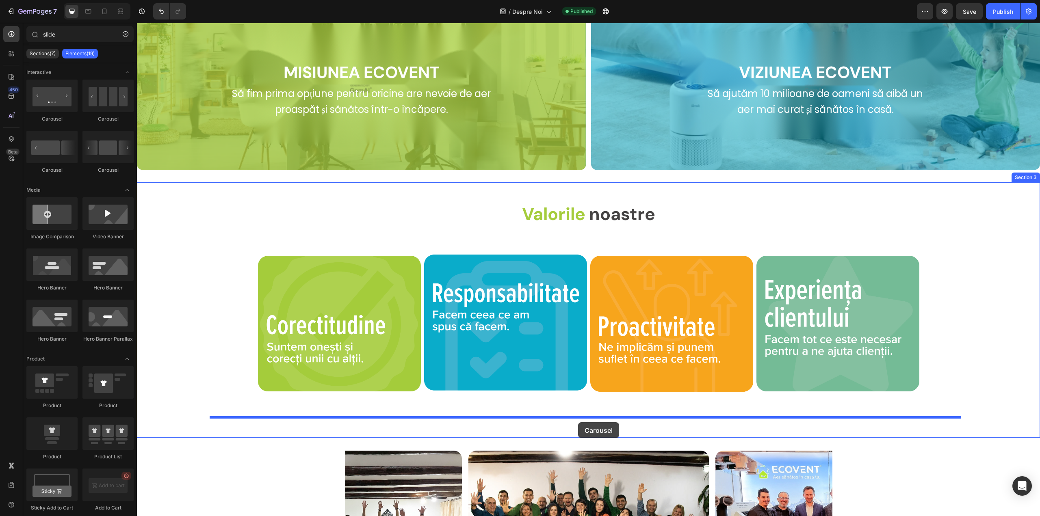
drag, startPoint x: 248, startPoint y: 178, endPoint x: 578, endPoint y: 422, distance: 410.6
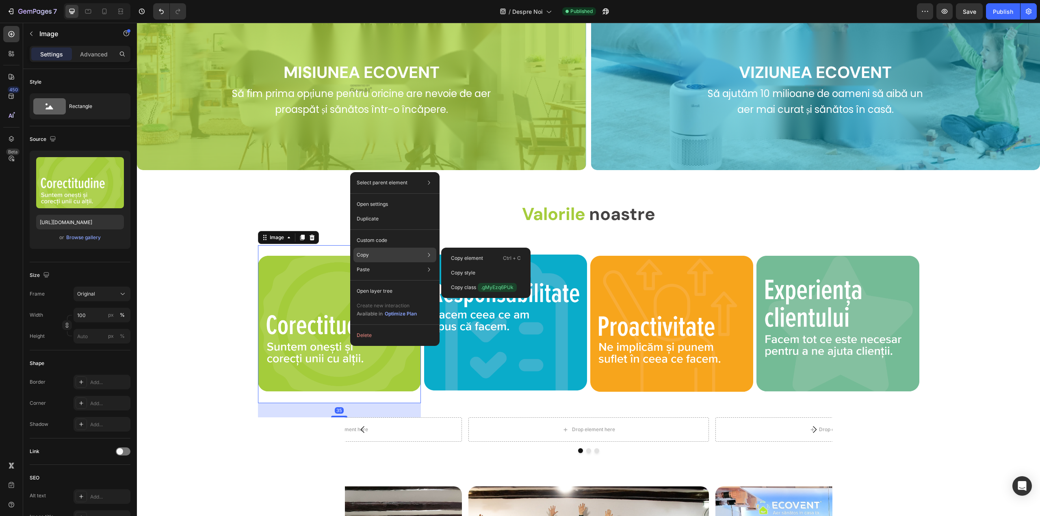
drag, startPoint x: 379, startPoint y: 252, endPoint x: 385, endPoint y: 253, distance: 5.3
click at [380, 252] on div "Copy Copy element Ctrl + C Copy style Copy class .gMyEzq6PUk" at bounding box center [394, 255] width 83 height 15
drag, startPoint x: 465, startPoint y: 257, endPoint x: 345, endPoint y: 282, distance: 122.8
click at [465, 257] on p "Copy element" at bounding box center [467, 258] width 32 height 7
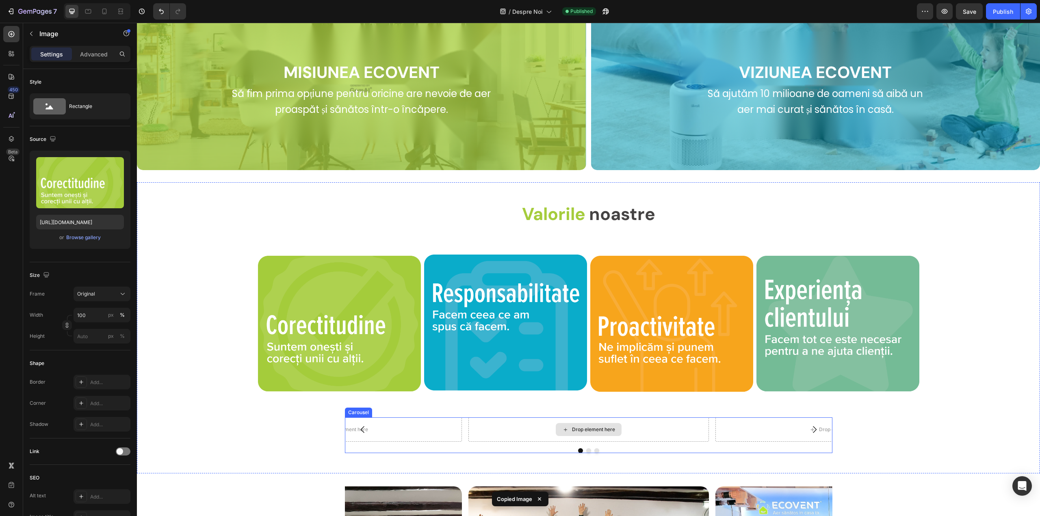
click at [579, 427] on div "Drop element here" at bounding box center [593, 429] width 43 height 6
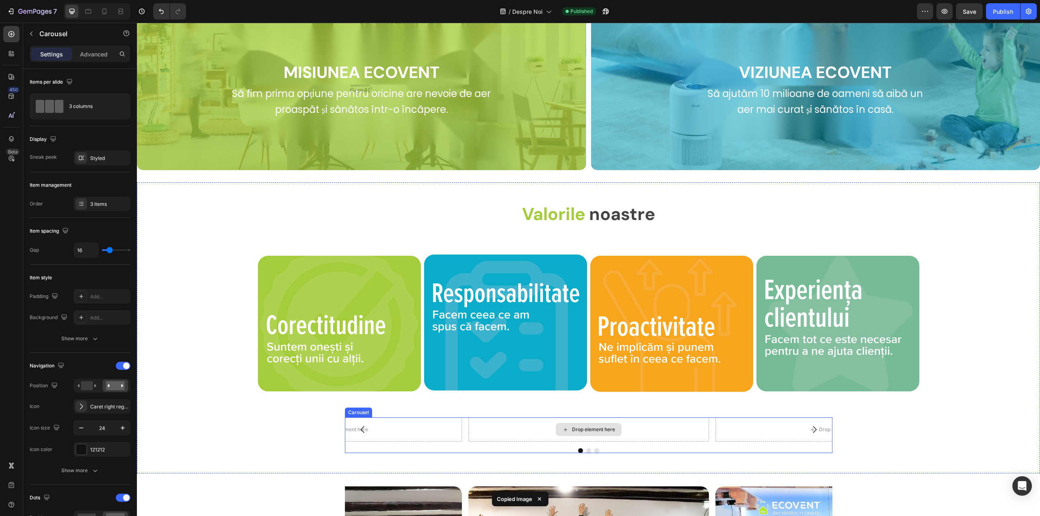
click at [521, 432] on div "Drop element here" at bounding box center [588, 429] width 240 height 24
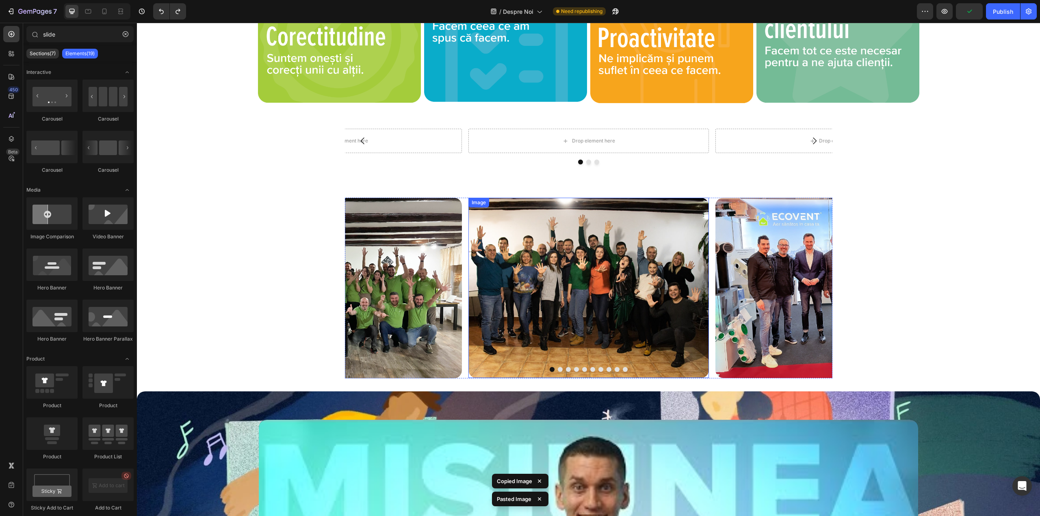
scroll to position [735, 0]
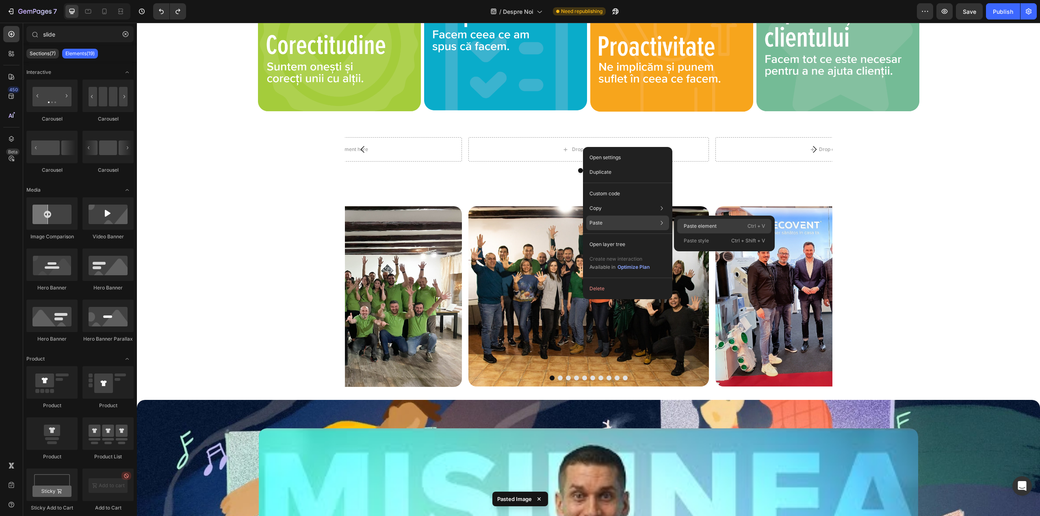
click at [694, 225] on p "Paste element" at bounding box center [699, 226] width 33 height 7
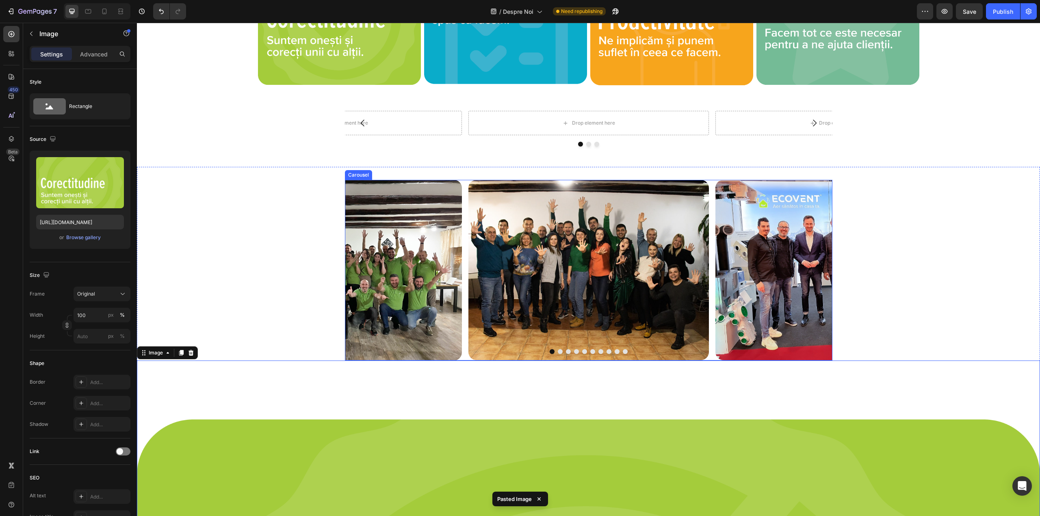
scroll to position [734, 0]
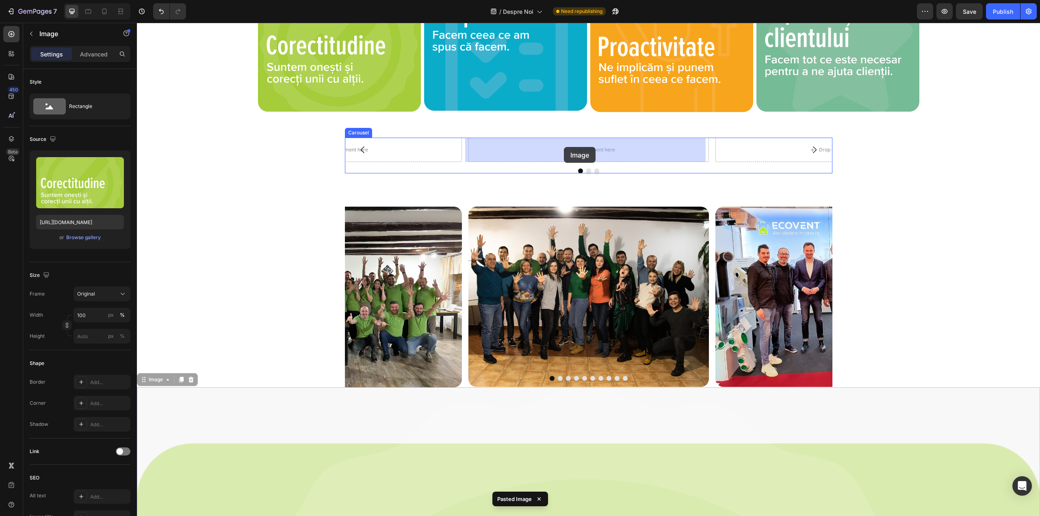
drag, startPoint x: 614, startPoint y: 456, endPoint x: 564, endPoint y: 147, distance: 313.1
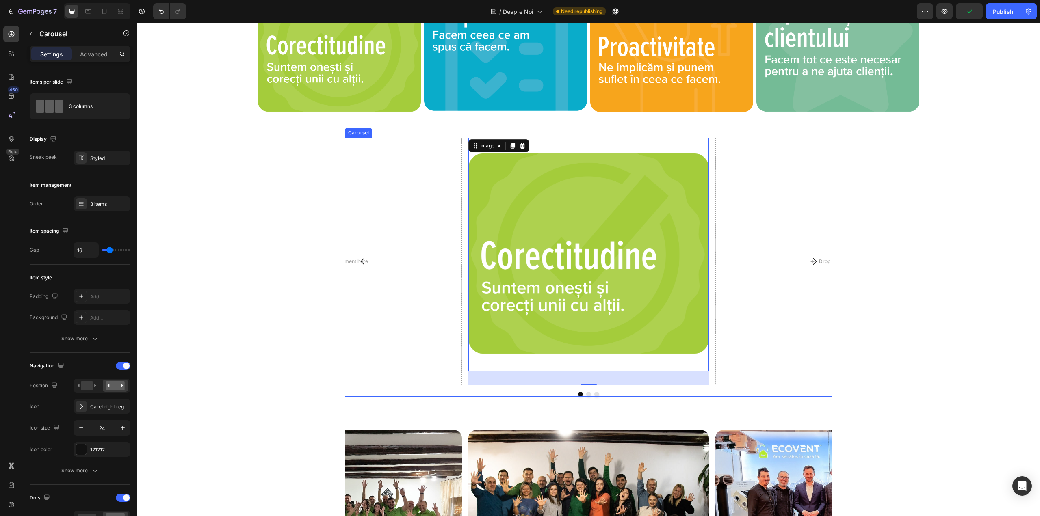
click at [810, 260] on icon "Carousel Next Arrow" at bounding box center [814, 262] width 10 height 10
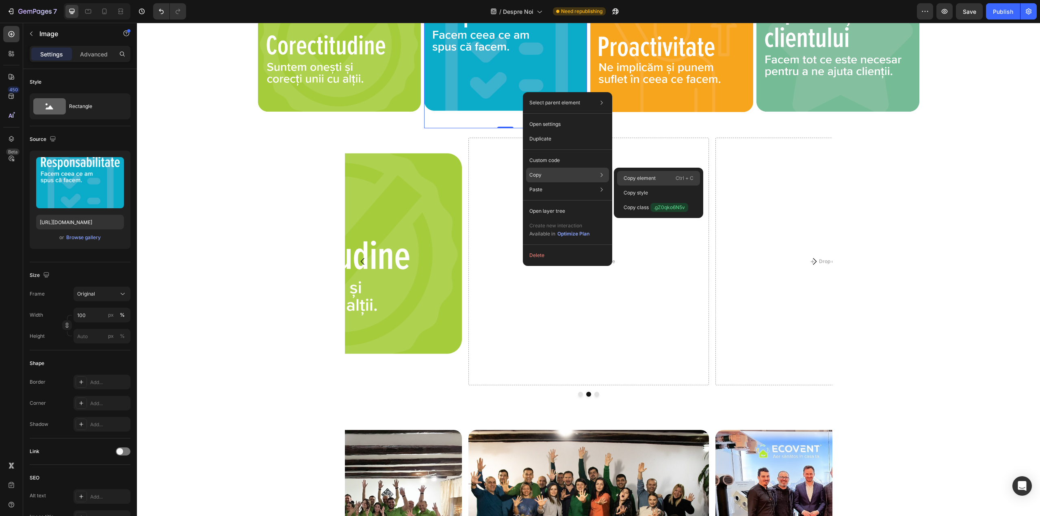
drag, startPoint x: 633, startPoint y: 177, endPoint x: 441, endPoint y: 219, distance: 195.7
click at [633, 177] on p "Copy element" at bounding box center [639, 178] width 32 height 7
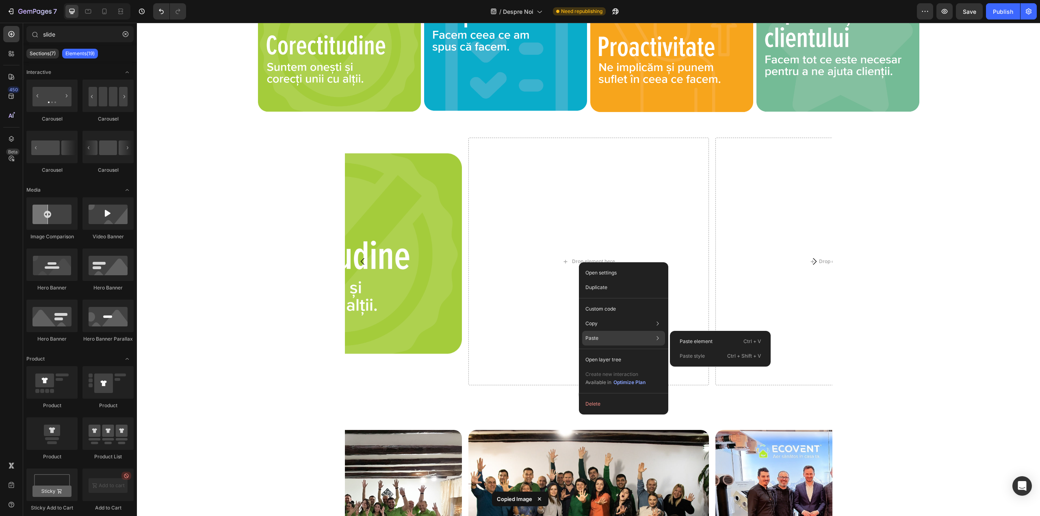
click at [601, 339] on div "Paste Paste element Ctrl + V Paste style Ctrl + Shift + V" at bounding box center [623, 338] width 83 height 15
click at [681, 339] on p "Paste element" at bounding box center [695, 341] width 33 height 7
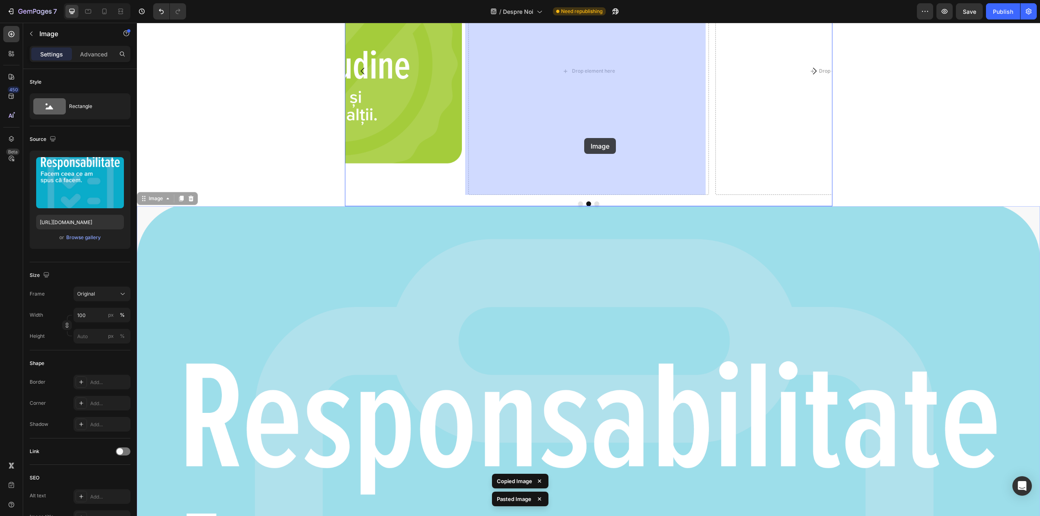
scroll to position [917, 0]
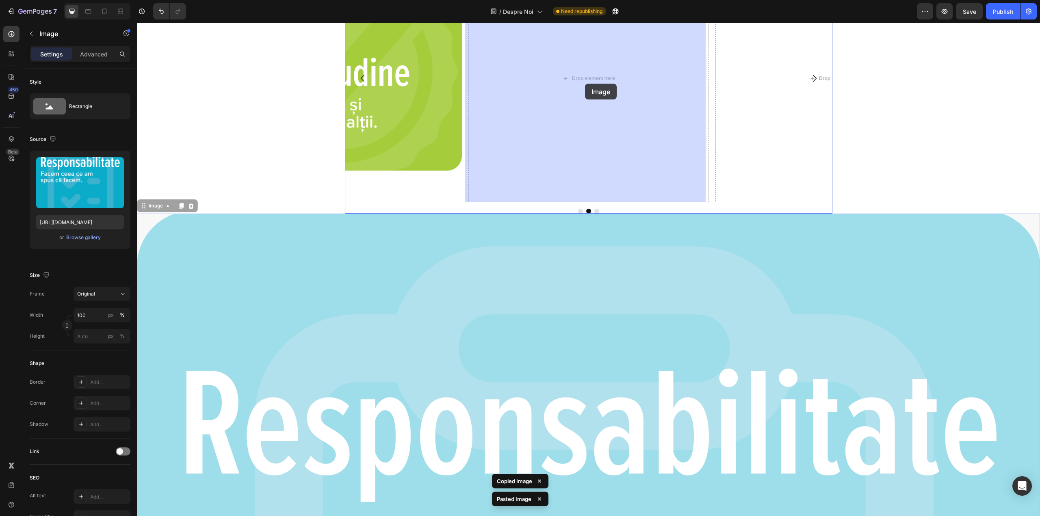
drag, startPoint x: 602, startPoint y: 254, endPoint x: 585, endPoint y: 84, distance: 171.0
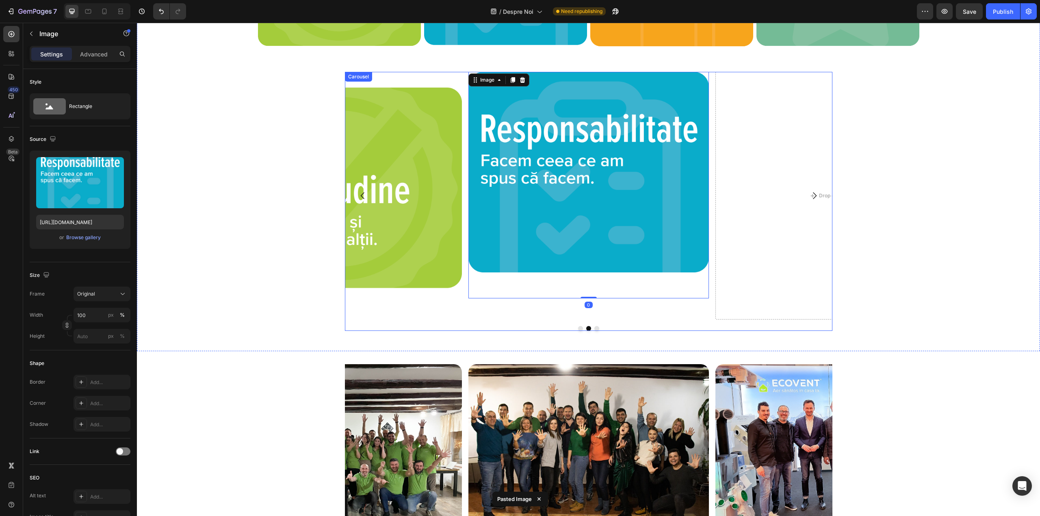
scroll to position [796, 0]
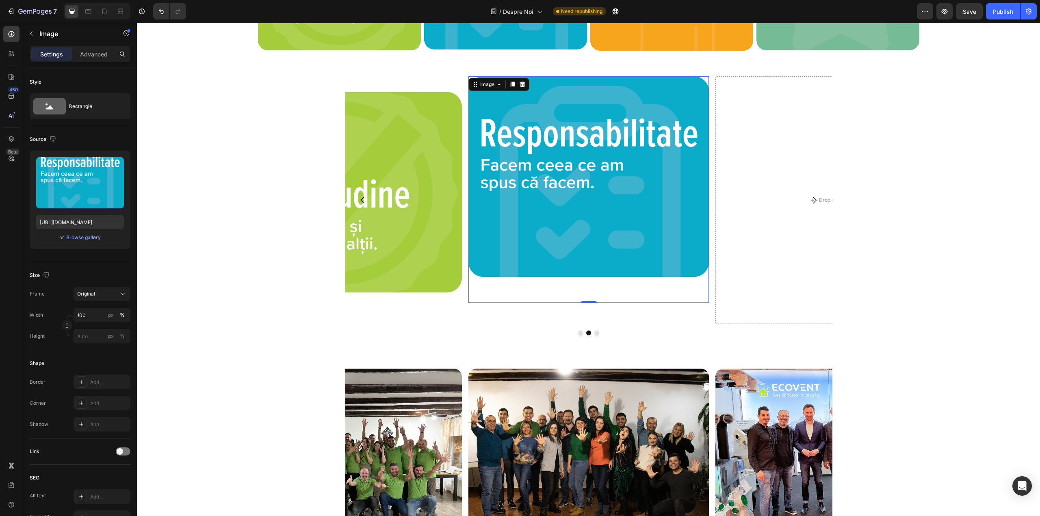
click at [539, 291] on img at bounding box center [588, 189] width 240 height 226
drag, startPoint x: 586, startPoint y: 302, endPoint x: 582, endPoint y: 290, distance: 12.3
click at [582, 290] on div "Image 0" at bounding box center [588, 189] width 240 height 226
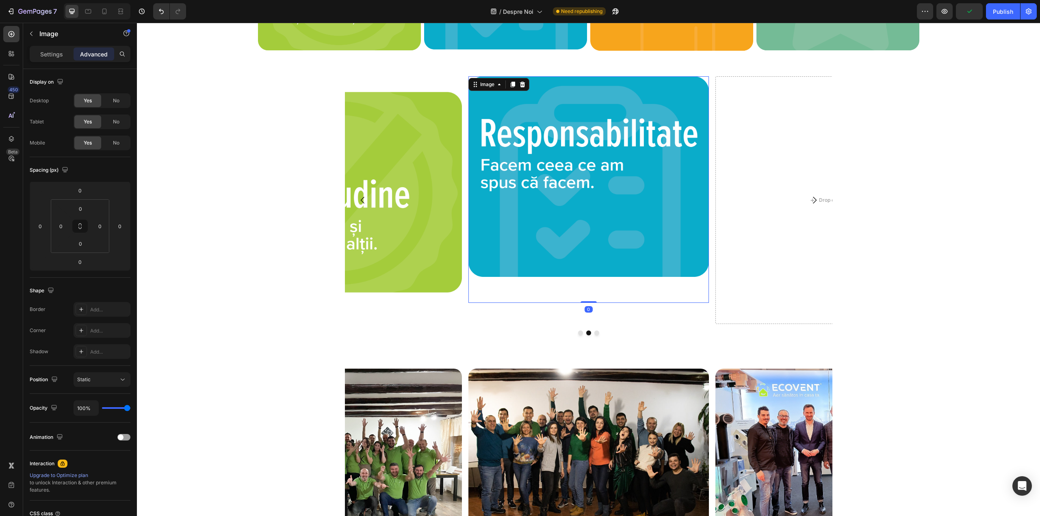
click at [551, 115] on img at bounding box center [588, 189] width 240 height 226
click at [429, 93] on img at bounding box center [341, 192] width 240 height 233
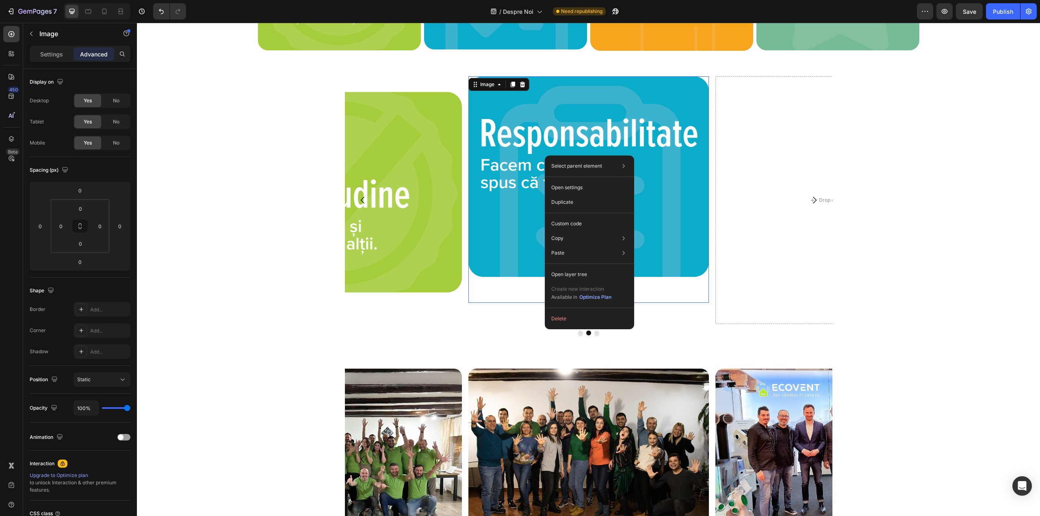
click at [675, 156] on img at bounding box center [588, 189] width 240 height 226
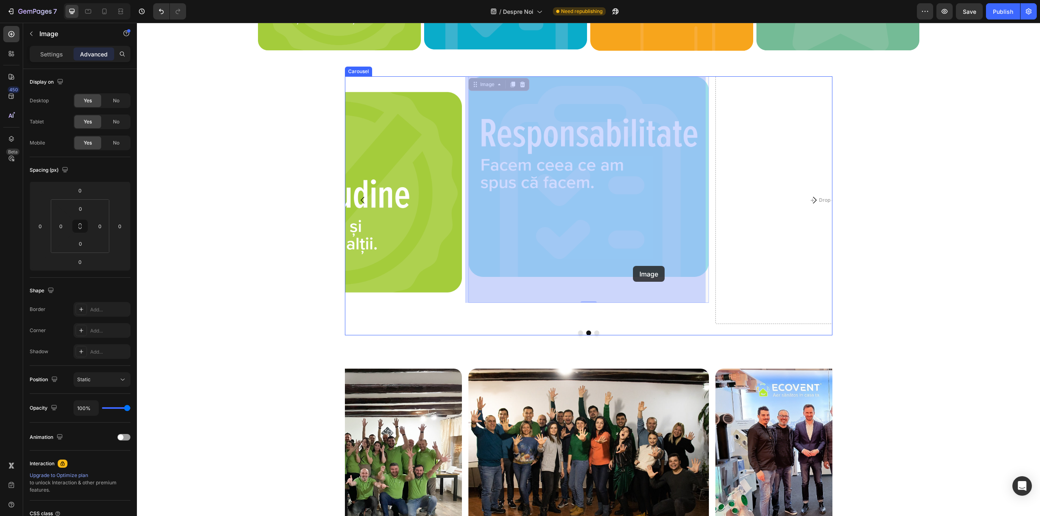
drag, startPoint x: 665, startPoint y: 181, endPoint x: 632, endPoint y: 263, distance: 88.4
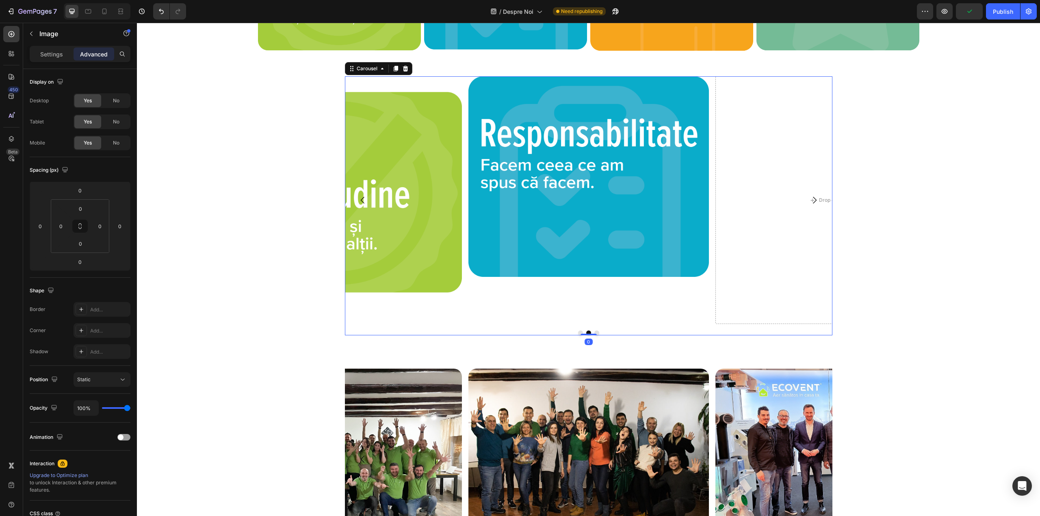
click at [809, 199] on icon "Carousel Next Arrow" at bounding box center [814, 200] width 10 height 10
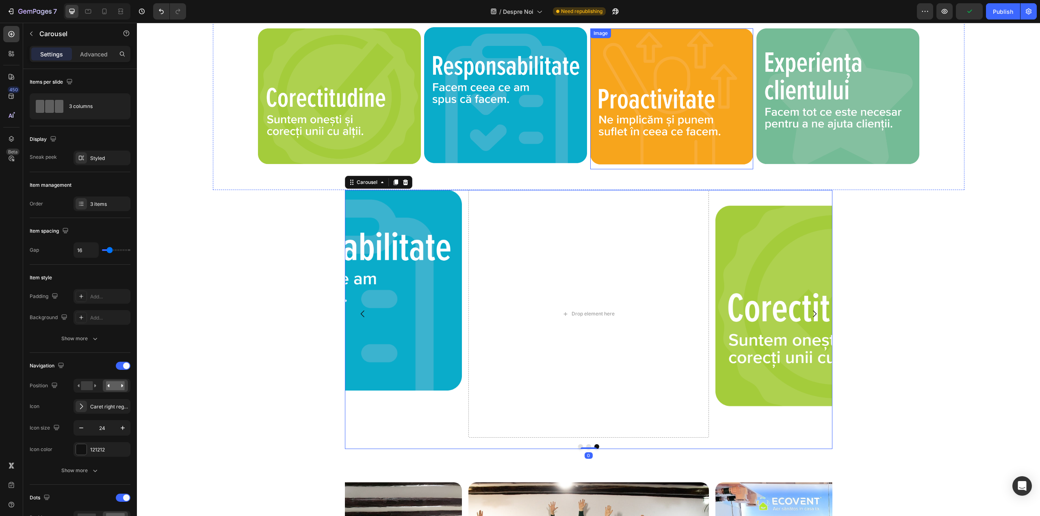
scroll to position [674, 0]
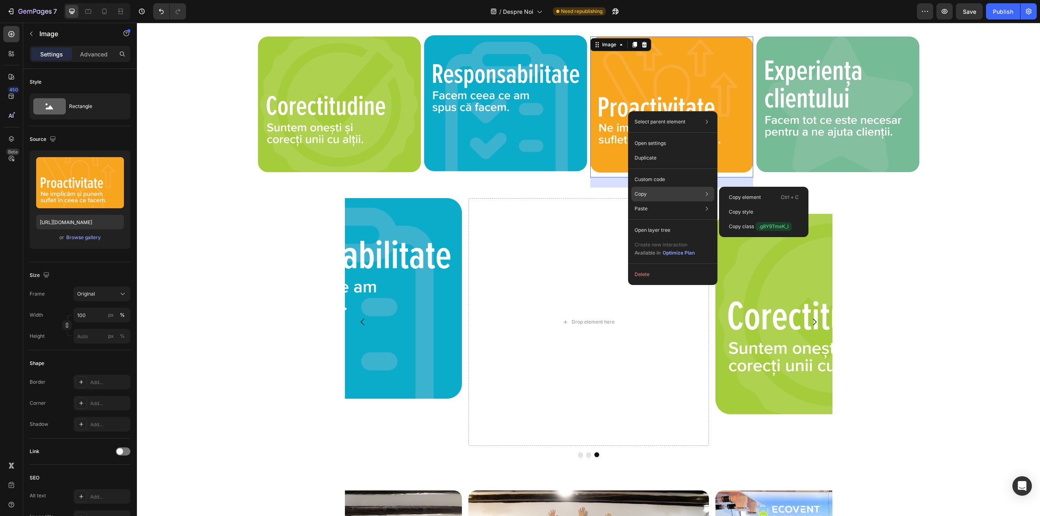
click at [651, 195] on div "Copy Copy element Ctrl + C Copy style Copy class .g8Y9TmeK_I" at bounding box center [672, 194] width 83 height 15
click at [741, 196] on p "Copy element" at bounding box center [744, 197] width 32 height 7
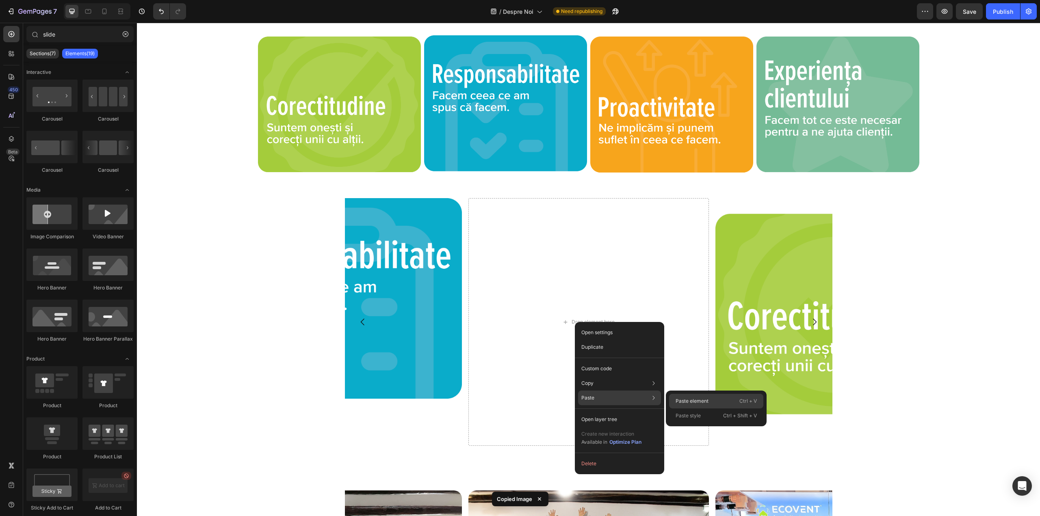
click at [674, 399] on div "Paste element Ctrl + V" at bounding box center [716, 401] width 94 height 15
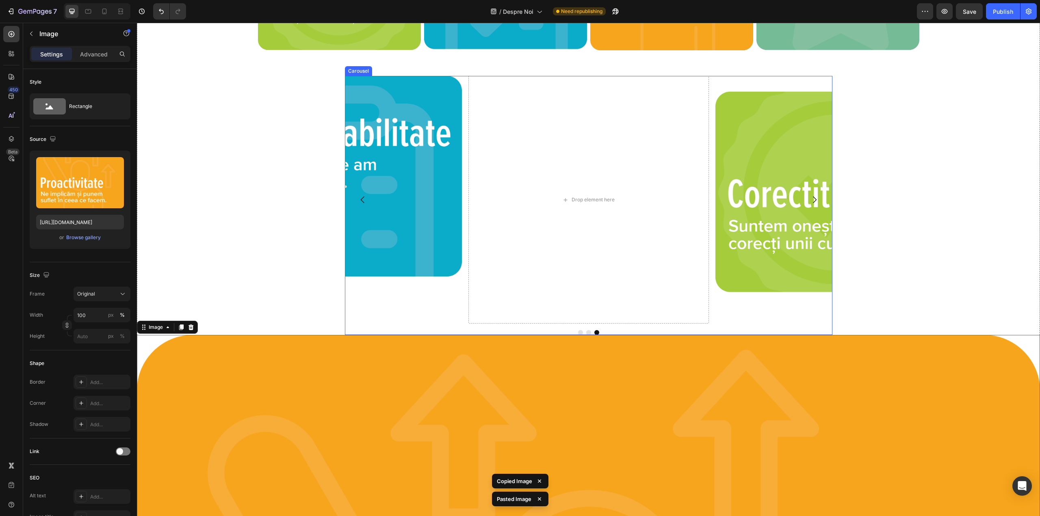
scroll to position [796, 0]
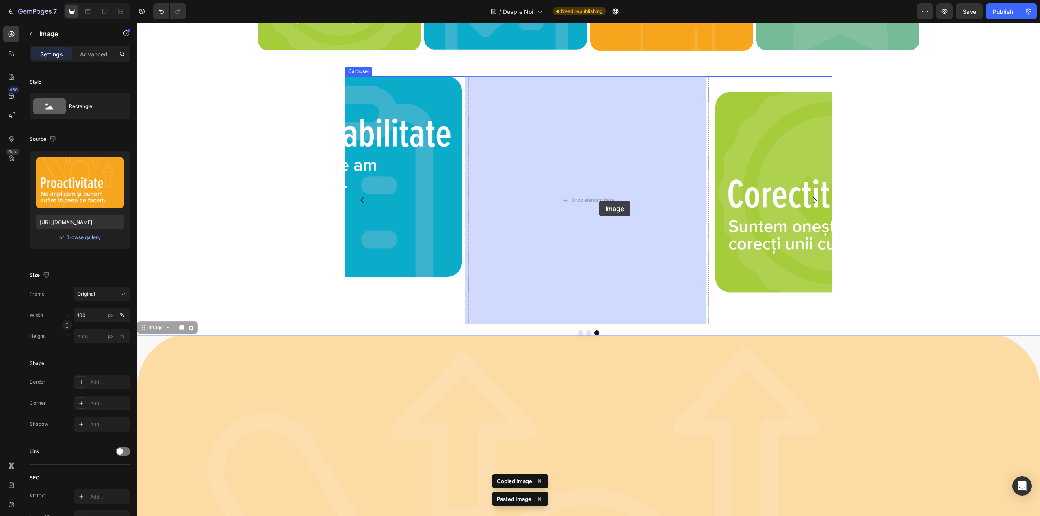
drag, startPoint x: 615, startPoint y: 348, endPoint x: 599, endPoint y: 202, distance: 147.5
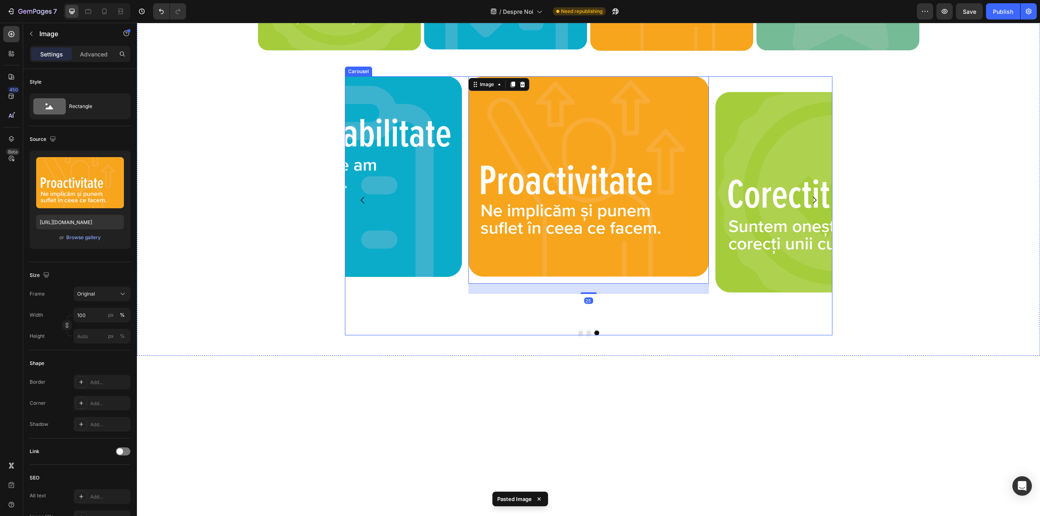
click at [814, 201] on icon "Carousel Next Arrow" at bounding box center [814, 200] width 10 height 10
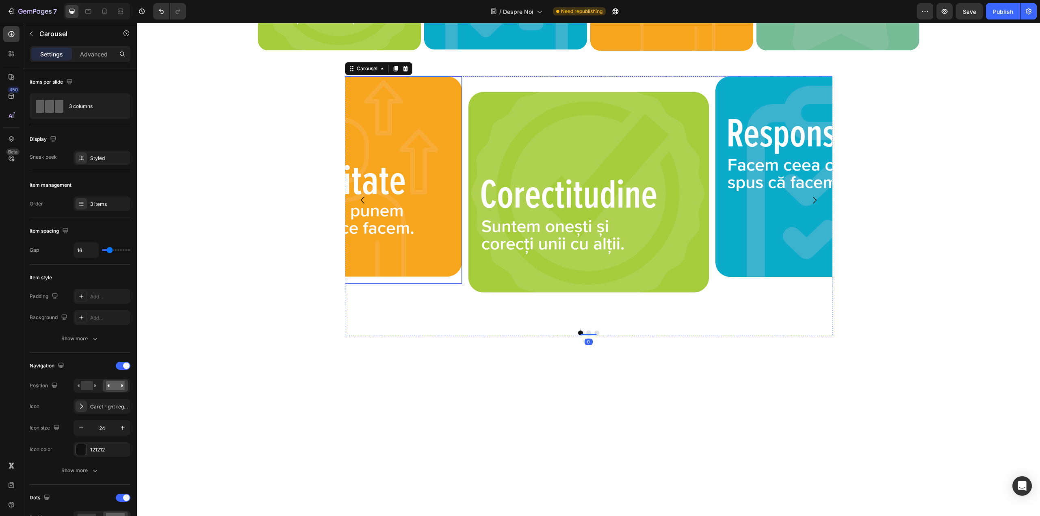
click at [393, 198] on img at bounding box center [341, 180] width 240 height 208
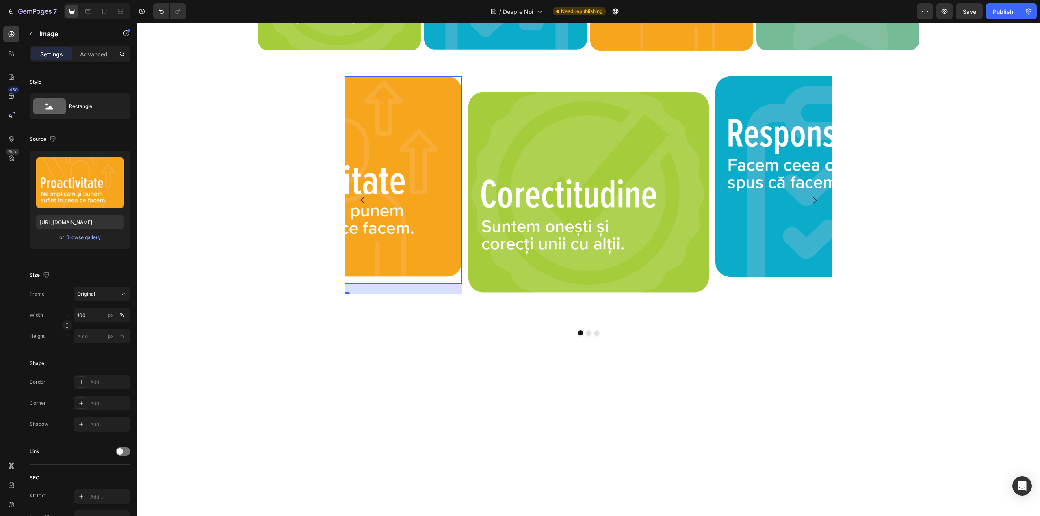
click at [50, 54] on p "Settings" at bounding box center [51, 54] width 23 height 9
click at [29, 30] on button "button" at bounding box center [31, 33] width 13 height 13
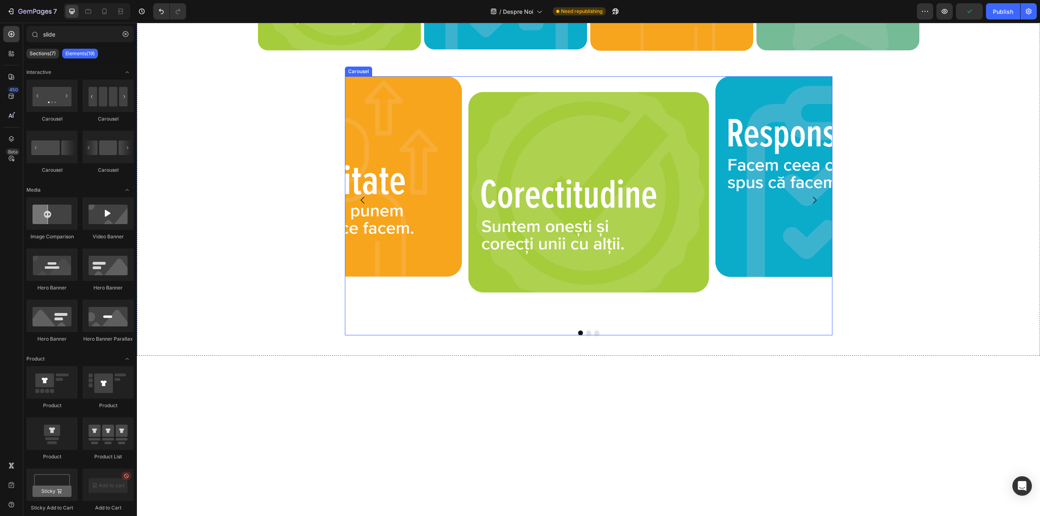
click at [461, 216] on div "Image Image Image" at bounding box center [588, 200] width 487 height 248
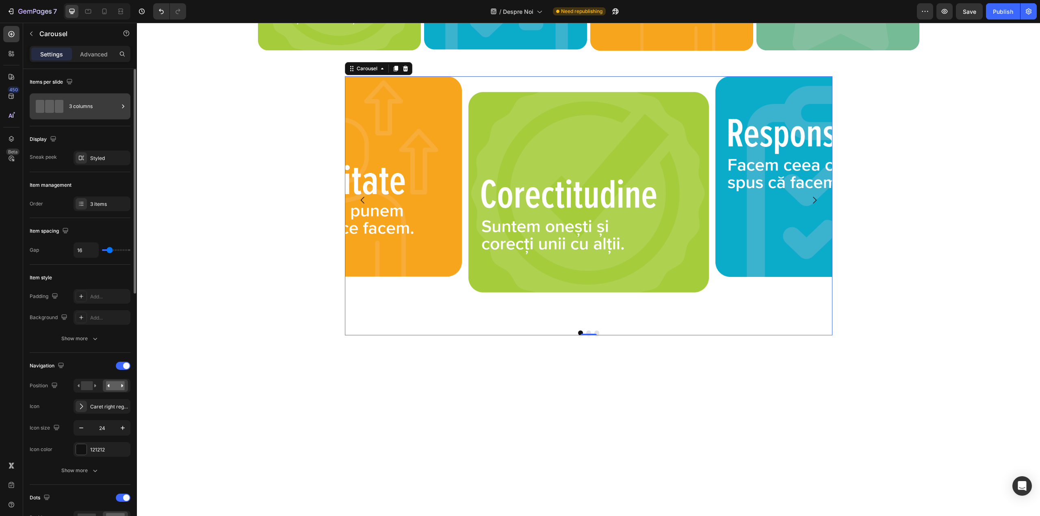
click at [105, 108] on div "3 columns" at bounding box center [94, 106] width 50 height 19
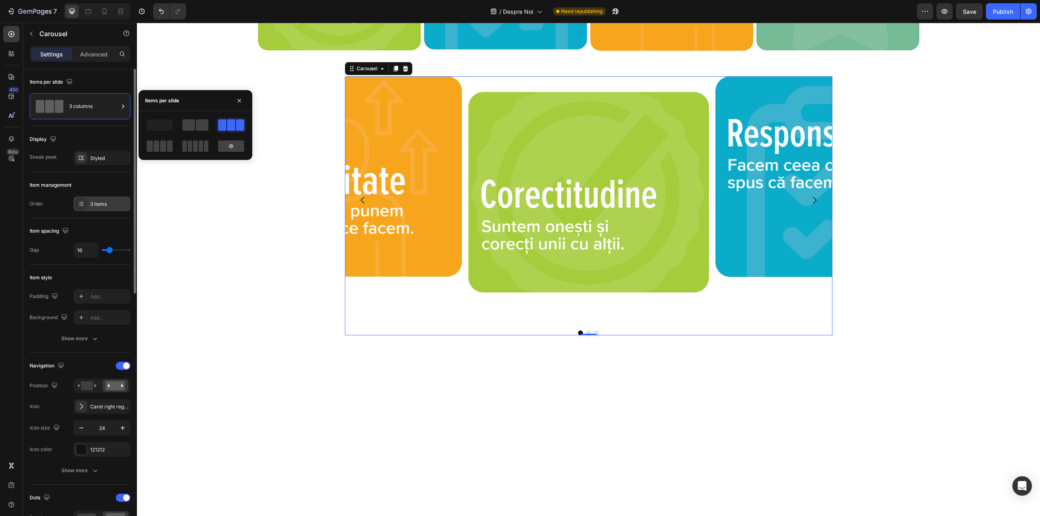
click at [101, 203] on div "3 items" at bounding box center [109, 204] width 38 height 7
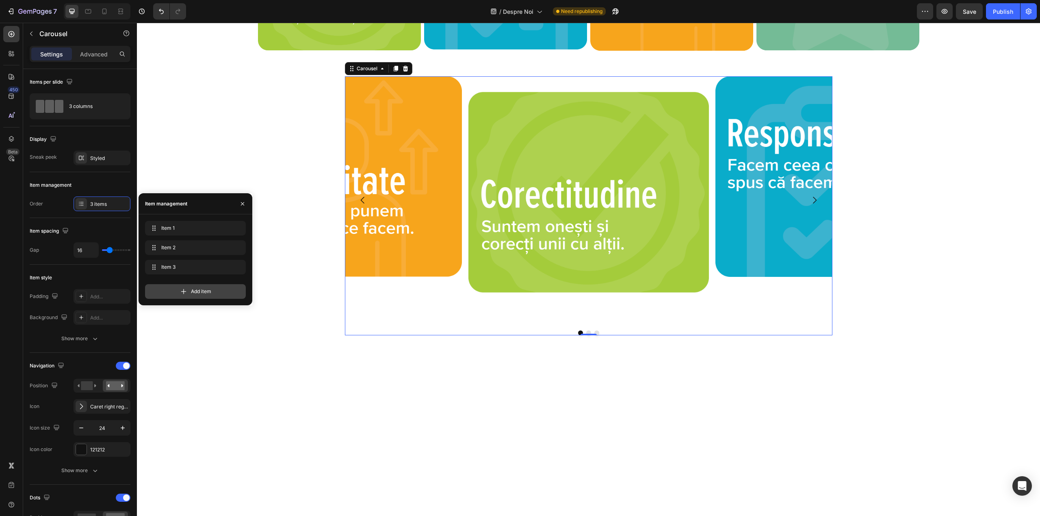
click at [194, 292] on span "Add item" at bounding box center [201, 291] width 20 height 7
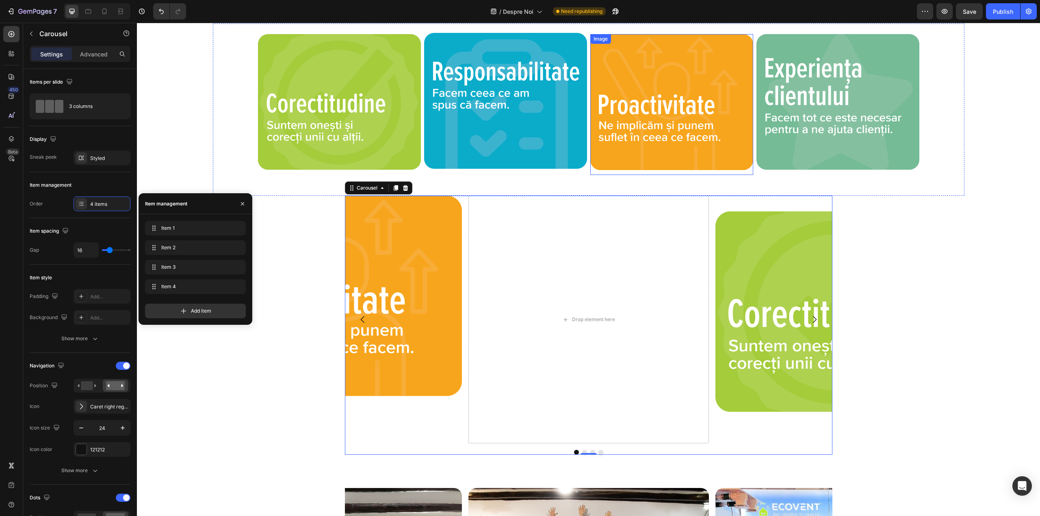
scroll to position [674, 0]
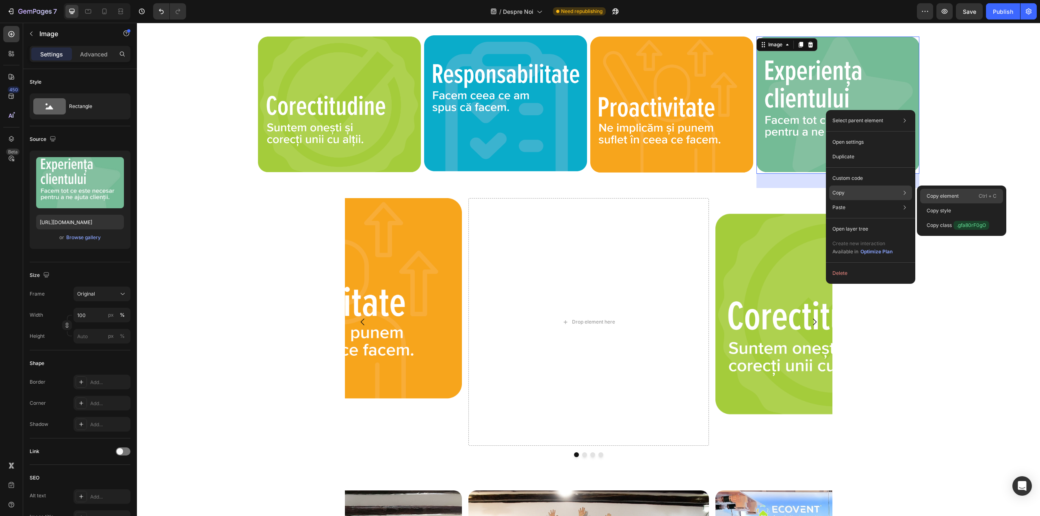
click at [945, 199] on p "Copy element" at bounding box center [942, 195] width 32 height 7
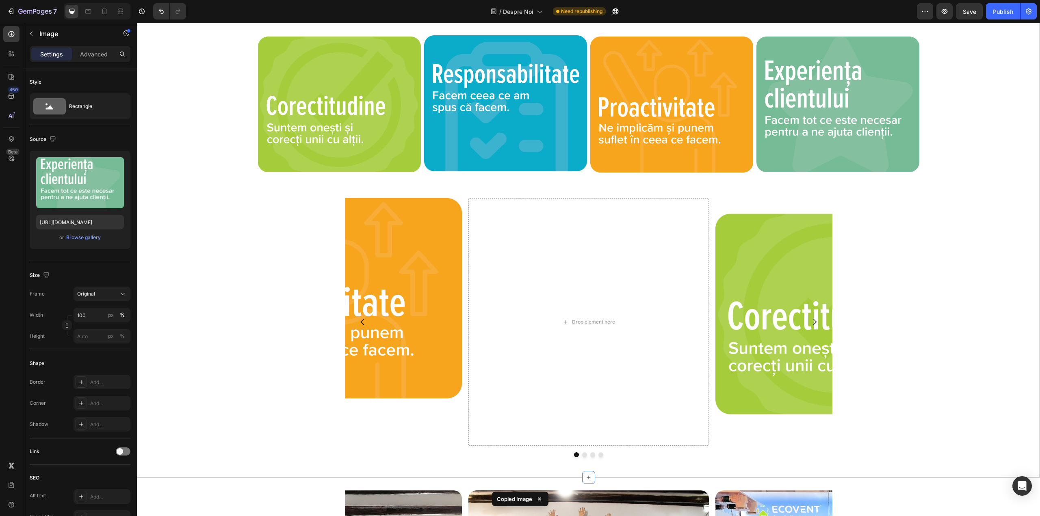
click at [945, 199] on div "Image Image Image Drop element here [GEOGRAPHIC_DATA]" at bounding box center [588, 327] width 903 height 259
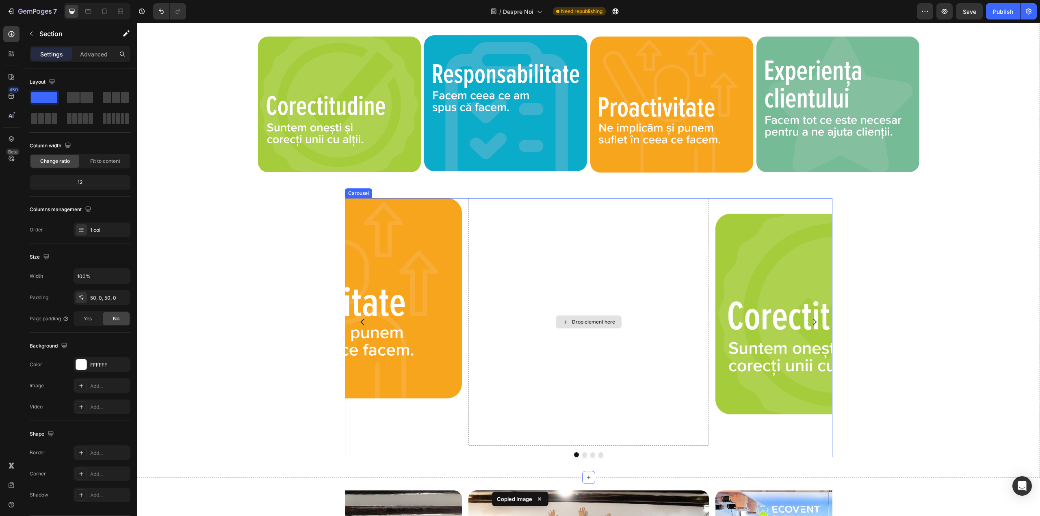
click at [600, 326] on div "Drop element here" at bounding box center [589, 322] width 66 height 13
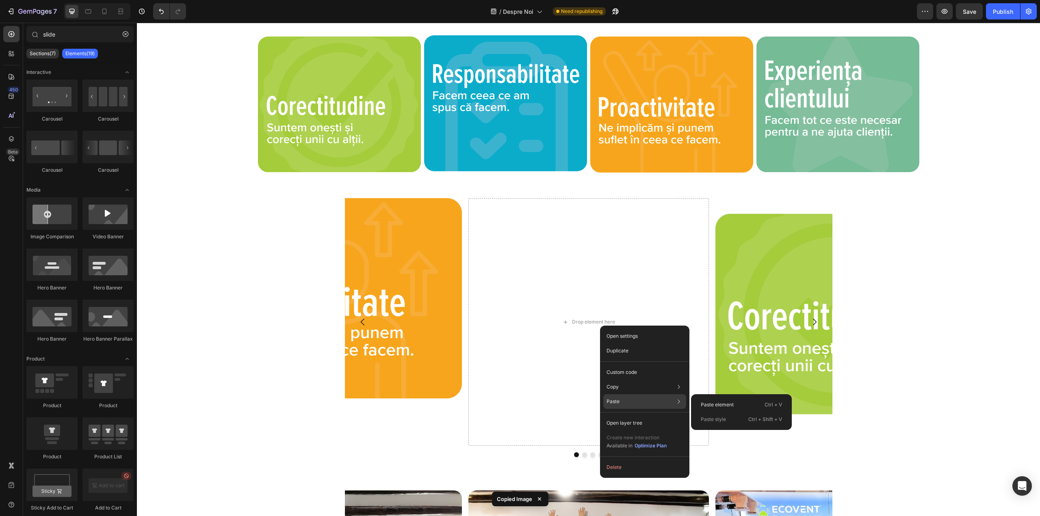
click at [632, 403] on div "Paste Paste element Ctrl + V Paste style Ctrl + Shift + V" at bounding box center [644, 401] width 83 height 15
click at [709, 402] on p "Paste element" at bounding box center [716, 404] width 33 height 7
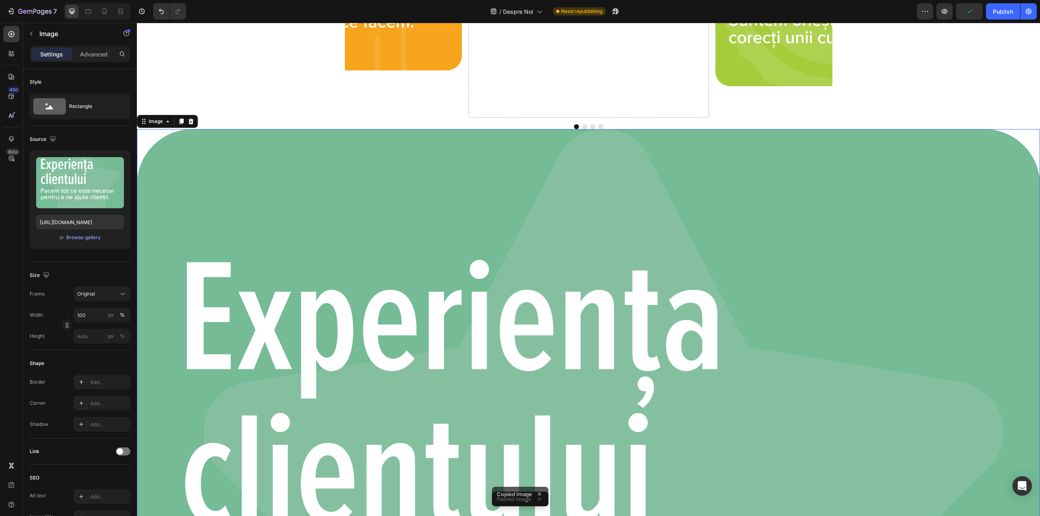
scroll to position [917, 0]
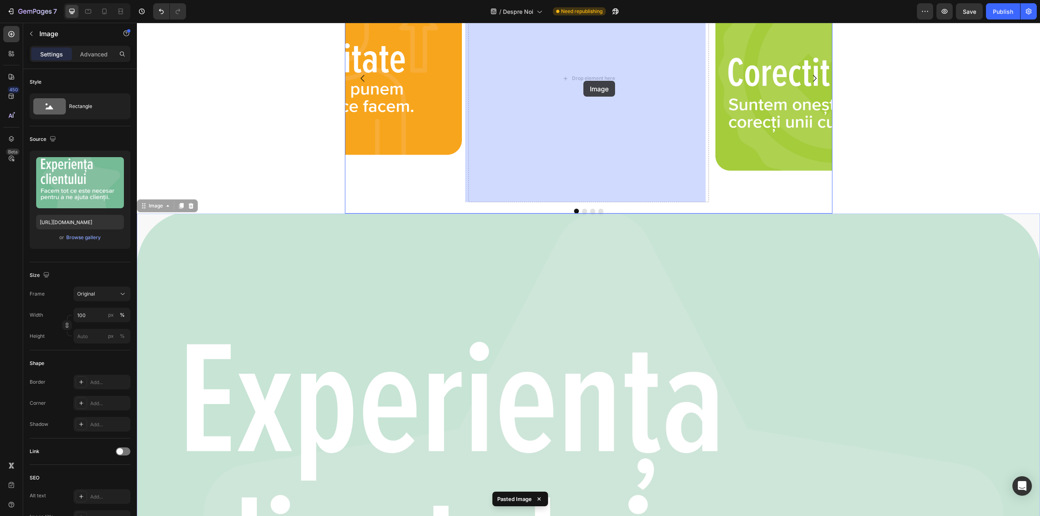
drag, startPoint x: 598, startPoint y: 240, endPoint x: 583, endPoint y: 81, distance: 159.5
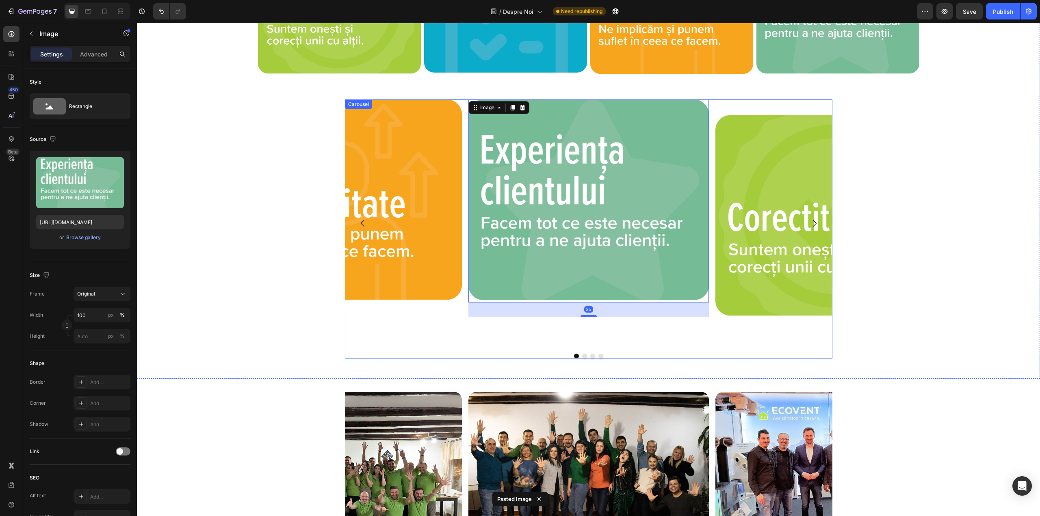
scroll to position [755, 0]
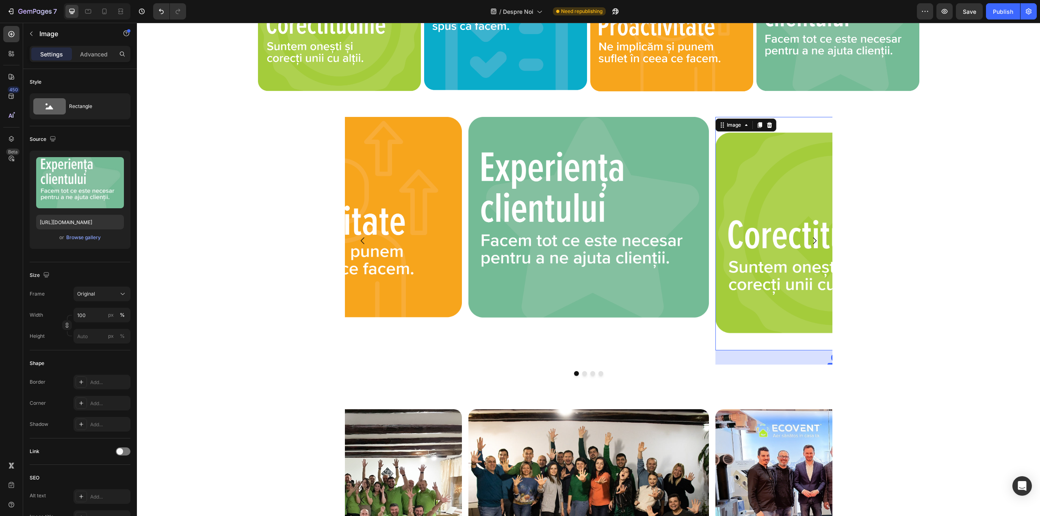
click at [731, 132] on img at bounding box center [835, 233] width 240 height 233
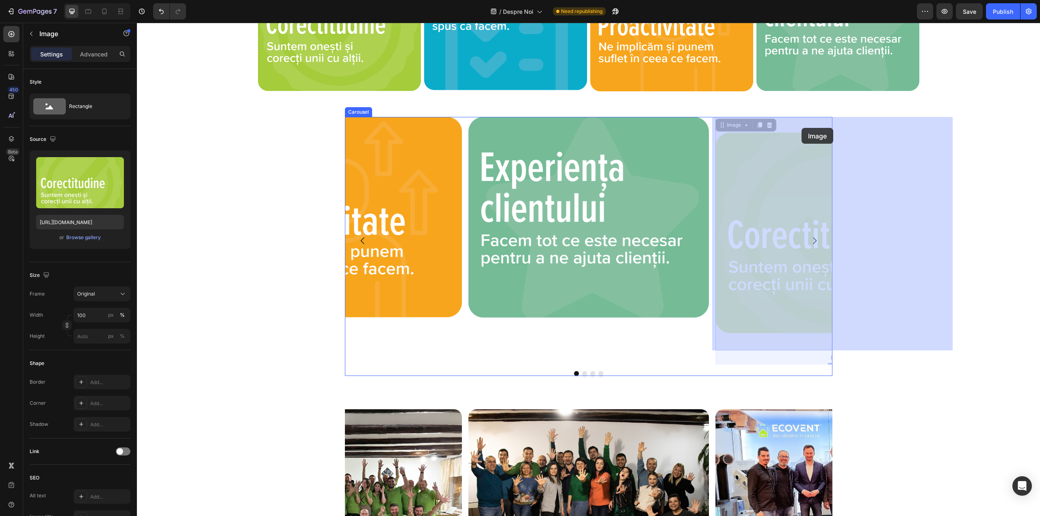
drag, startPoint x: 752, startPoint y: 172, endPoint x: 770, endPoint y: 138, distance: 38.1
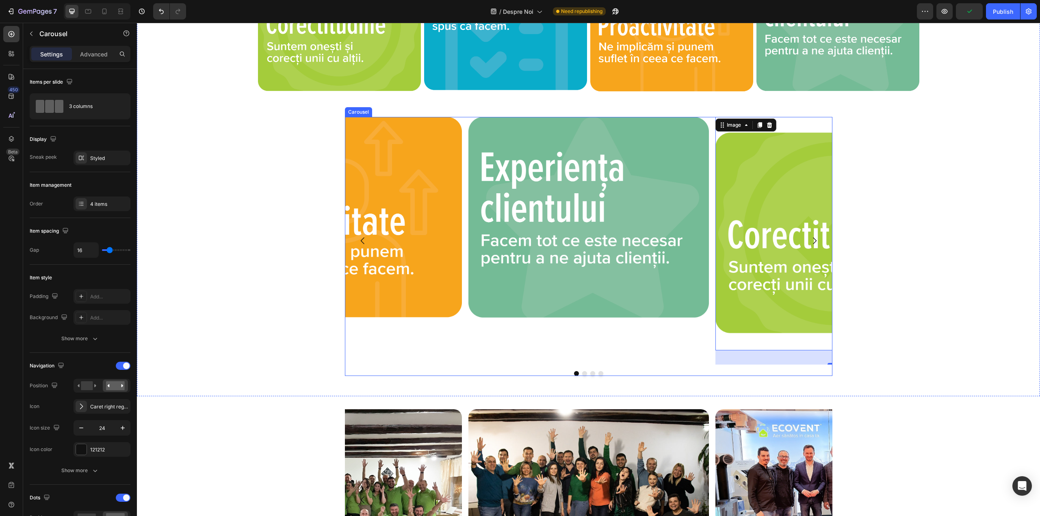
click at [809, 242] on icon "Carousel Next Arrow" at bounding box center [814, 241] width 10 height 10
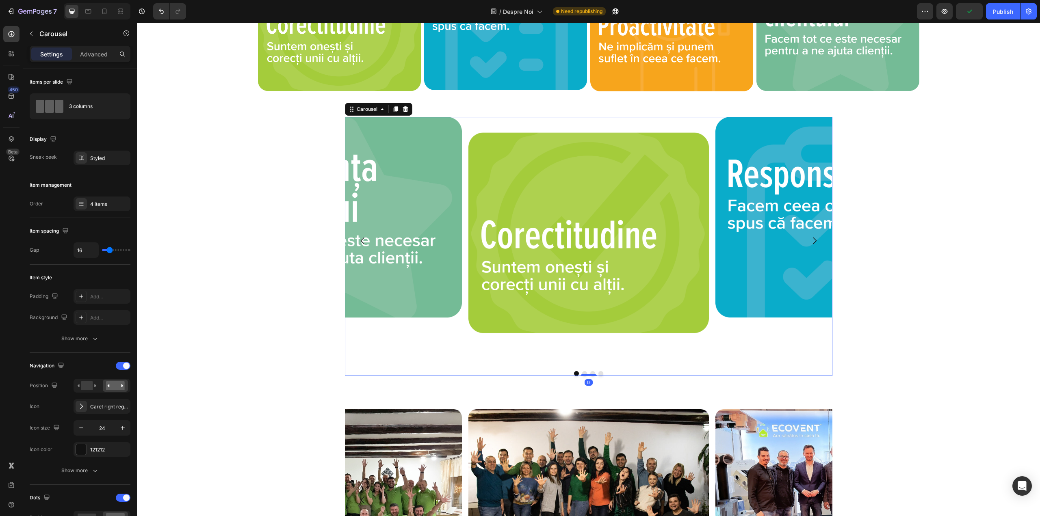
click at [809, 242] on icon "Carousel Next Arrow" at bounding box center [814, 241] width 10 height 10
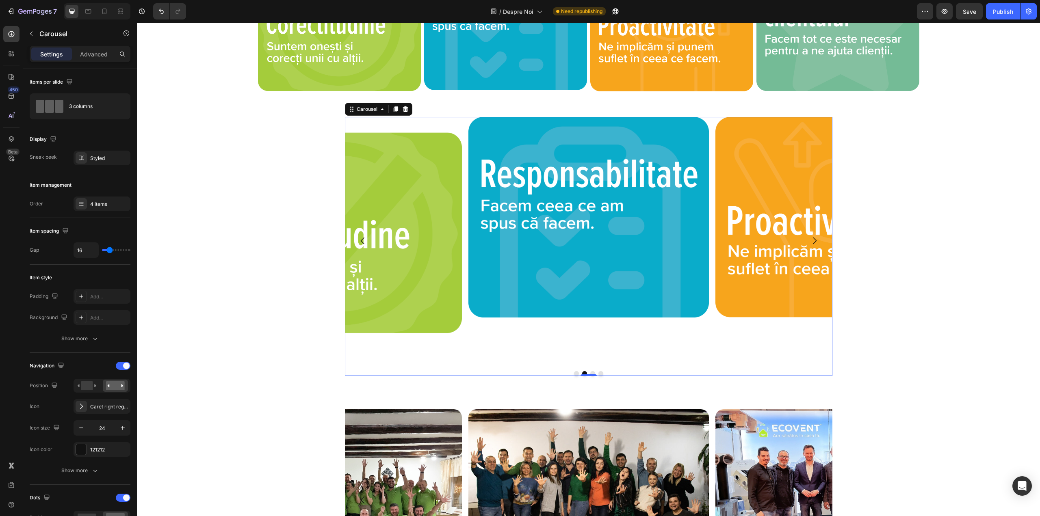
click at [360, 241] on icon "Carousel Back Arrow" at bounding box center [363, 241] width 10 height 10
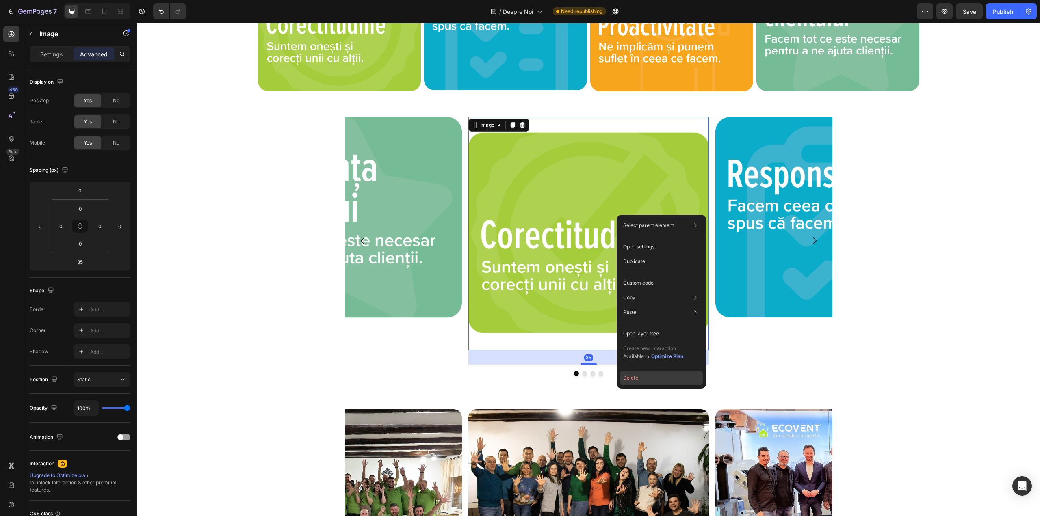
click at [643, 378] on button "Delete" at bounding box center [661, 378] width 83 height 15
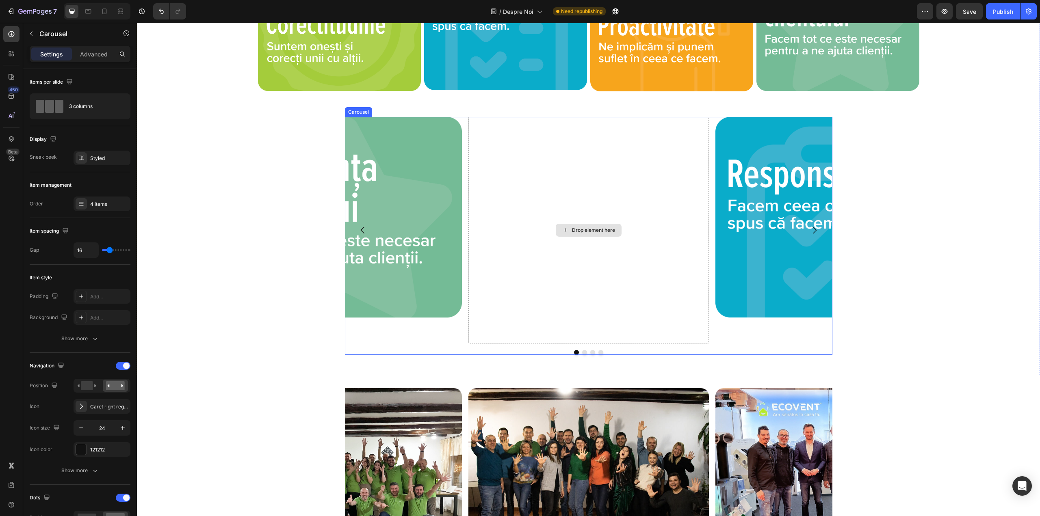
click at [573, 340] on div "Drop element here" at bounding box center [588, 230] width 240 height 226
click at [596, 183] on div "Drop element here" at bounding box center [588, 230] width 240 height 226
click at [86, 154] on div at bounding box center [81, 157] width 11 height 11
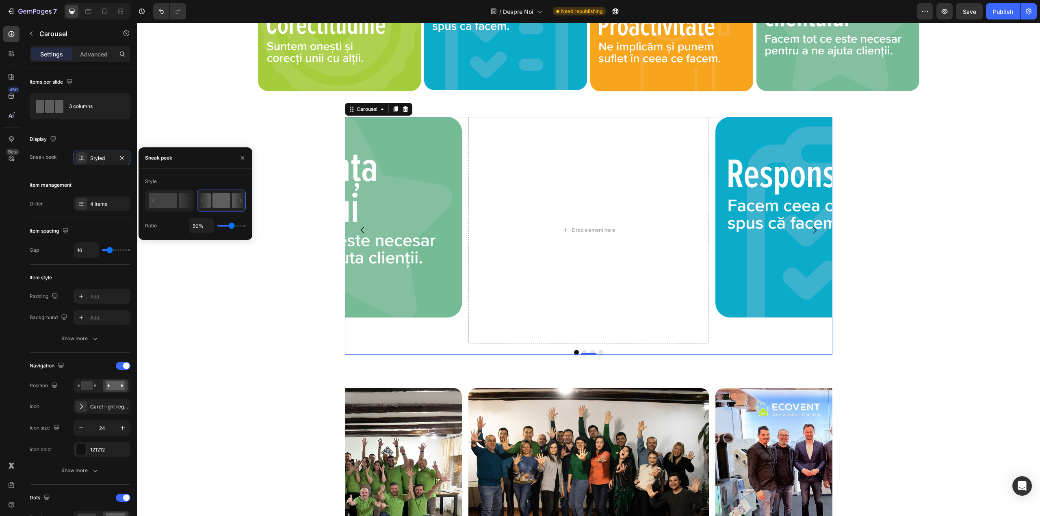
type input "63%"
type input "63"
type input "72%"
type input "72"
type input "84%"
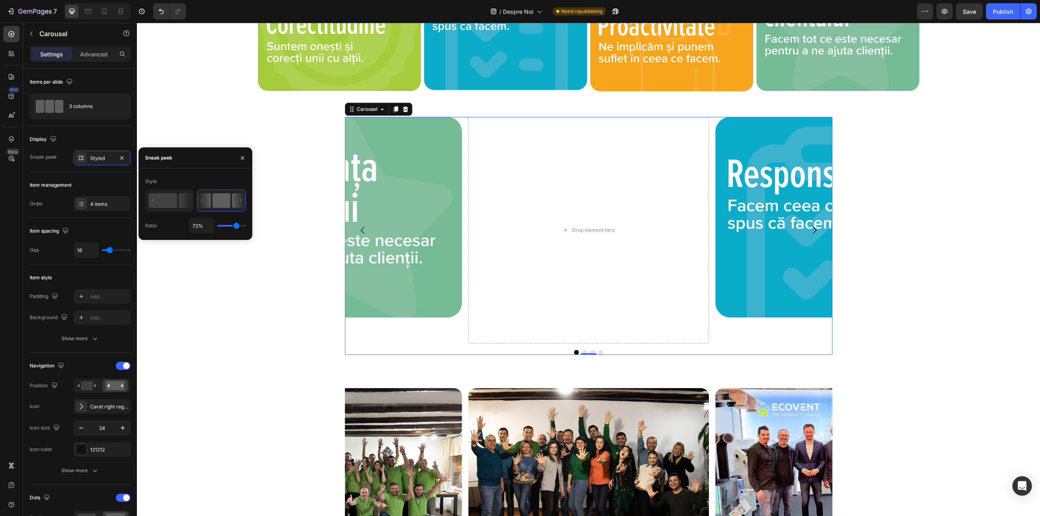
type input "84"
type input "93%"
type input "93"
type input "100%"
type input "100"
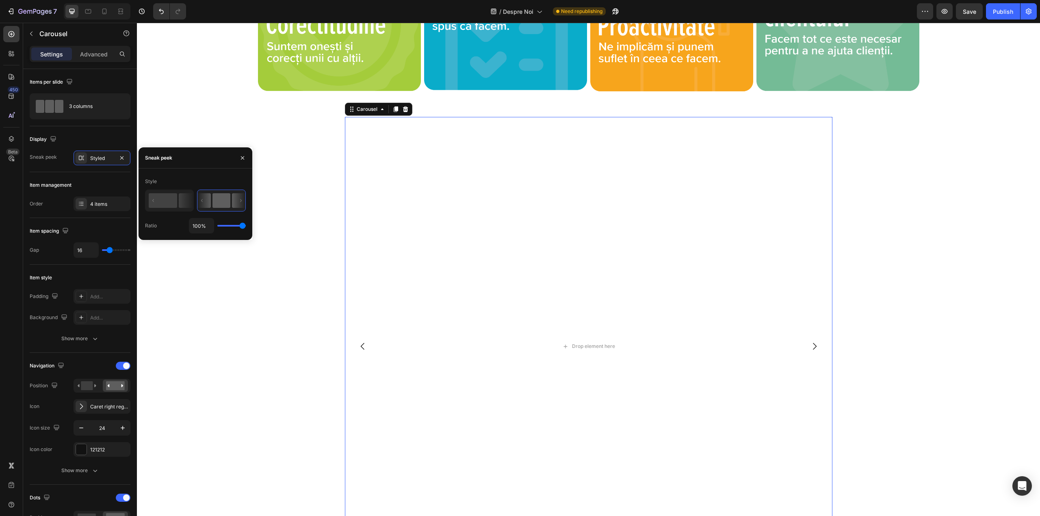
type input "98%"
type input "98"
type input "87%"
type input "87"
type input "76%"
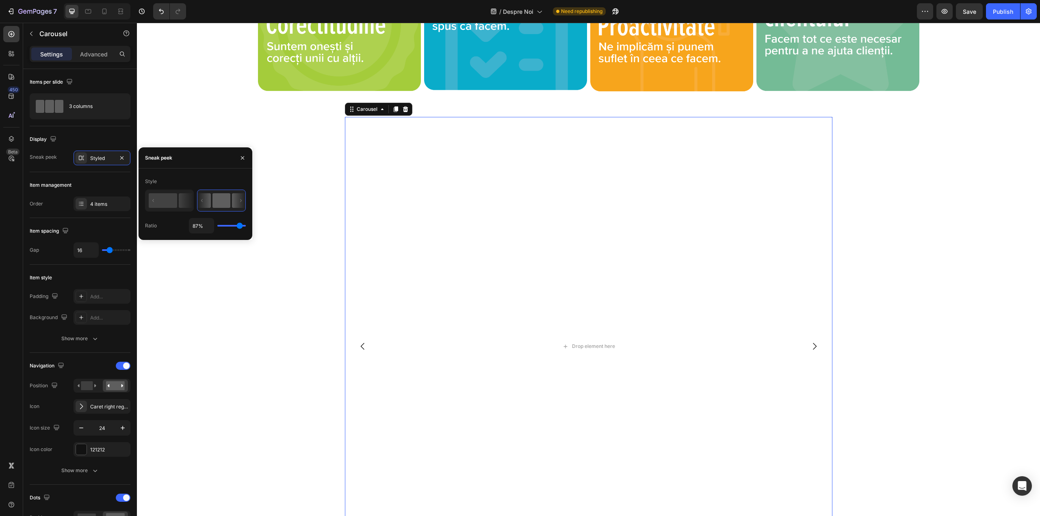
type input "76"
type input "69%"
type input "69"
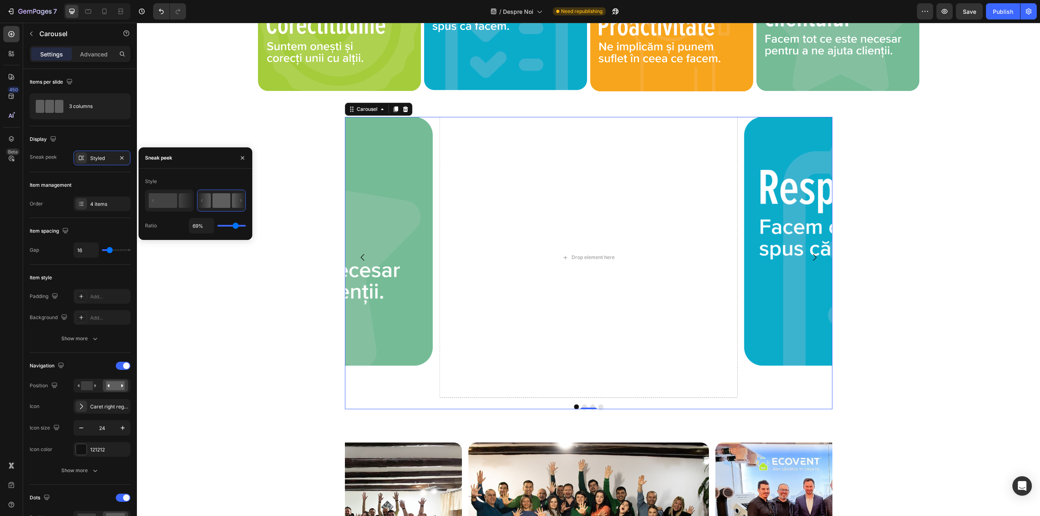
type input "58%"
type input "58"
type input "43%"
type input "43"
type input "32%"
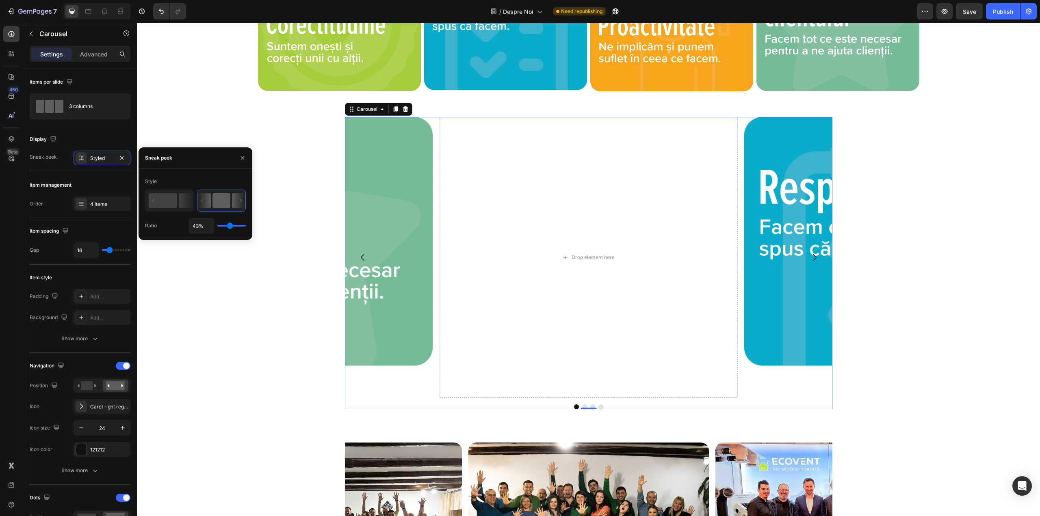
type input "32"
type input "23%"
type input "23"
type input "14%"
type input "14"
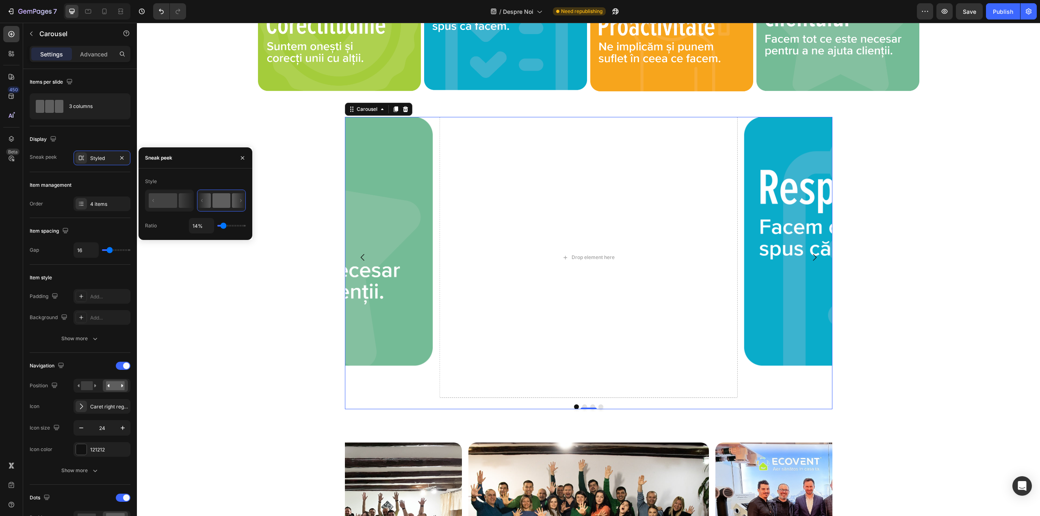
type input "8%"
type input "8"
type input "6%"
type input "6"
type input "5%"
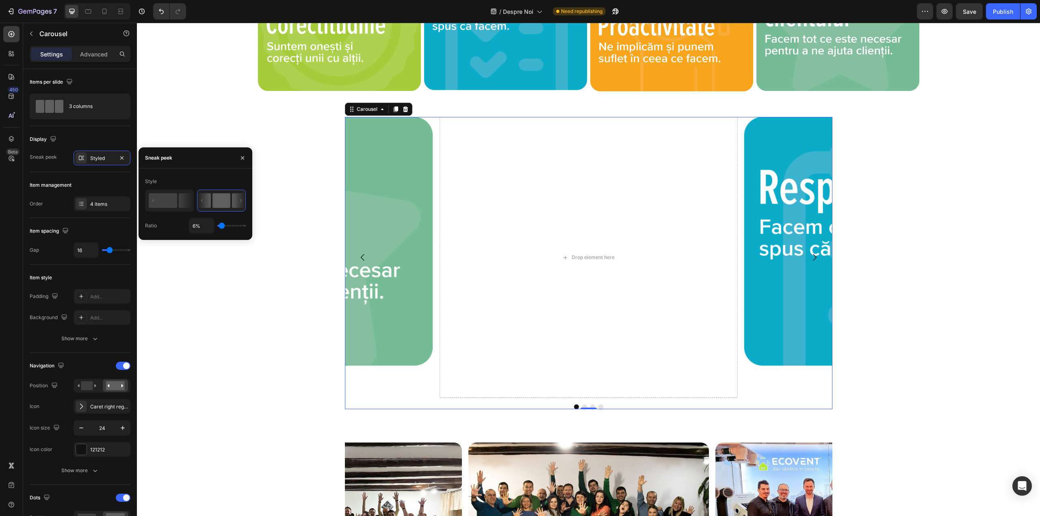
type input "5"
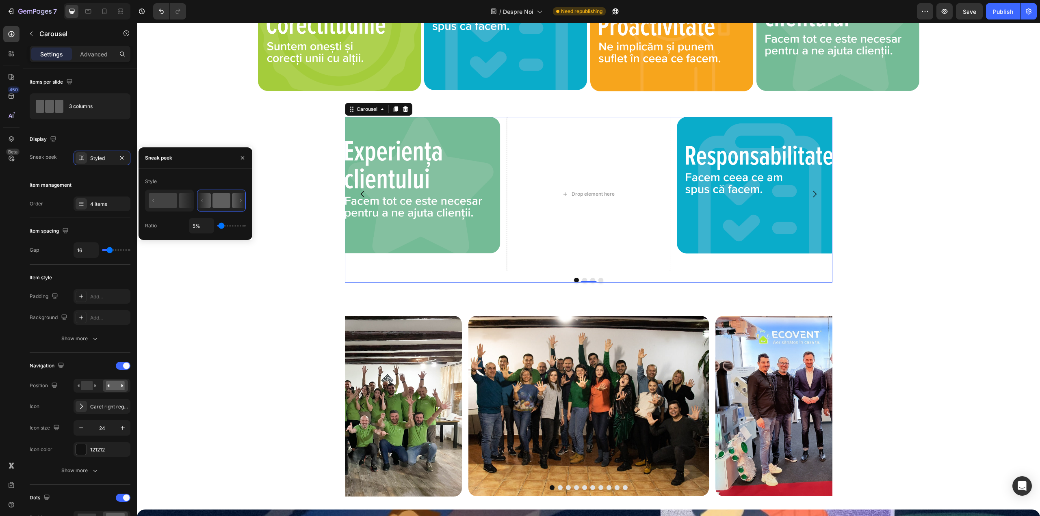
type input "3%"
type input "3"
type input "1%"
type input "1"
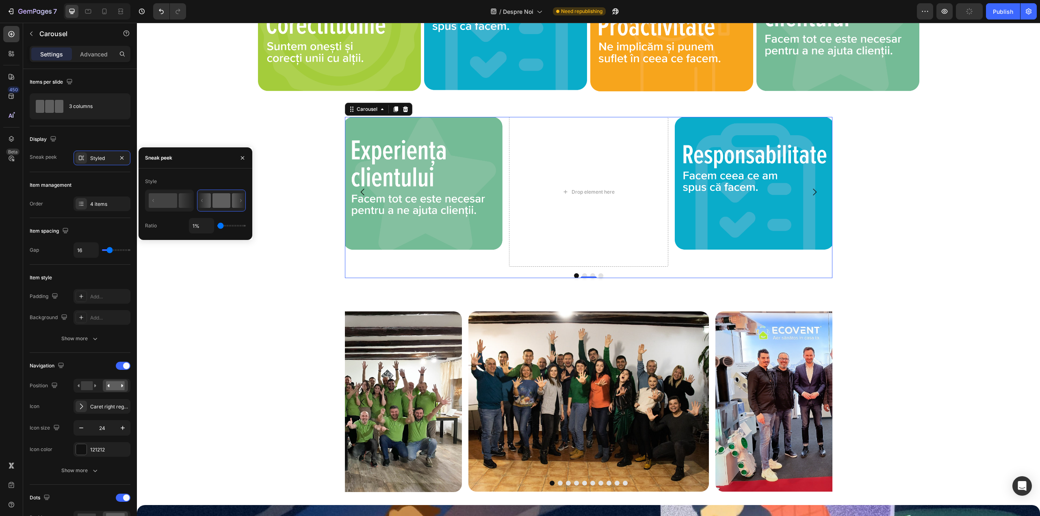
type input "16%"
type input "16"
type input "23%"
type input "23"
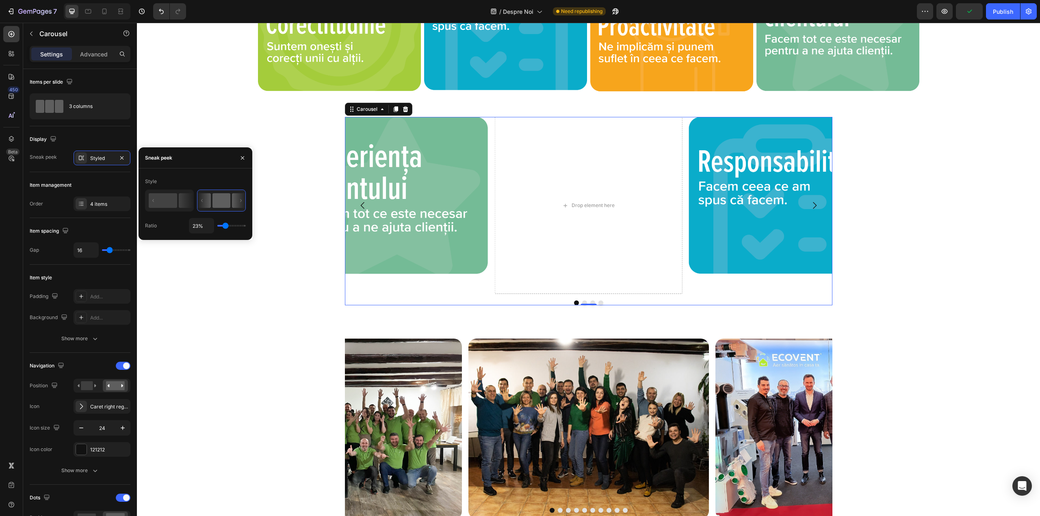
type input "25%"
type input "25"
type input "27%"
type input "27"
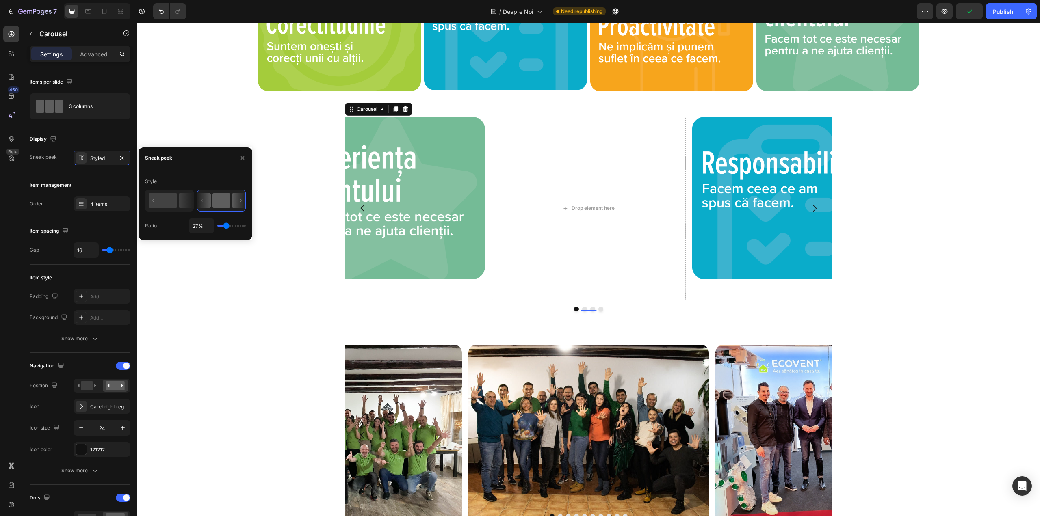
type input "25%"
type input "25"
type input "21%"
type input "21"
type input "19%"
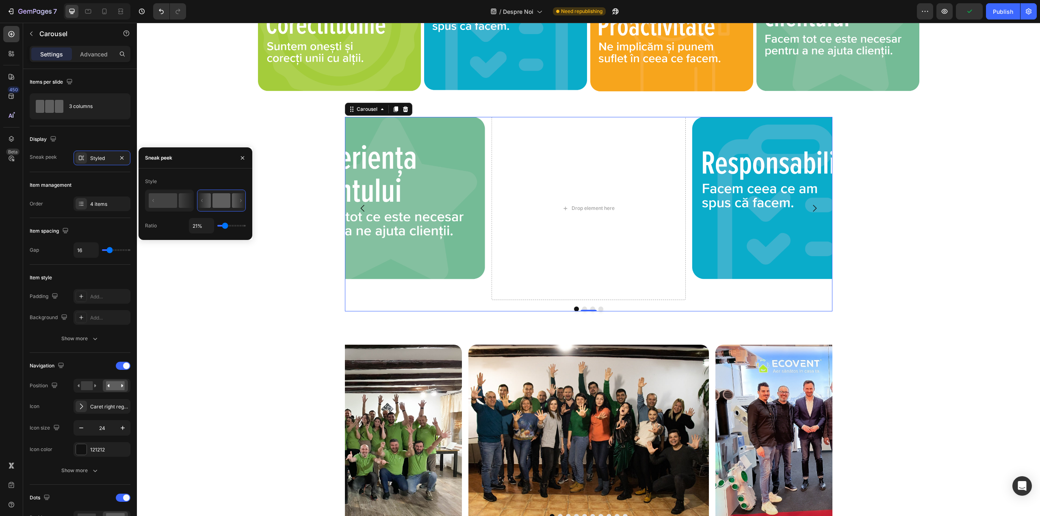
type input "19"
type input "17%"
type input "17"
type input "16%"
type input "16"
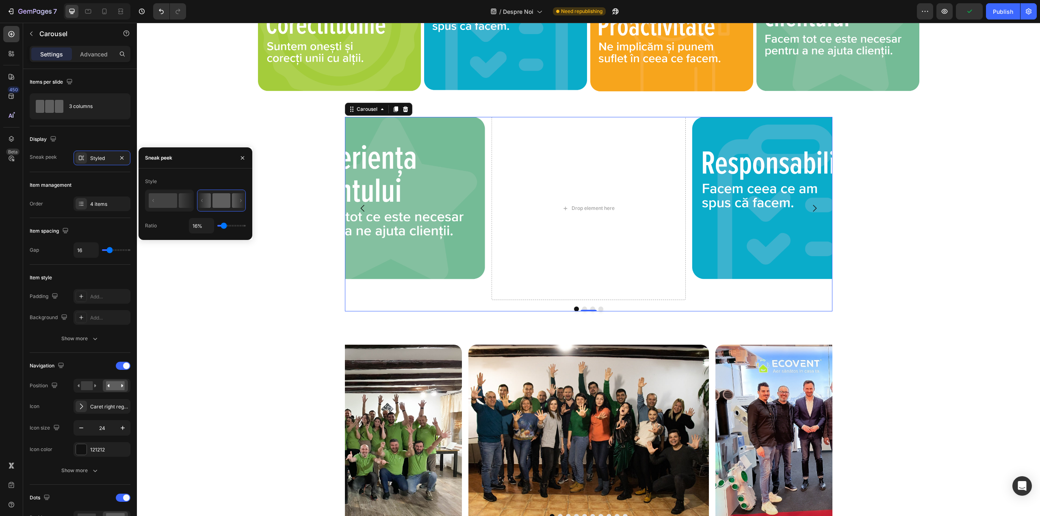
type input "14%"
type input "14"
type input "12%"
type input "12"
type input "10%"
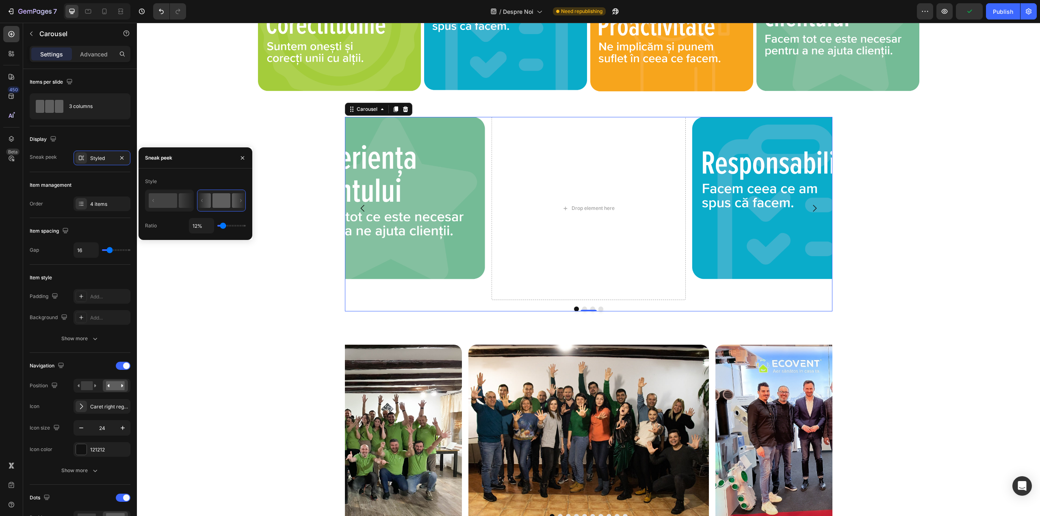
type input "10"
type input "8%"
type input "8"
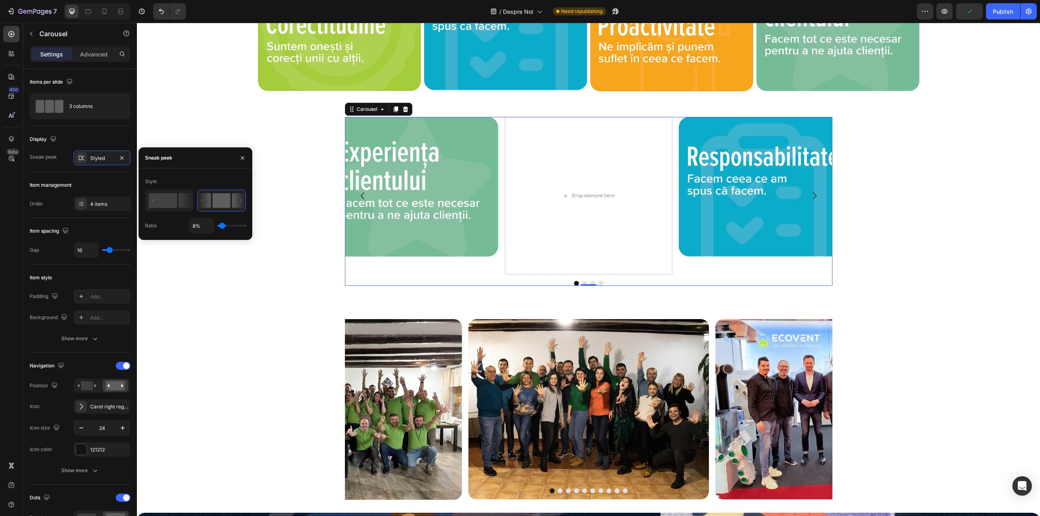
type input "6%"
type input "6"
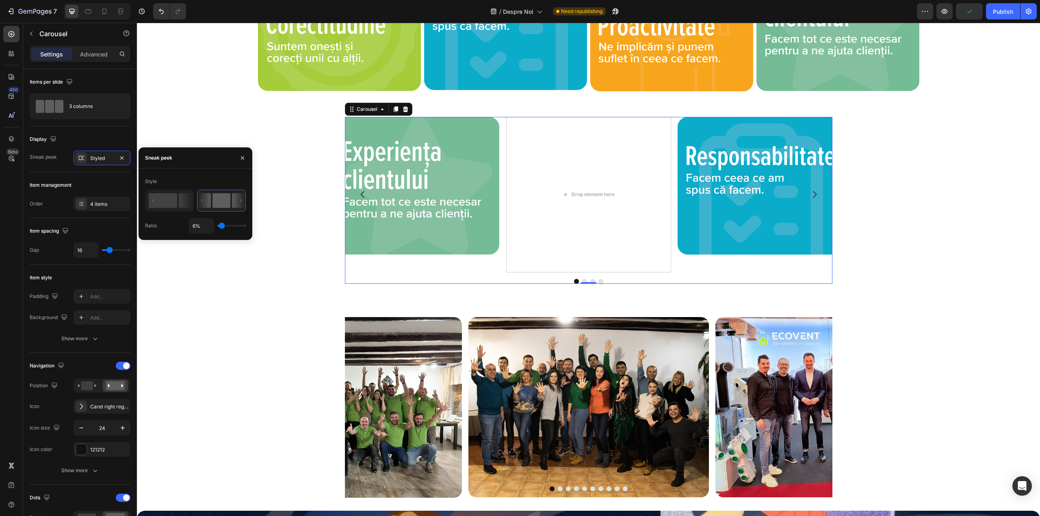
type input "10%"
type input "10"
type input "14%"
type input "14"
type input "16%"
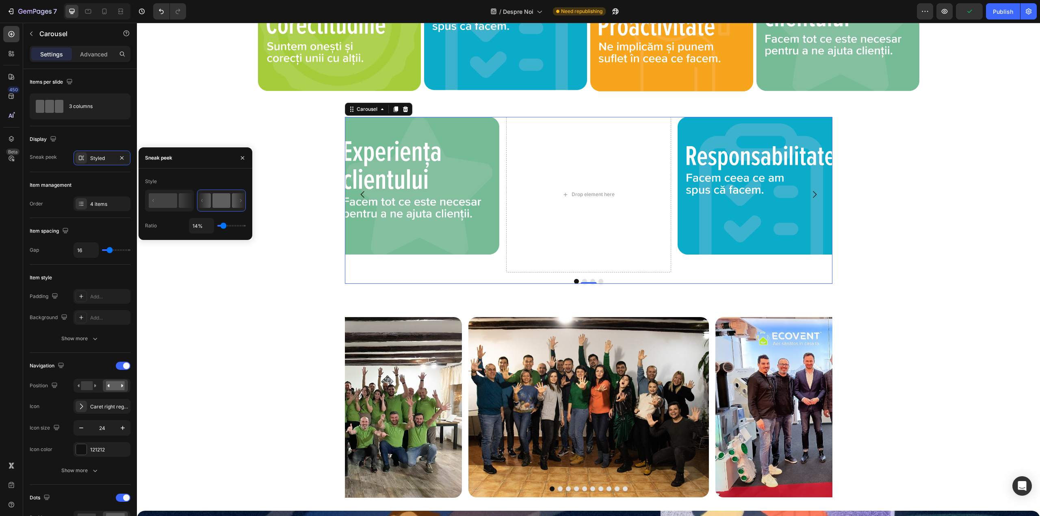
type input "16"
type input "17%"
type input "17"
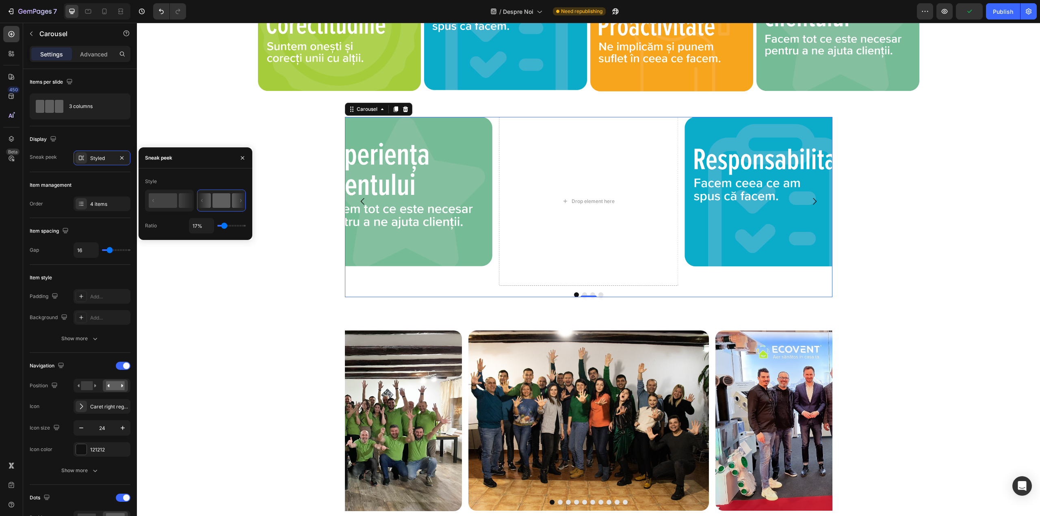
type input "19%"
type input "19"
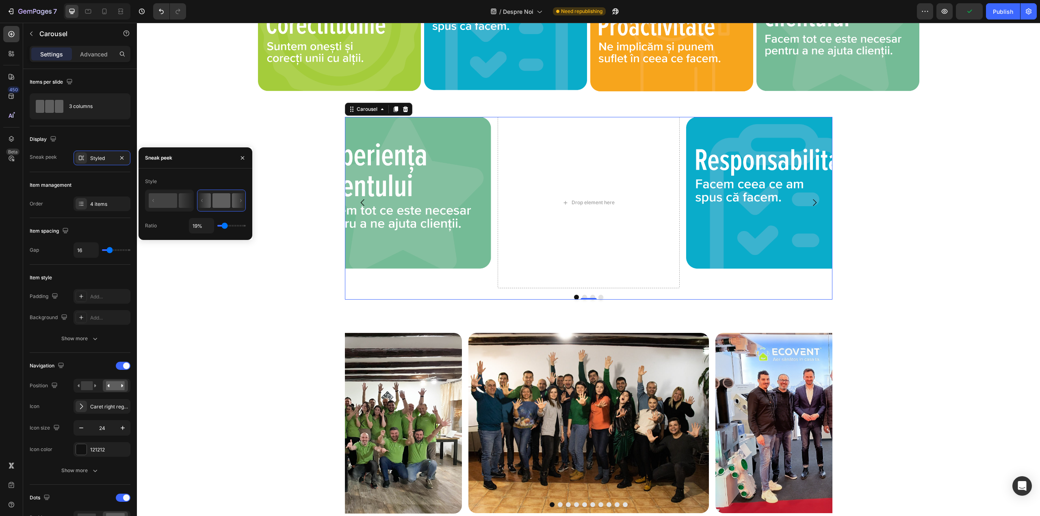
type input "21%"
type input "21"
type input "23%"
type input "23"
type input "25%"
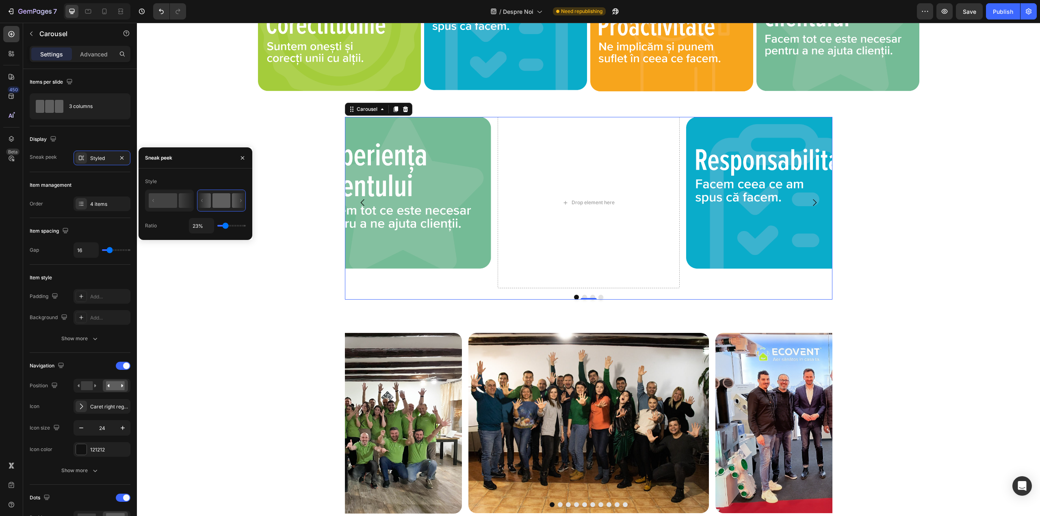
type input "25"
type input "27%"
type input "27"
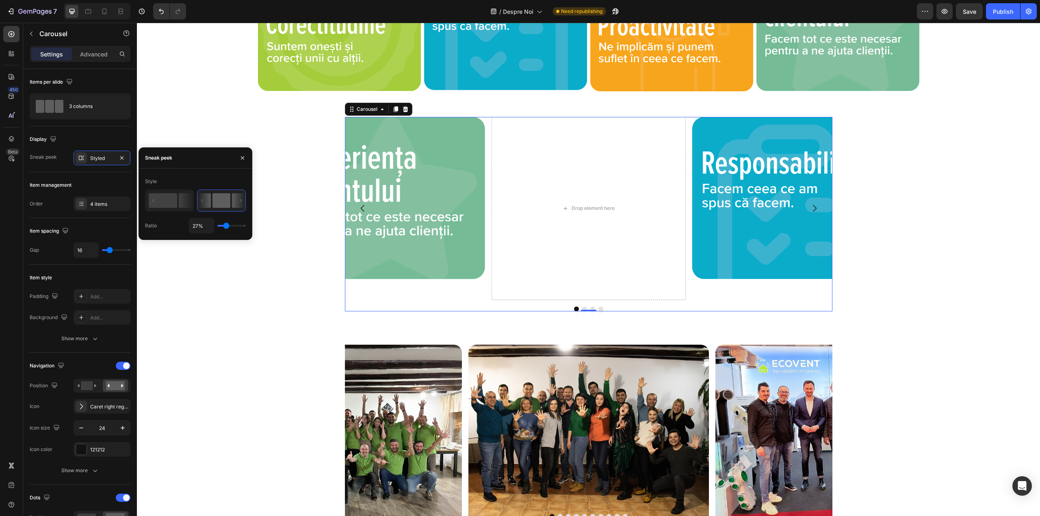
type input "29%"
type input "29"
type input "30%"
type input "30"
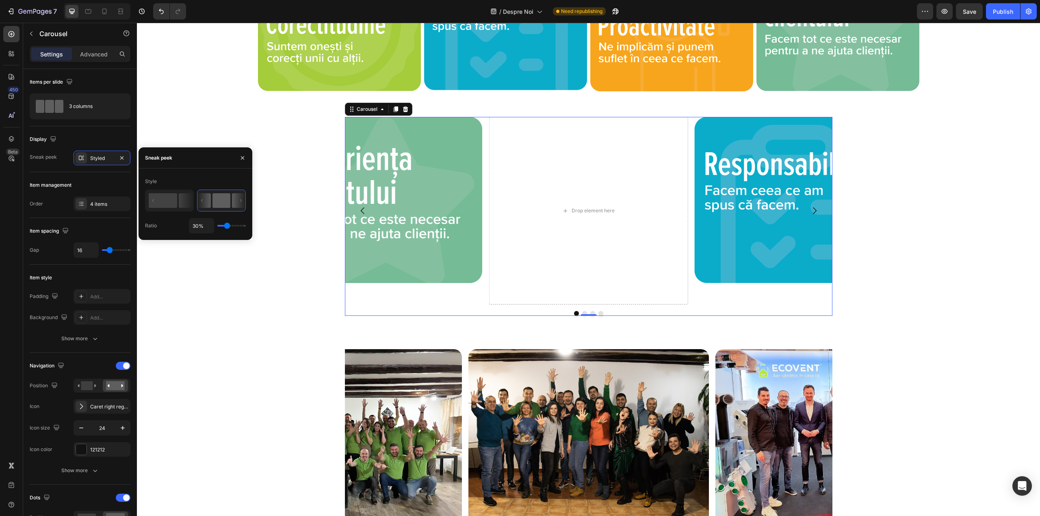
type input "32%"
type input "32"
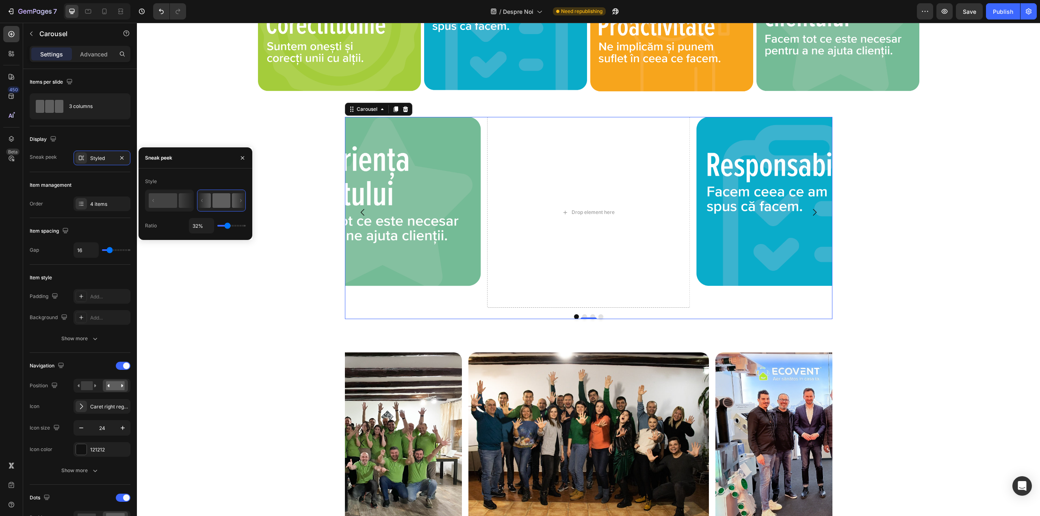
type input "30%"
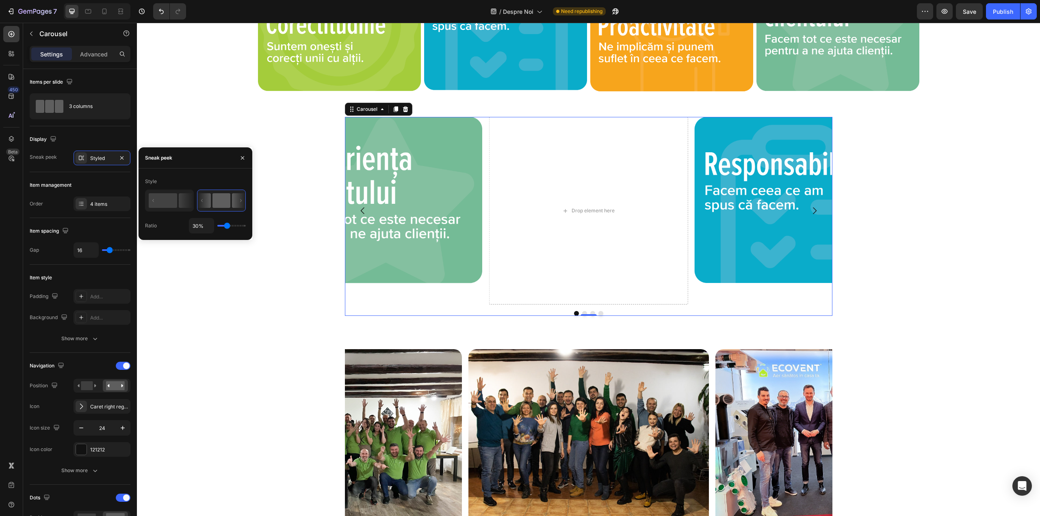
drag, startPoint x: 231, startPoint y: 225, endPoint x: 227, endPoint y: 226, distance: 4.2
type input "30"
click at [227, 226] on input "range" at bounding box center [231, 226] width 28 height 2
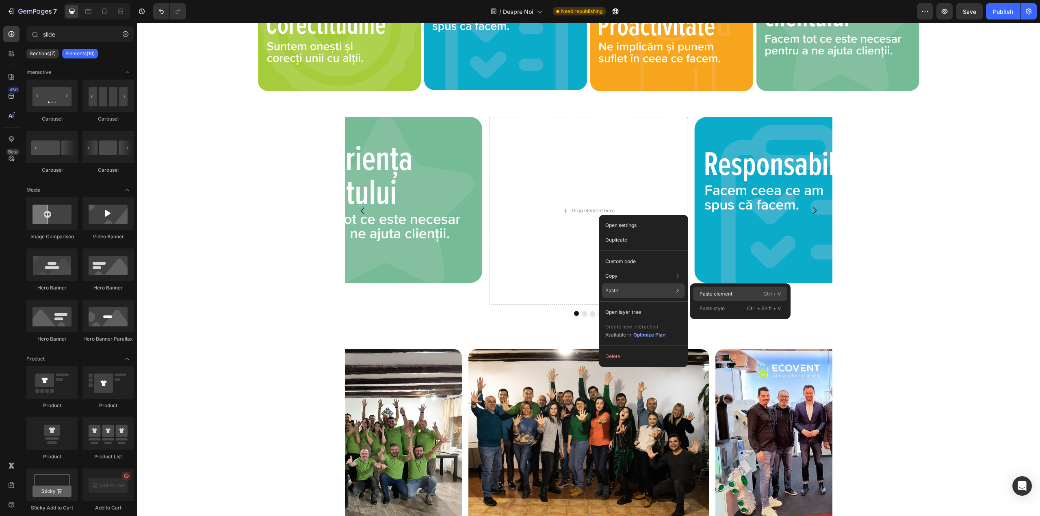
click at [730, 295] on p "Paste element" at bounding box center [715, 293] width 33 height 7
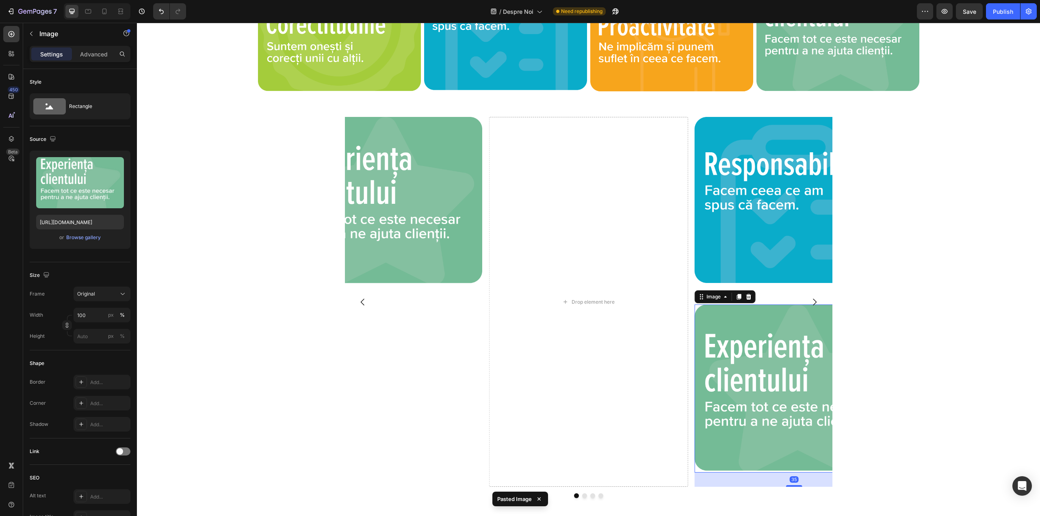
type input "slid"
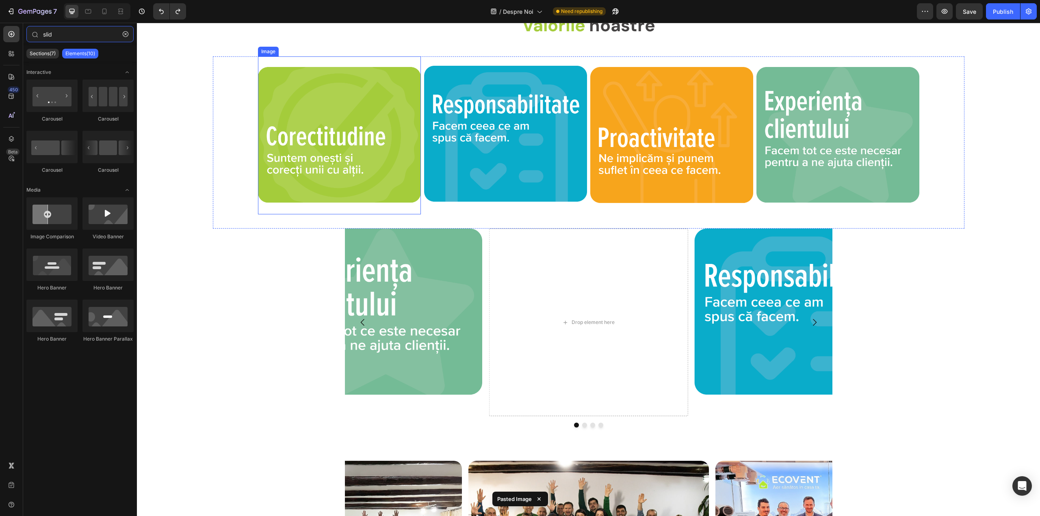
scroll to position [633, 0]
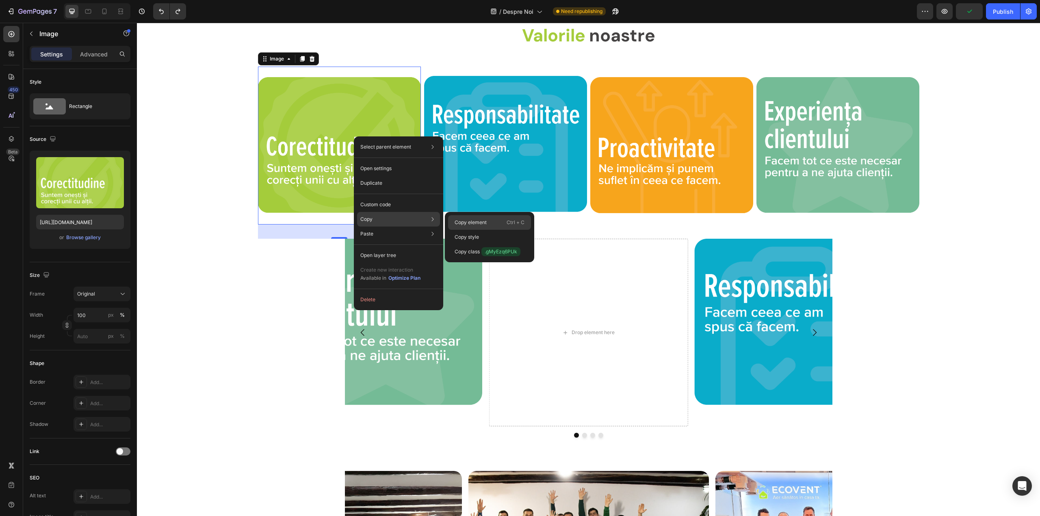
click at [485, 225] on p "Copy element" at bounding box center [470, 222] width 32 height 7
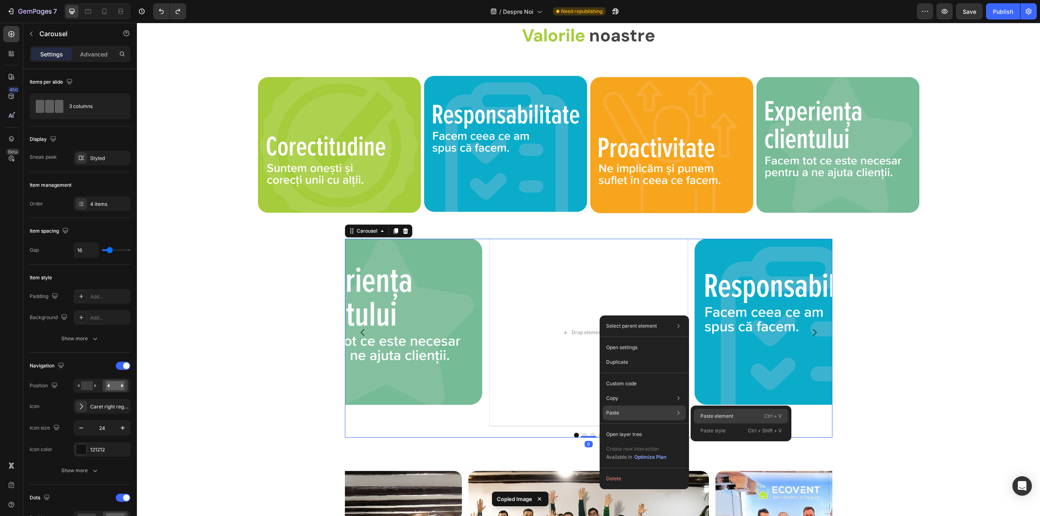
click at [705, 413] on p "Paste element" at bounding box center [716, 416] width 33 height 7
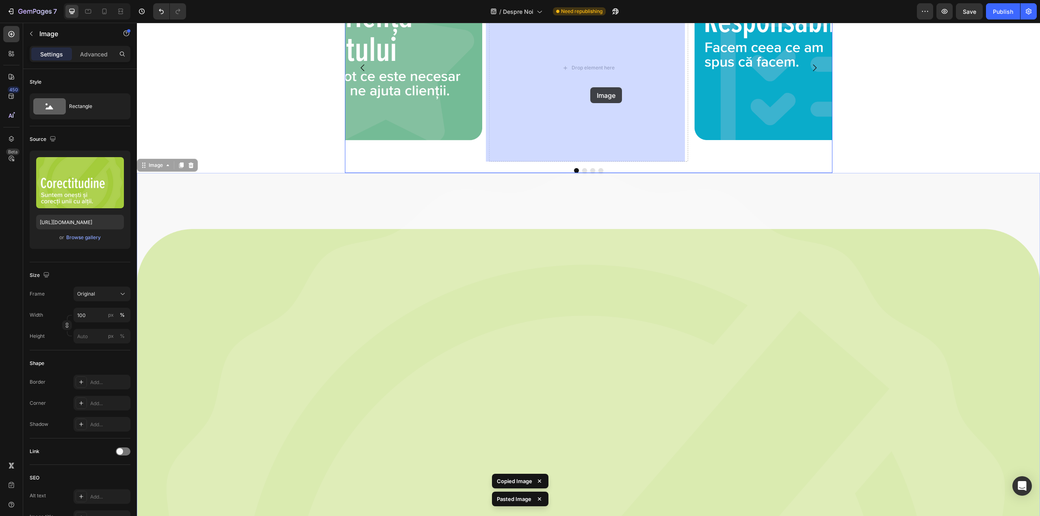
drag, startPoint x: 608, startPoint y: 213, endPoint x: 590, endPoint y: 87, distance: 127.2
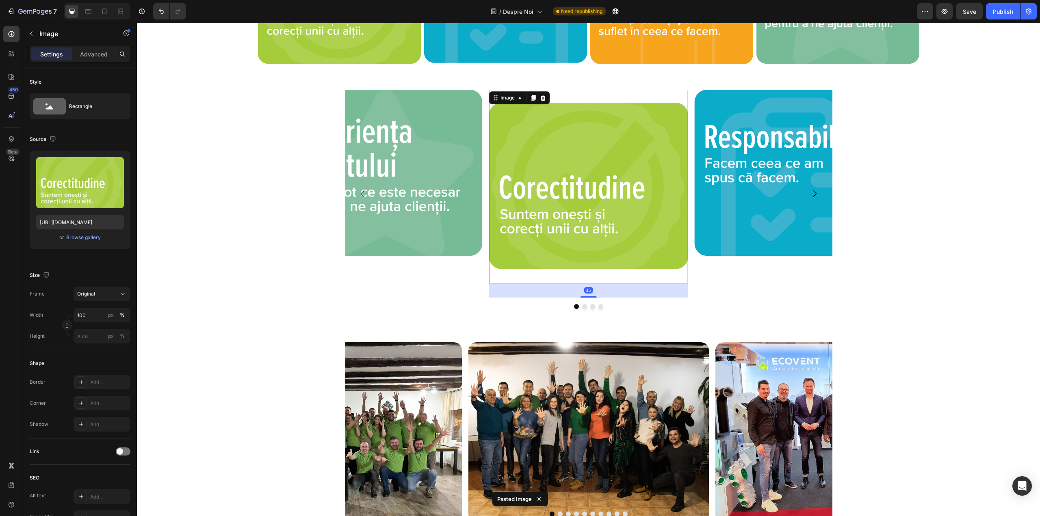
scroll to position [786, 0]
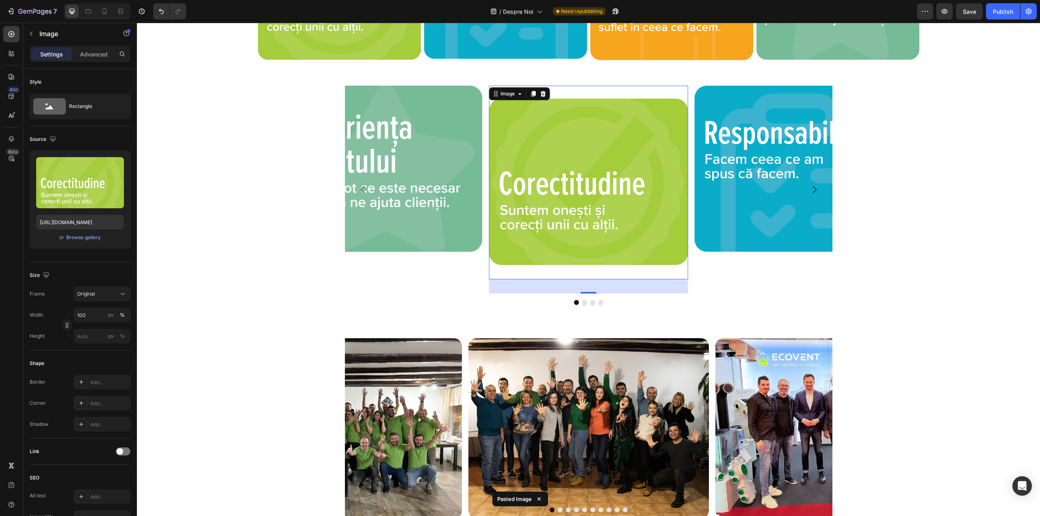
click at [635, 88] on img at bounding box center [588, 182] width 199 height 193
click at [620, 94] on img at bounding box center [588, 182] width 199 height 193
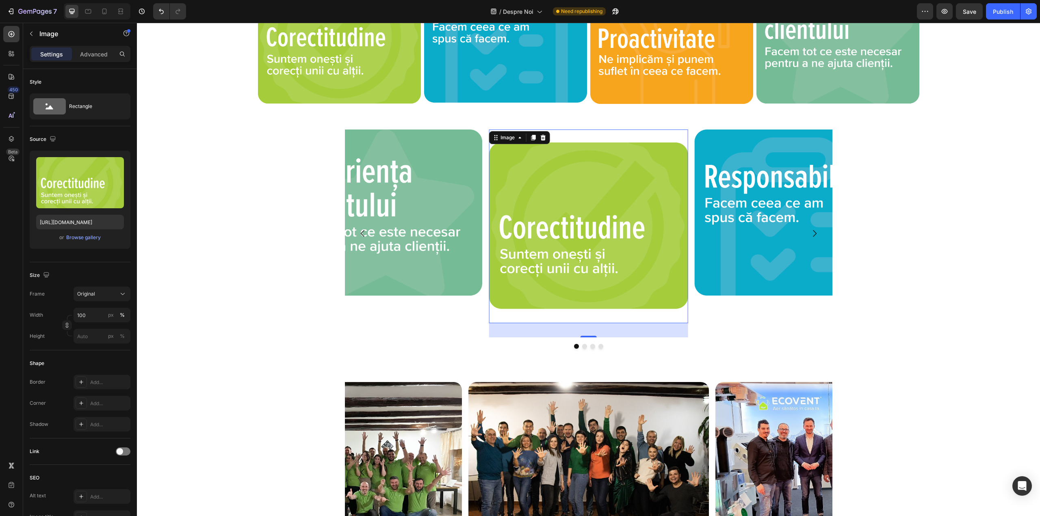
scroll to position [624, 0]
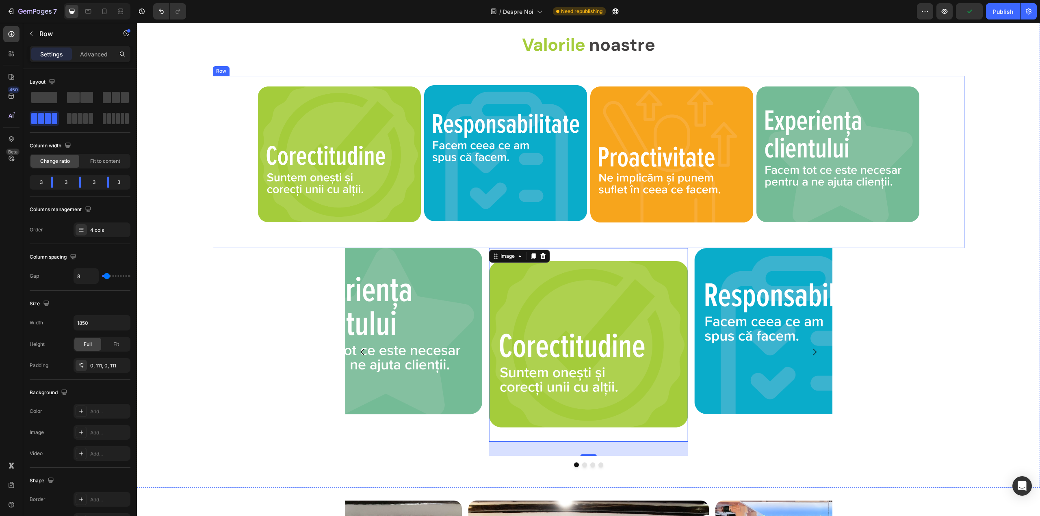
click at [590, 240] on div "Image" at bounding box center [671, 162] width 163 height 172
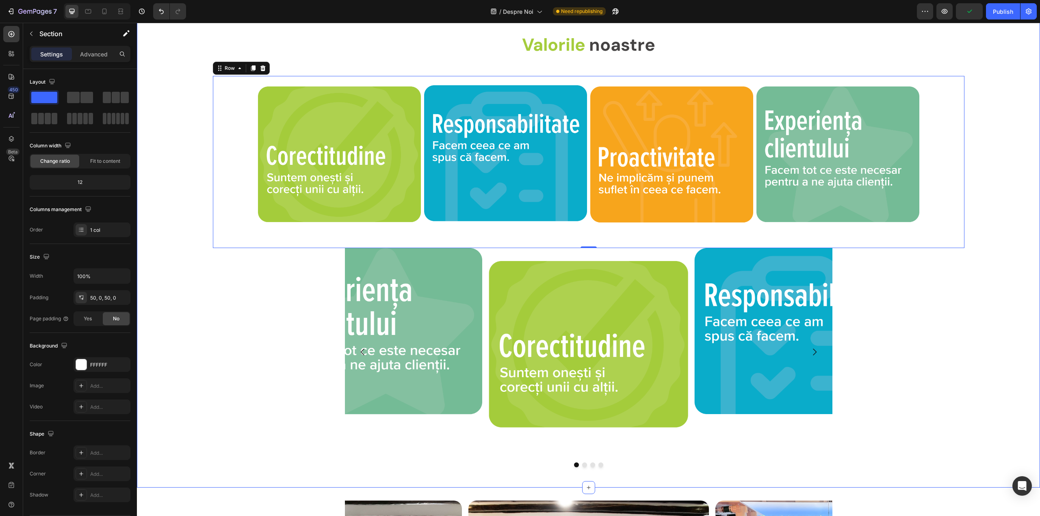
click at [292, 316] on div "Image Image Image Image [GEOGRAPHIC_DATA]" at bounding box center [588, 357] width 903 height 219
click at [313, 333] on div "Image Image Image Image [GEOGRAPHIC_DATA]" at bounding box center [588, 357] width 903 height 219
drag, startPoint x: 327, startPoint y: 362, endPoint x: 332, endPoint y: 366, distance: 5.8
click at [329, 363] on div "Image Image Image Image [GEOGRAPHIC_DATA]" at bounding box center [588, 357] width 903 height 219
click at [333, 368] on div "Image Image Image Image [GEOGRAPHIC_DATA]" at bounding box center [588, 357] width 903 height 219
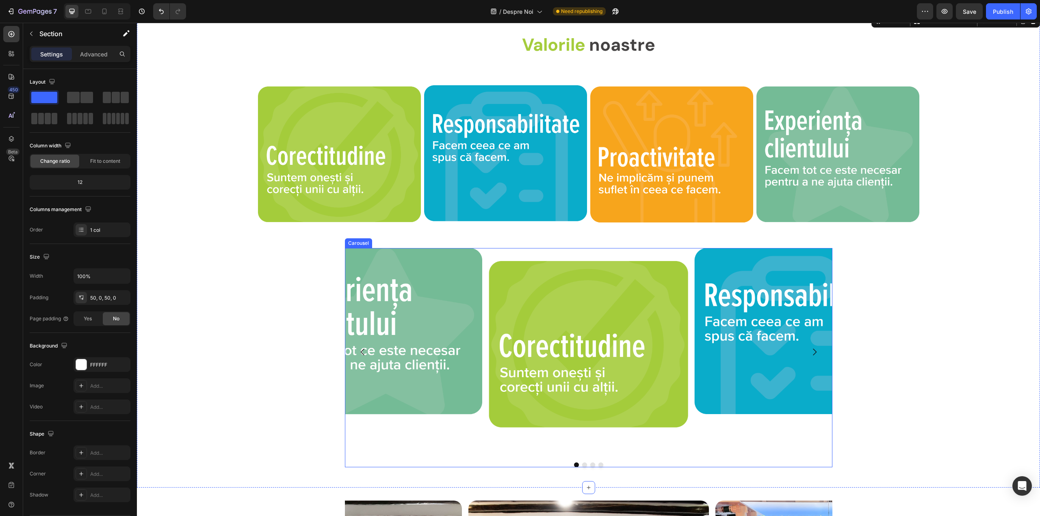
click at [403, 431] on div "Image" at bounding box center [382, 352] width 199 height 208
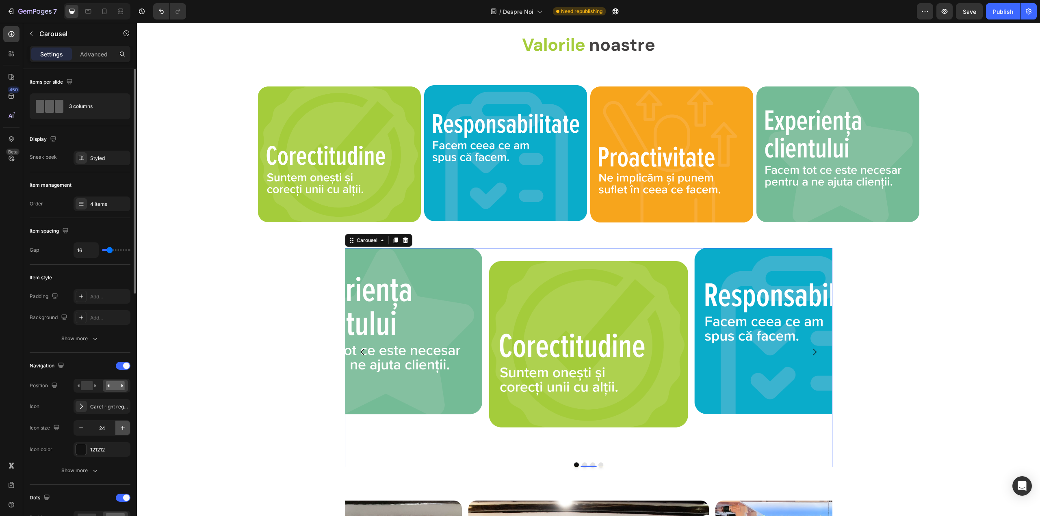
click at [122, 430] on icon "button" at bounding box center [123, 428] width 8 height 8
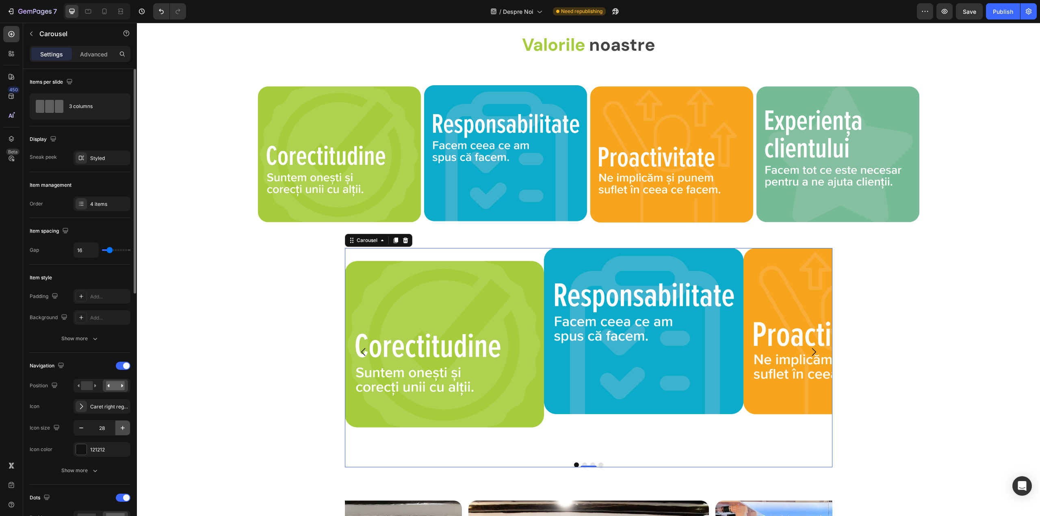
click at [122, 430] on icon "button" at bounding box center [123, 428] width 8 height 8
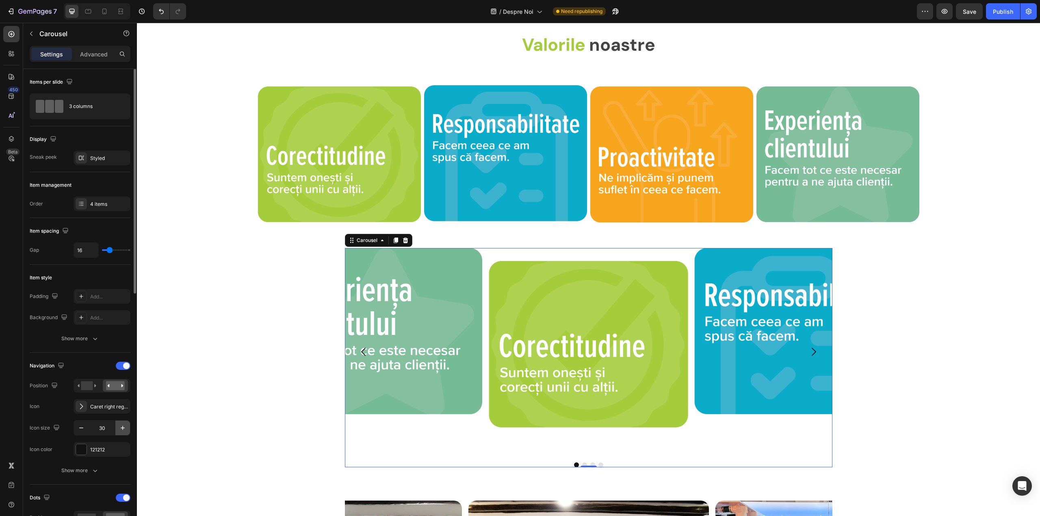
click at [122, 430] on icon "button" at bounding box center [123, 428] width 8 height 8
type input "34"
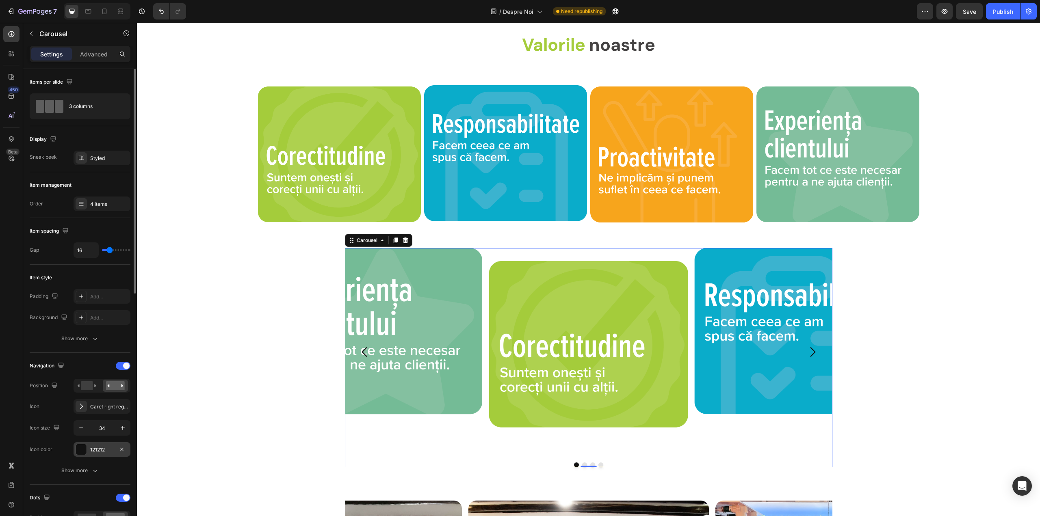
click at [100, 450] on div "121212" at bounding box center [102, 449] width 24 height 7
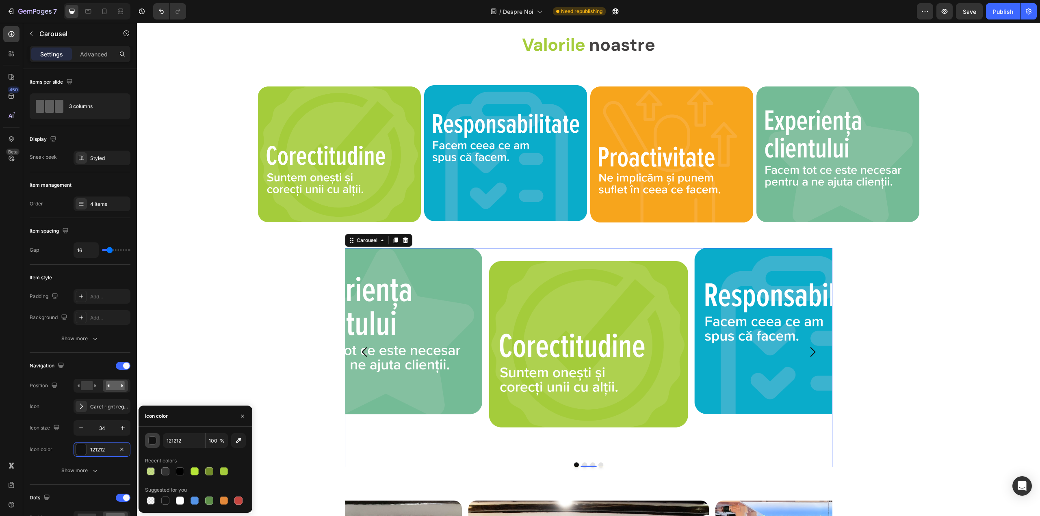
click at [149, 438] on div "button" at bounding box center [153, 441] width 8 height 8
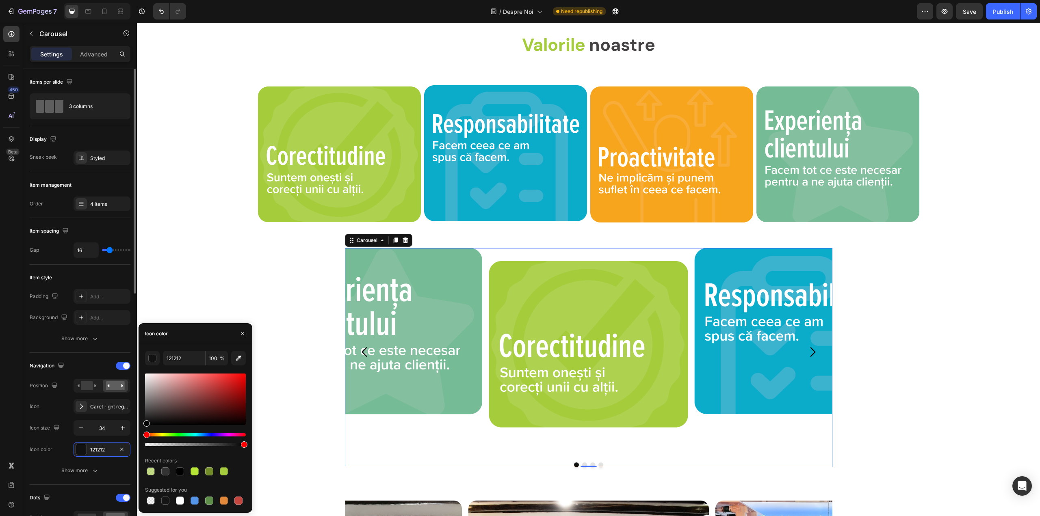
drag, startPoint x: 174, startPoint y: 408, endPoint x: 125, endPoint y: 460, distance: 72.1
click at [125, 460] on div "450 Beta slid Sections(7) Elements(10) Interactive [GEOGRAPHIC_DATA] [GEOGRAPHI…" at bounding box center [68, 269] width 137 height 493
type input "000000"
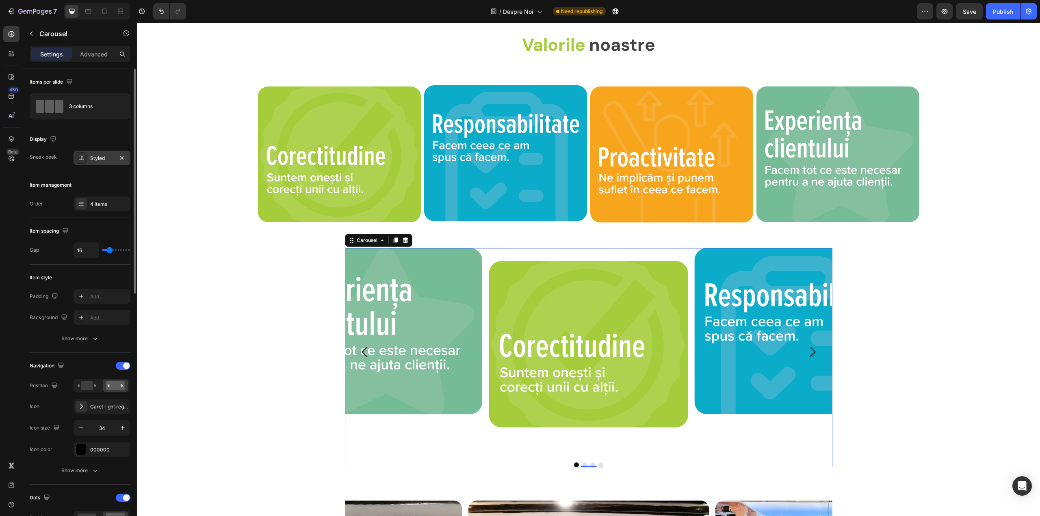
click at [112, 161] on div "Styled" at bounding box center [102, 158] width 24 height 7
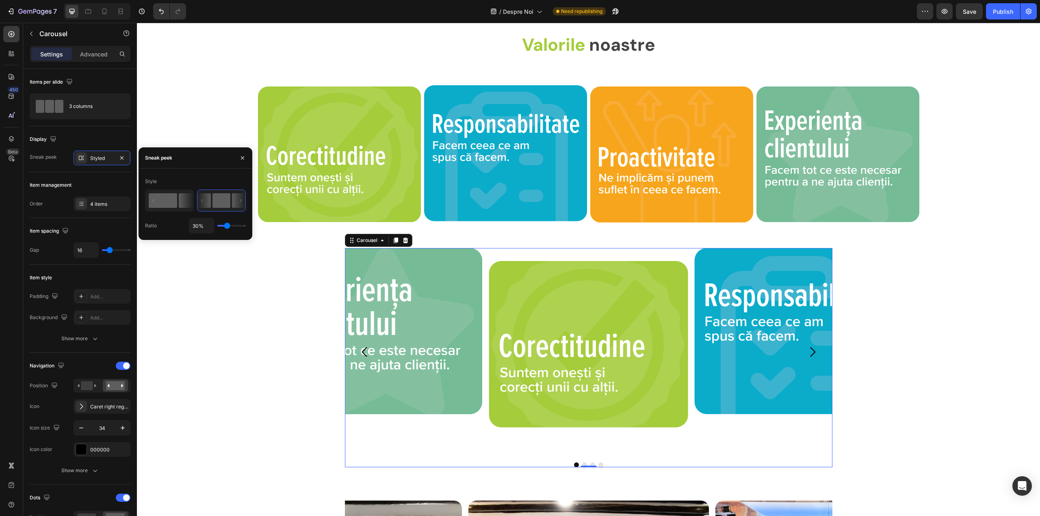
click at [158, 198] on rect at bounding box center [163, 200] width 28 height 15
type input "50%"
type input "50"
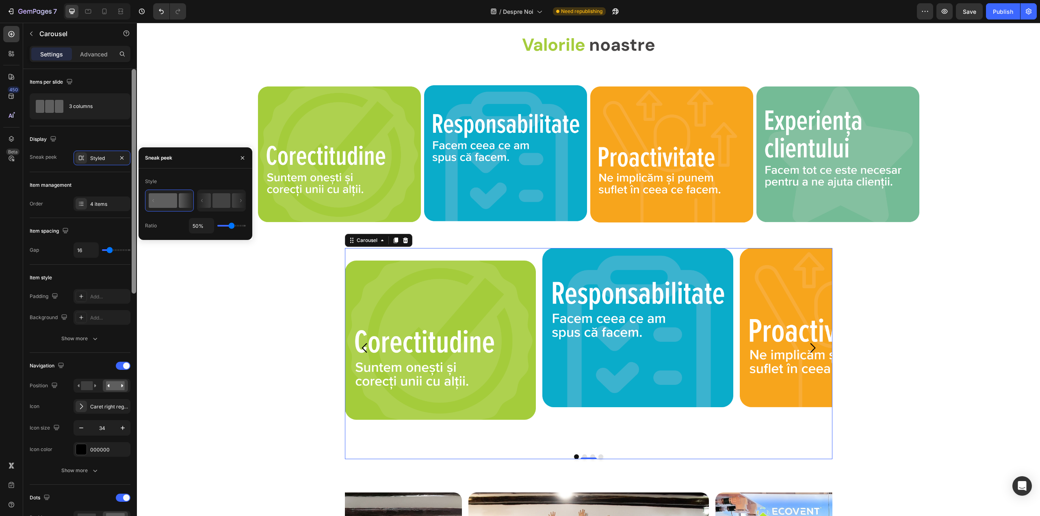
drag, startPoint x: 91, startPoint y: 164, endPoint x: 136, endPoint y: 179, distance: 48.0
click at [92, 164] on div "Styled" at bounding box center [101, 158] width 57 height 15
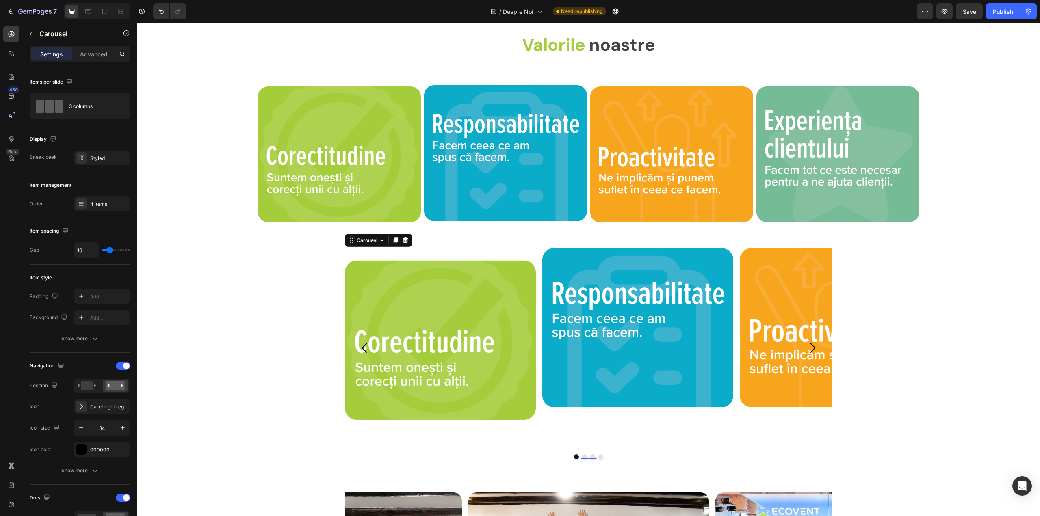
drag, startPoint x: 106, startPoint y: 158, endPoint x: 168, endPoint y: 194, distance: 72.2
click at [107, 158] on div "Styled" at bounding box center [109, 158] width 38 height 7
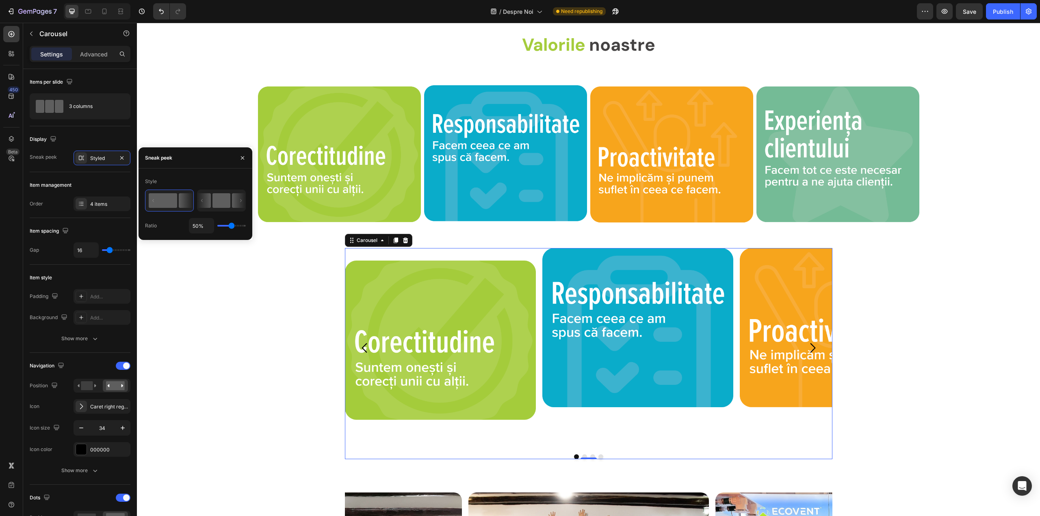
click at [212, 201] on rect at bounding box center [221, 200] width 18 height 15
type input "30%"
type input "30"
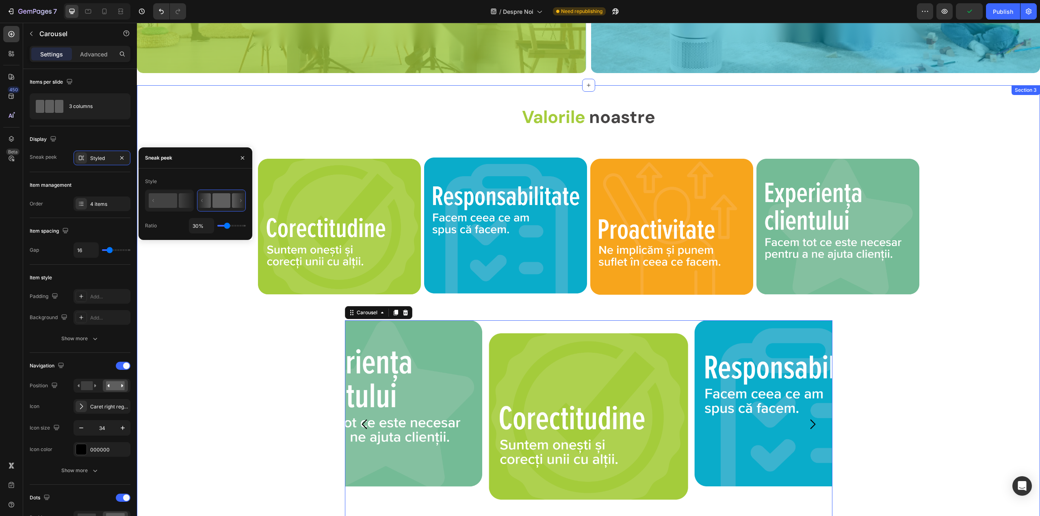
scroll to position [543, 0]
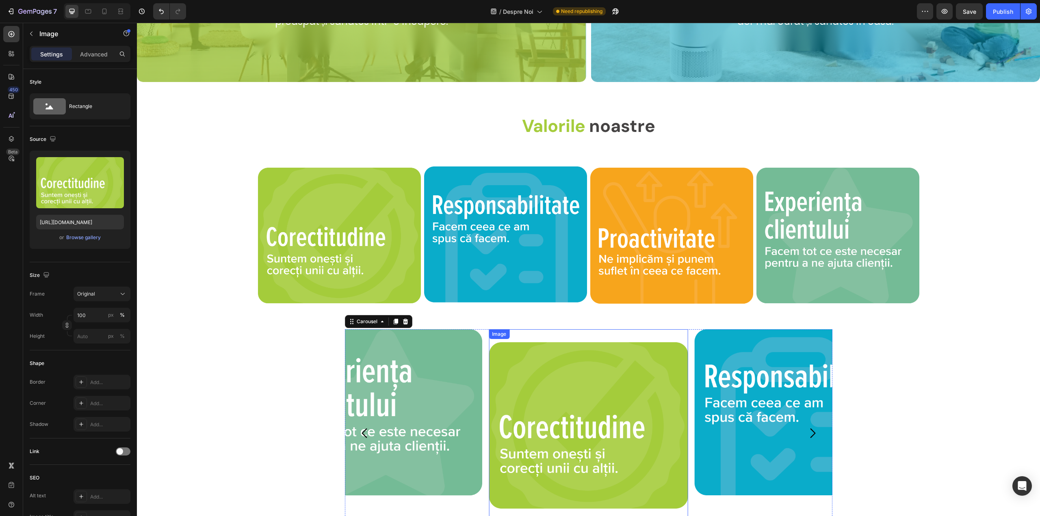
click at [519, 356] on img at bounding box center [588, 425] width 199 height 193
click at [91, 54] on p "Advanced" at bounding box center [94, 54] width 28 height 9
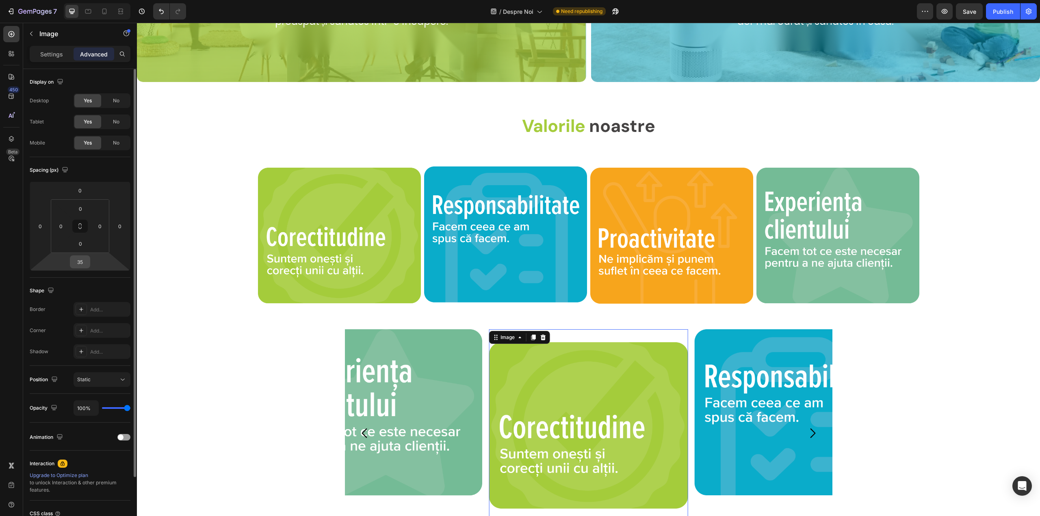
click at [82, 262] on input "35" at bounding box center [80, 262] width 16 height 12
type input "0"
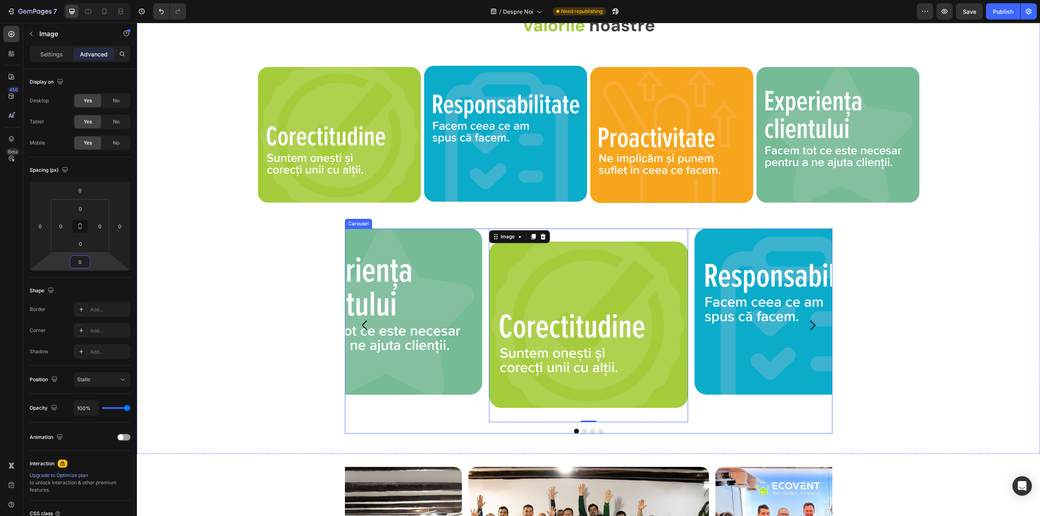
scroll to position [624, 0]
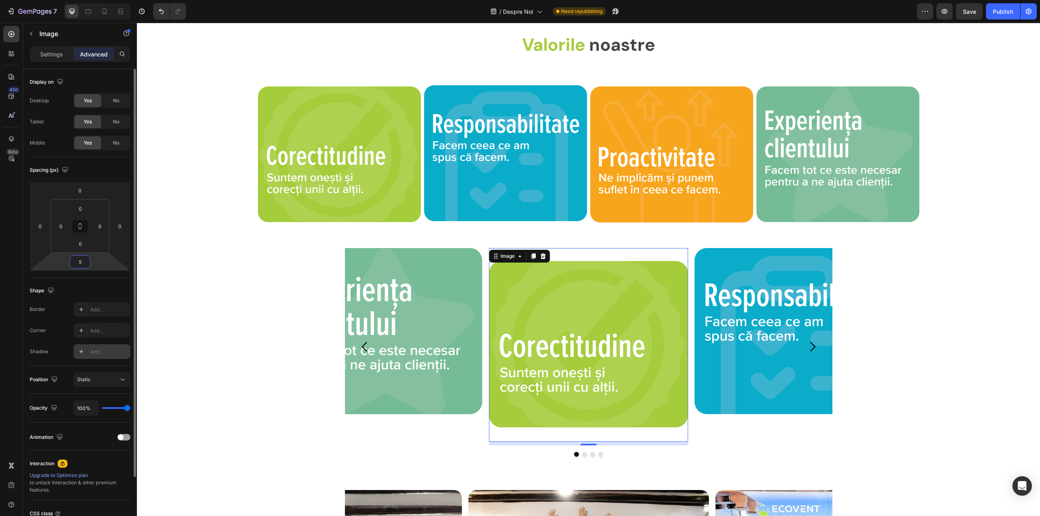
type input "4"
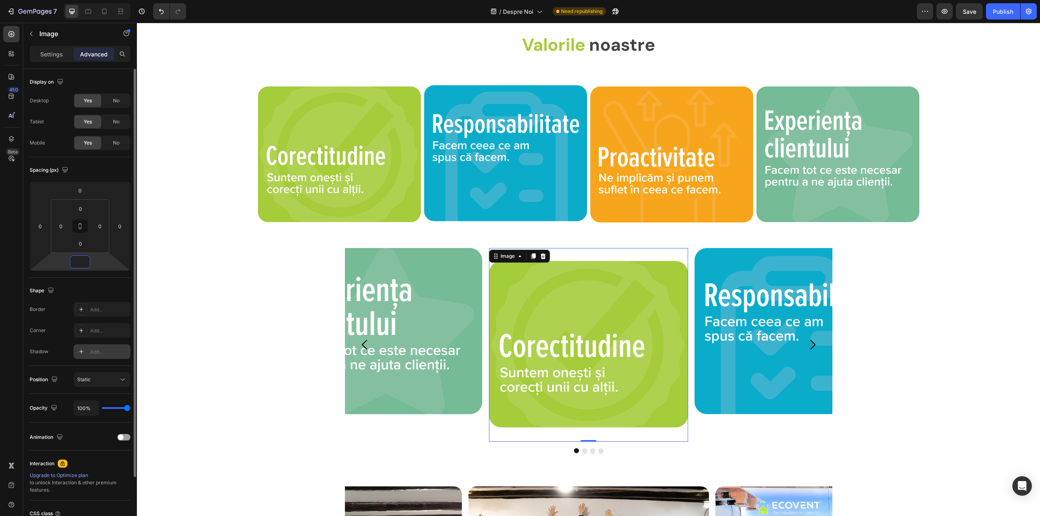
scroll to position [41, 0]
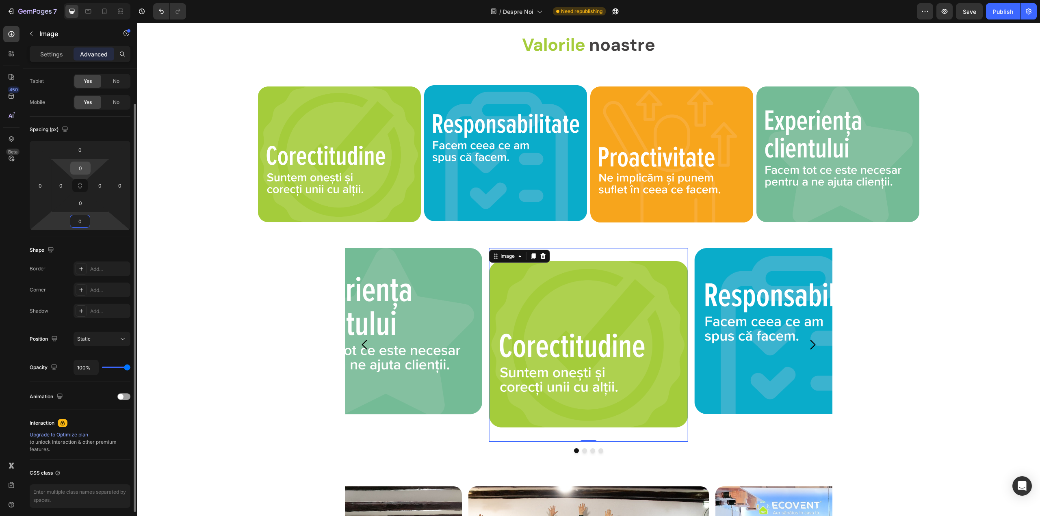
type input "0"
click at [84, 173] on input "0" at bounding box center [80, 168] width 16 height 12
drag, startPoint x: 83, startPoint y: 170, endPoint x: 84, endPoint y: 166, distance: 4.1
click at [83, 169] on input "0" at bounding box center [80, 168] width 16 height 12
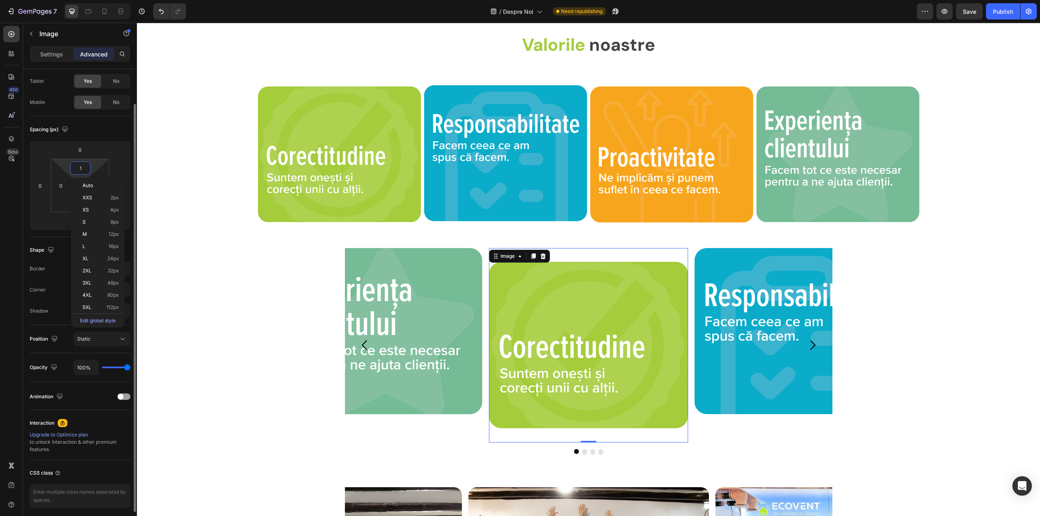
type input "0"
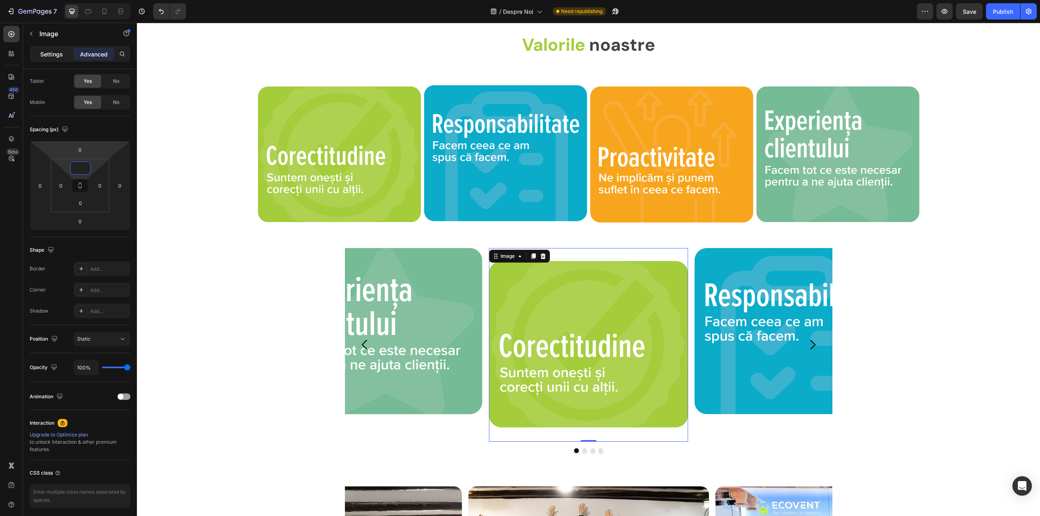
type input "0"
click at [55, 56] on p "Settings" at bounding box center [51, 54] width 23 height 9
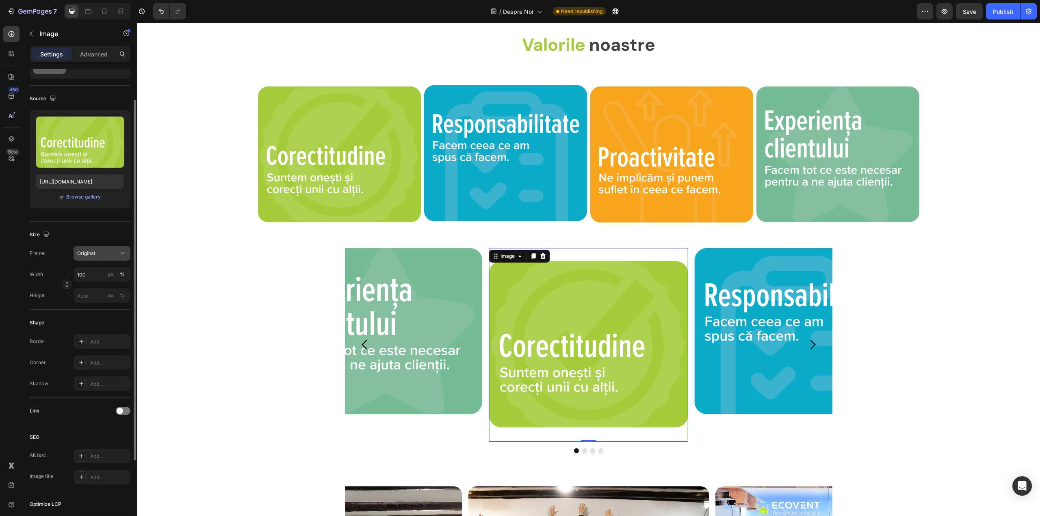
click at [95, 250] on div "Original" at bounding box center [97, 253] width 40 height 7
click at [101, 274] on div "Square" at bounding box center [100, 273] width 47 height 8
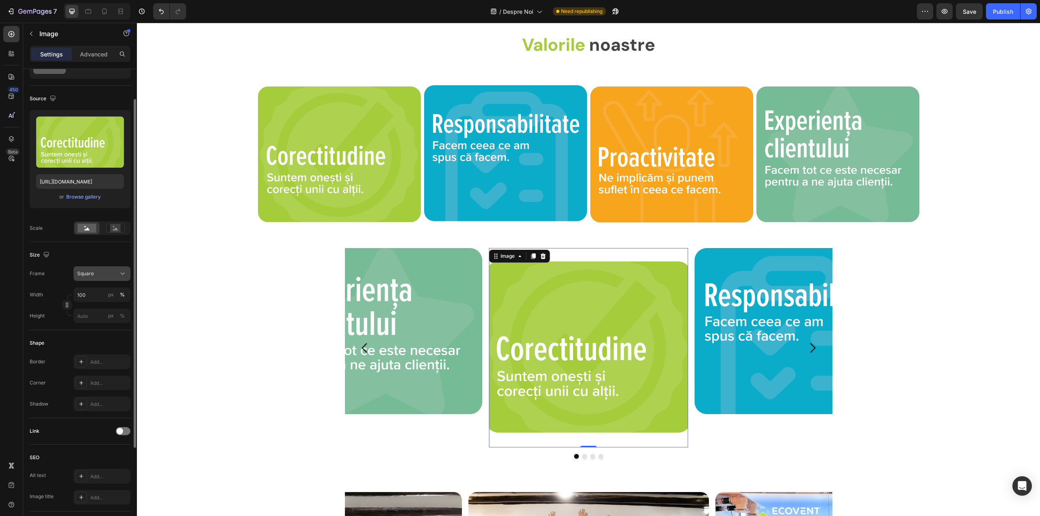
click at [95, 275] on div "Square" at bounding box center [97, 273] width 40 height 7
click at [94, 352] on span "Custom" at bounding box center [86, 353] width 18 height 7
click at [96, 293] on input "100" at bounding box center [101, 295] width 57 height 15
click at [93, 270] on span "Custom" at bounding box center [86, 273] width 18 height 7
click at [95, 344] on div "Original" at bounding box center [94, 339] width 65 height 15
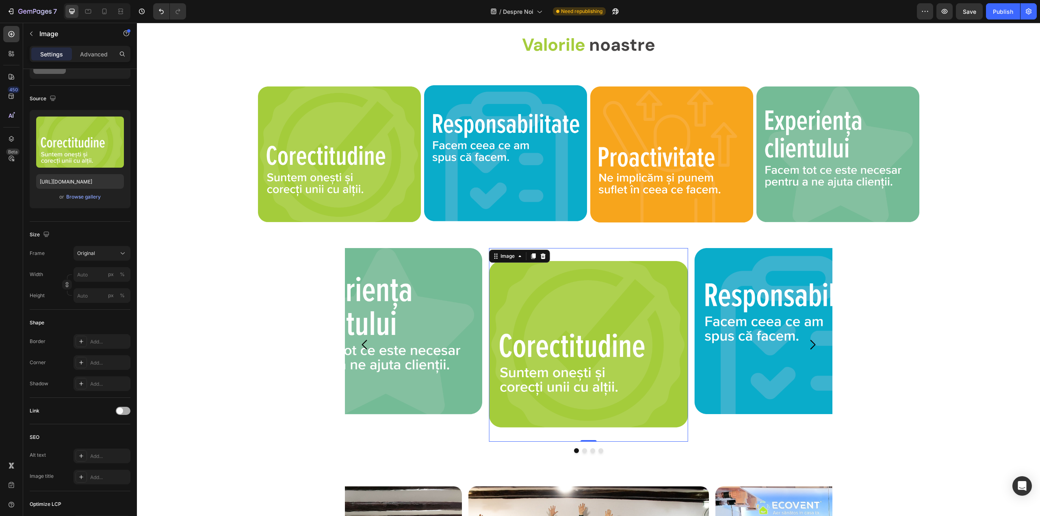
click at [121, 410] on span at bounding box center [120, 411] width 6 height 6
click at [122, 412] on div at bounding box center [123, 411] width 15 height 8
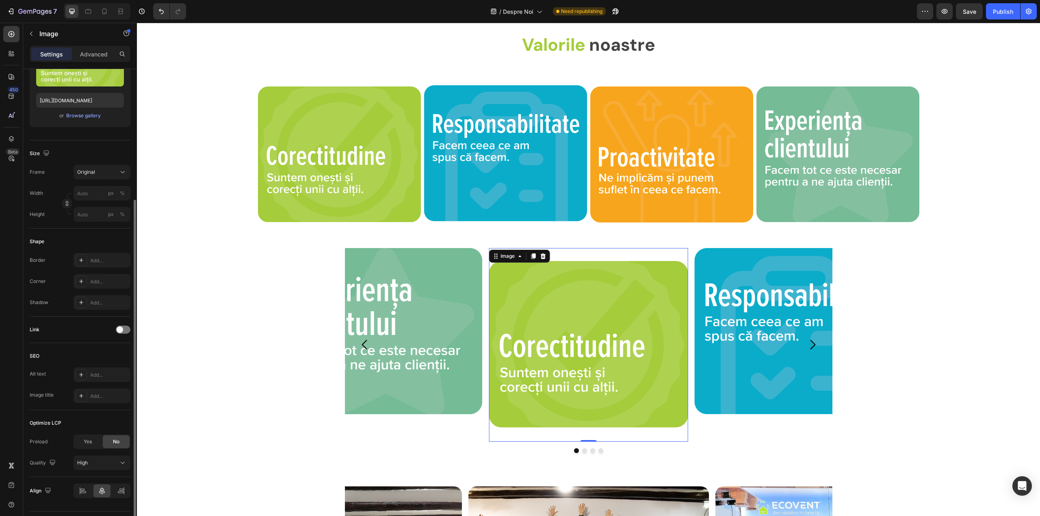
scroll to position [143, 0]
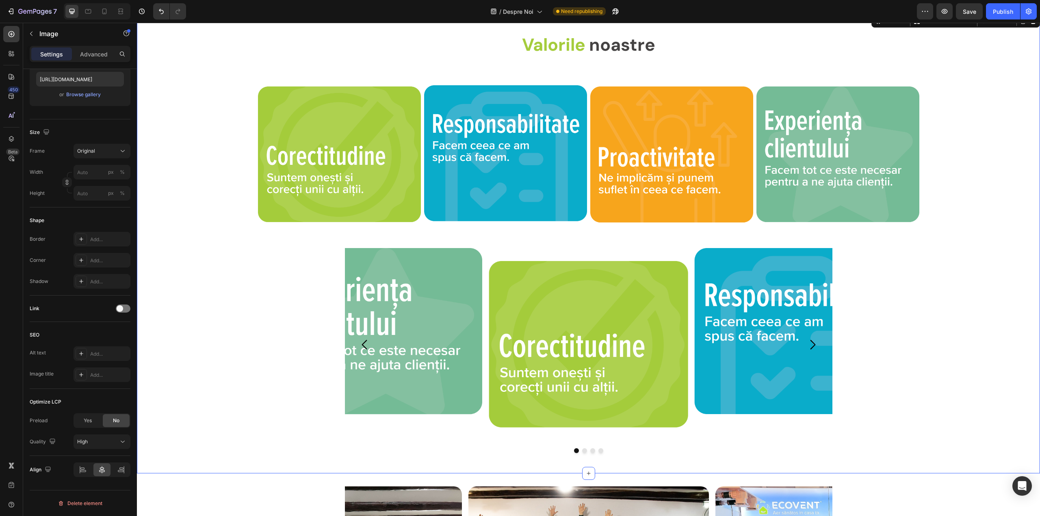
click at [327, 317] on div "Image Image Image Image [GEOGRAPHIC_DATA]" at bounding box center [588, 350] width 903 height 205
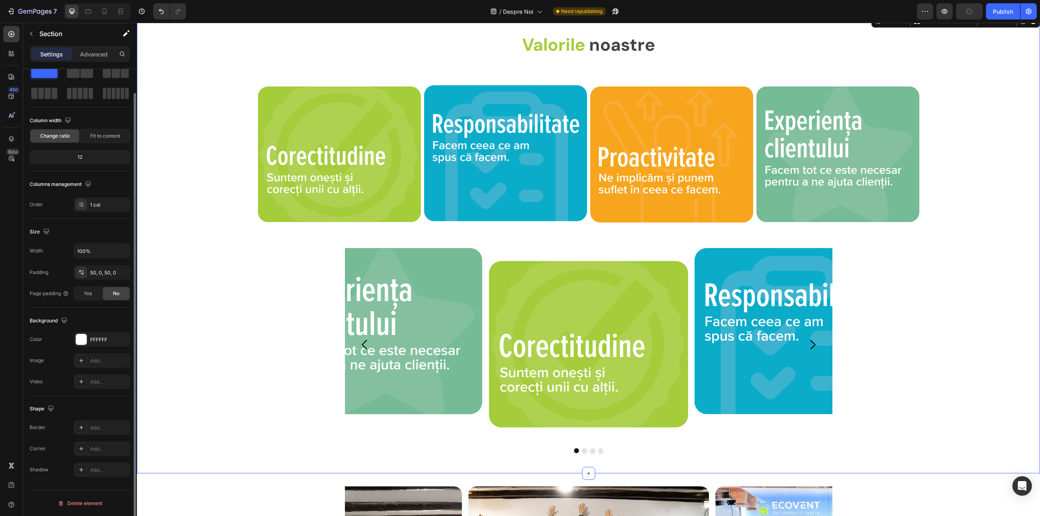
scroll to position [0, 0]
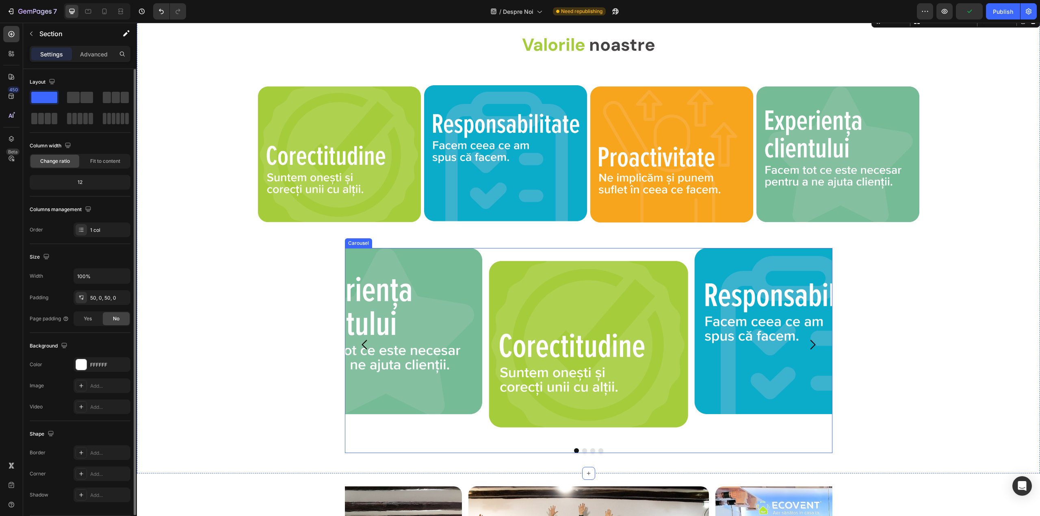
click at [372, 430] on div "Image" at bounding box center [382, 344] width 199 height 193
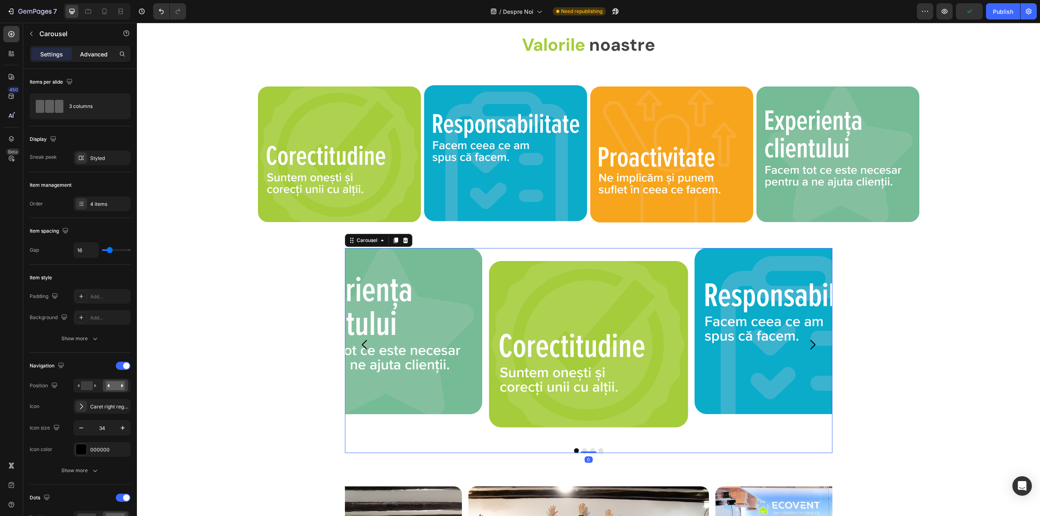
click at [89, 54] on p "Advanced" at bounding box center [94, 54] width 28 height 9
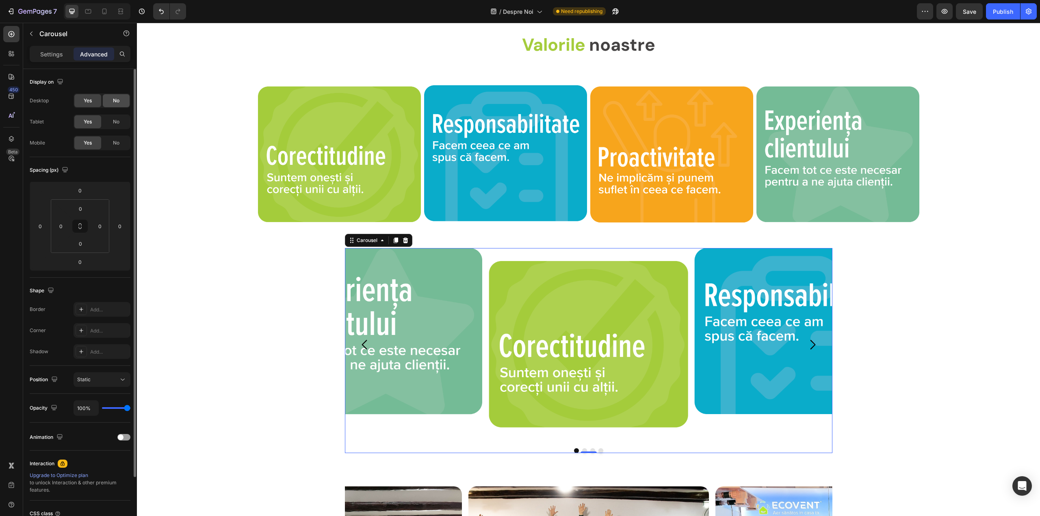
click at [110, 102] on div "No" at bounding box center [116, 100] width 27 height 13
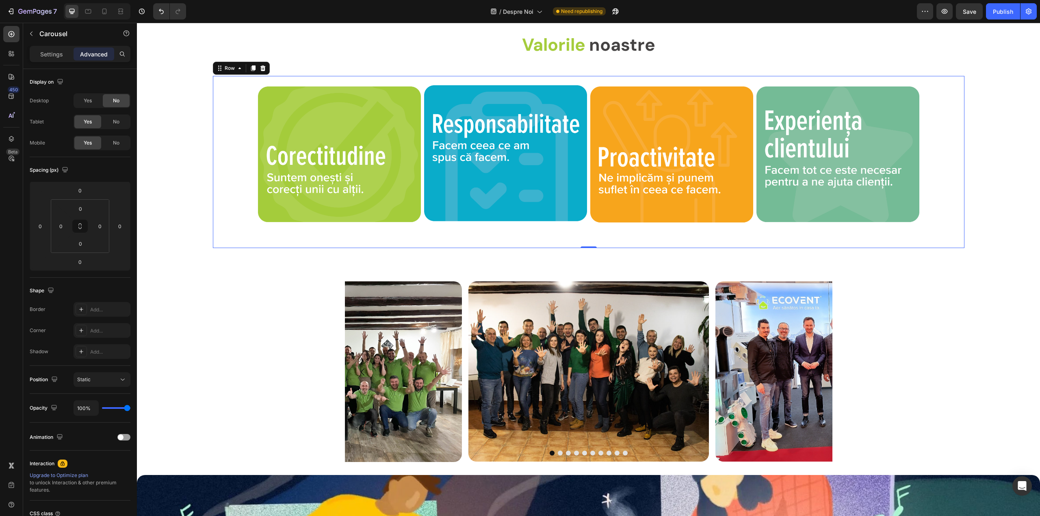
click at [590, 80] on div "Image" at bounding box center [671, 162] width 163 height 172
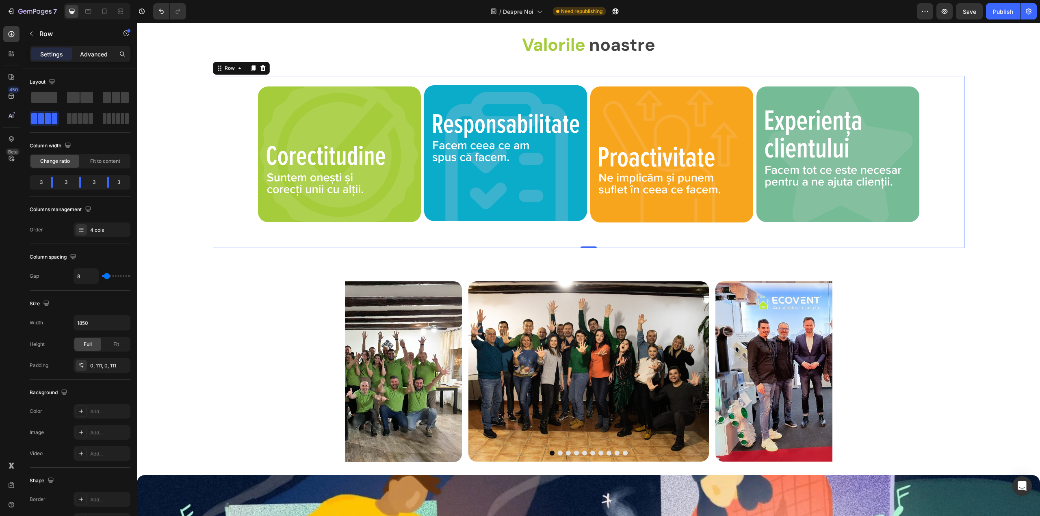
click at [96, 54] on p "Advanced" at bounding box center [94, 54] width 28 height 9
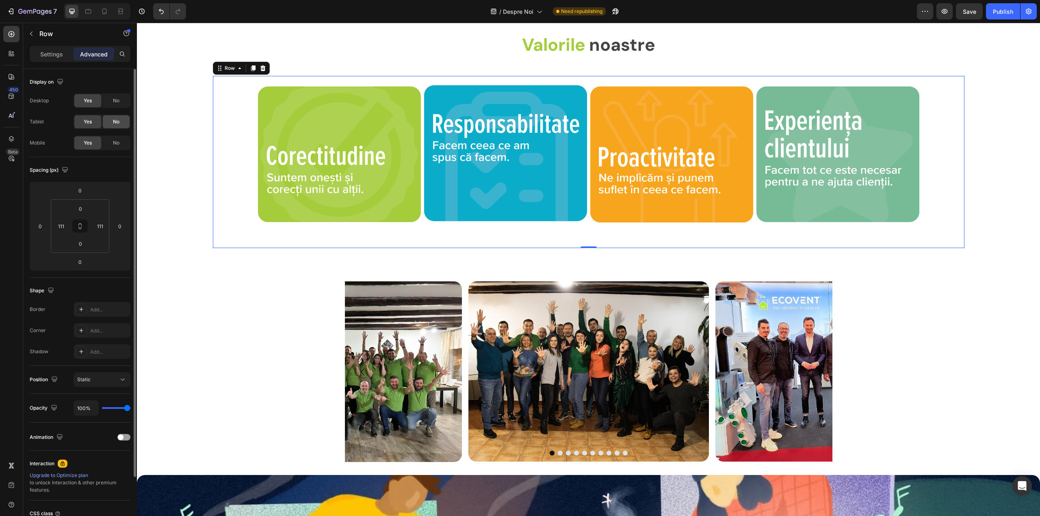
click at [115, 124] on span "No" at bounding box center [116, 121] width 6 height 7
click at [115, 143] on span "No" at bounding box center [116, 142] width 6 height 7
click at [1004, 14] on div "Publish" at bounding box center [1002, 11] width 20 height 9
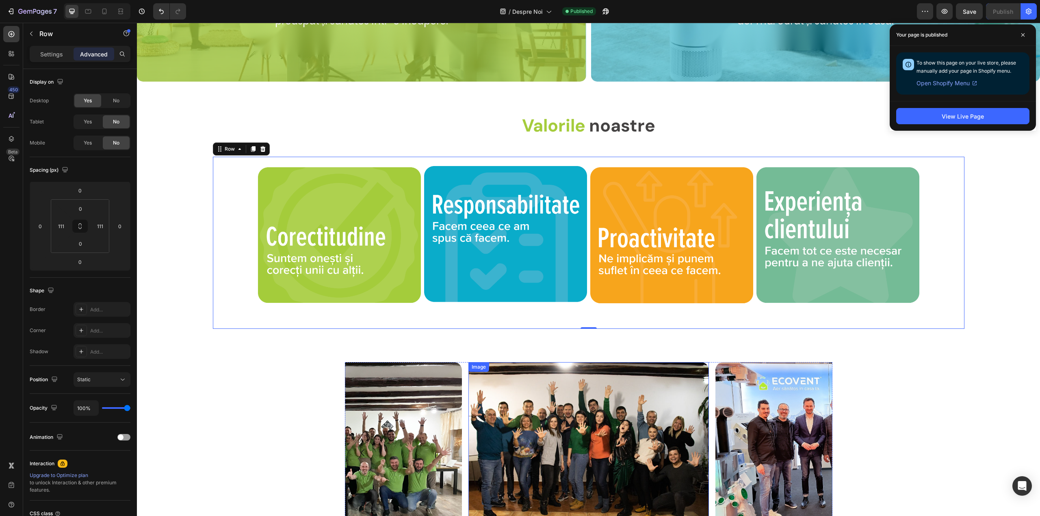
scroll to position [543, 0]
click at [944, 16] on button "button" at bounding box center [944, 11] width 16 height 16
